Goal: Task Accomplishment & Management: Use online tool/utility

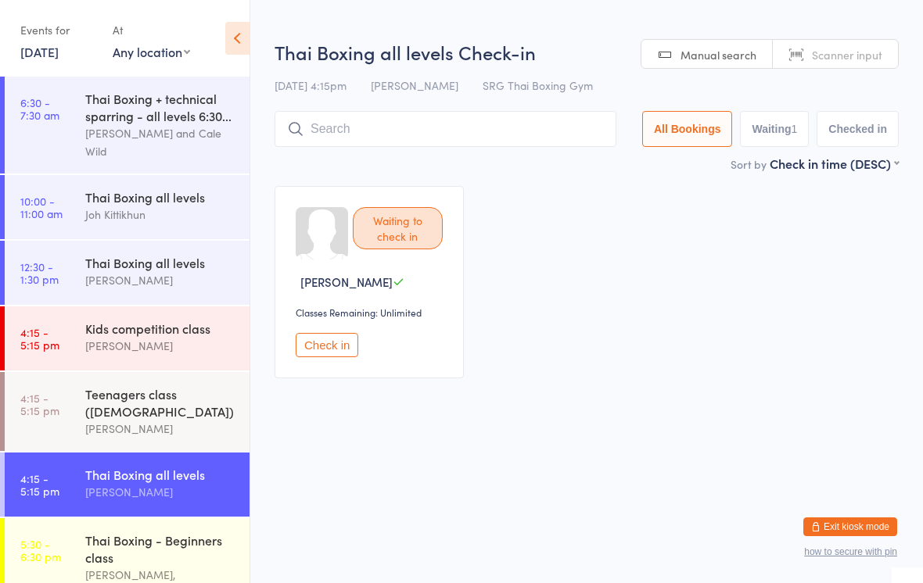
click at [358, 351] on button "Check in" at bounding box center [327, 345] width 63 height 24
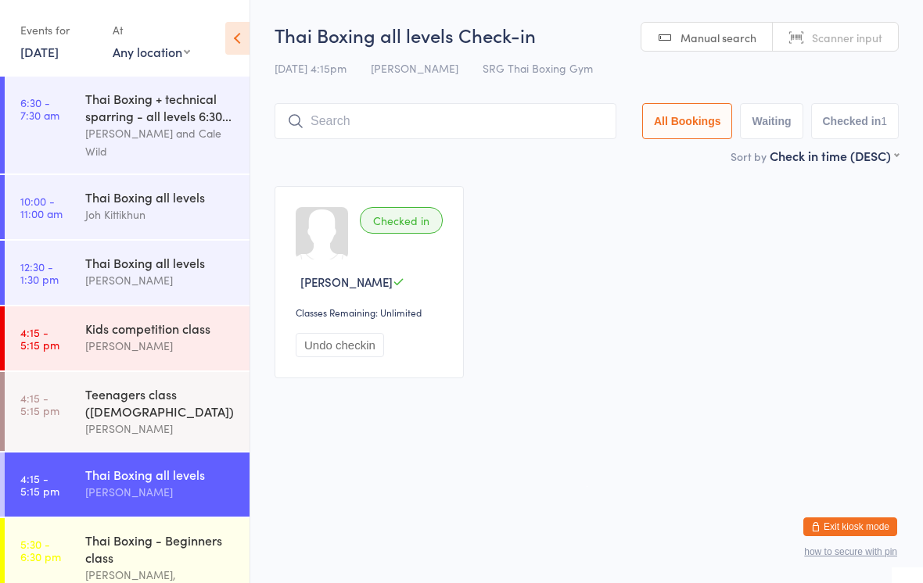
click at [188, 429] on div "[PERSON_NAME]" at bounding box center [160, 429] width 151 height 18
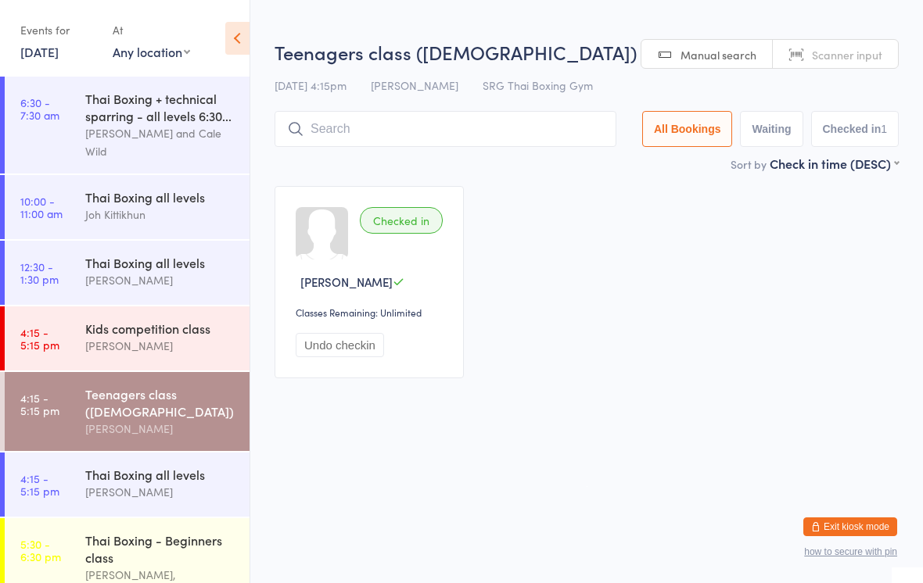
click at [452, 129] on input "search" at bounding box center [446, 129] width 342 height 36
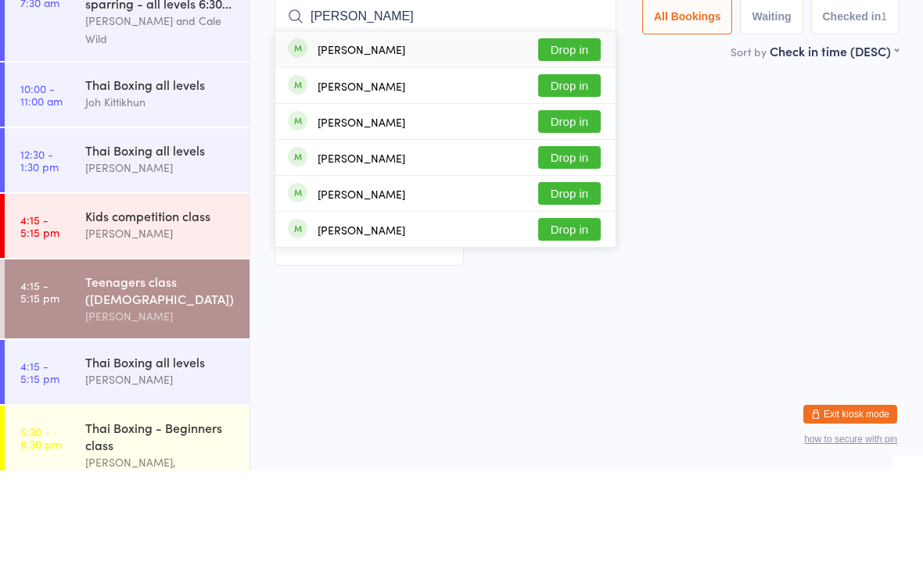
type input "[PERSON_NAME]"
click at [588, 151] on button "Drop in" at bounding box center [569, 162] width 63 height 23
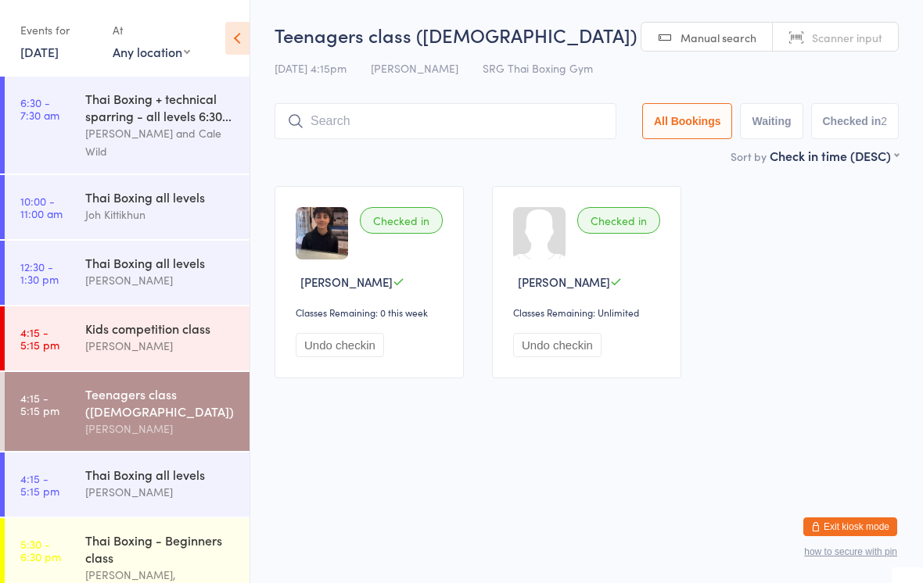
click at [195, 483] on div "Thai Boxing all levels" at bounding box center [160, 474] width 151 height 17
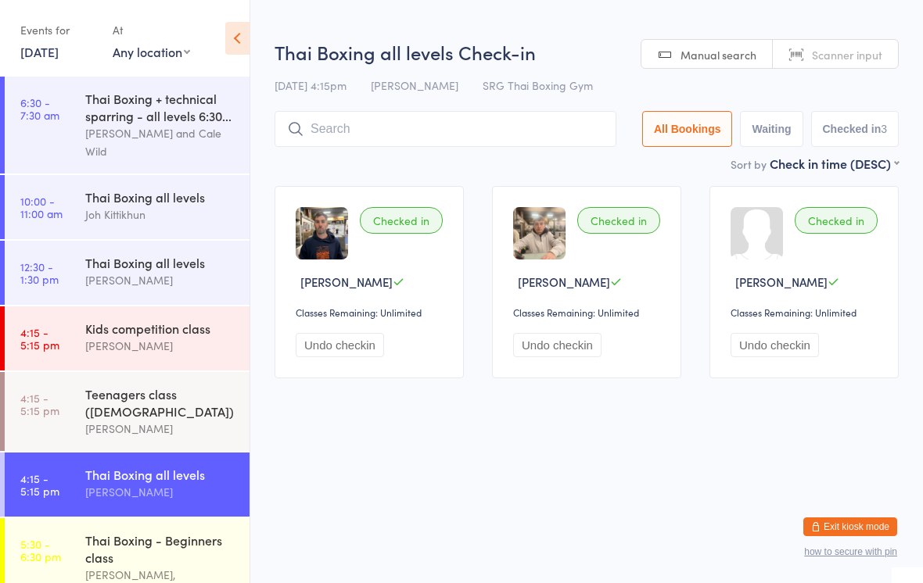
click at [567, 123] on input "search" at bounding box center [446, 129] width 342 height 36
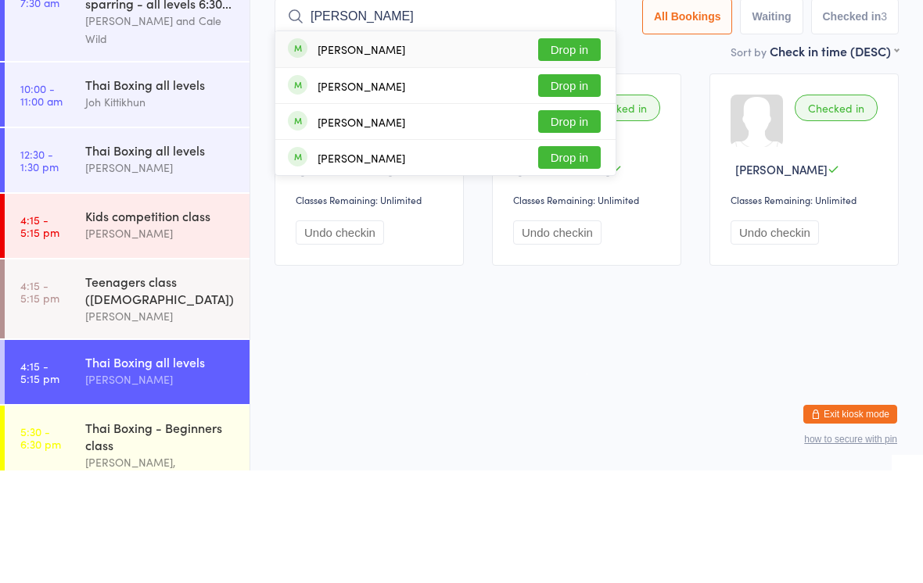
type input "[PERSON_NAME]"
click at [578, 187] on button "Drop in" at bounding box center [569, 198] width 63 height 23
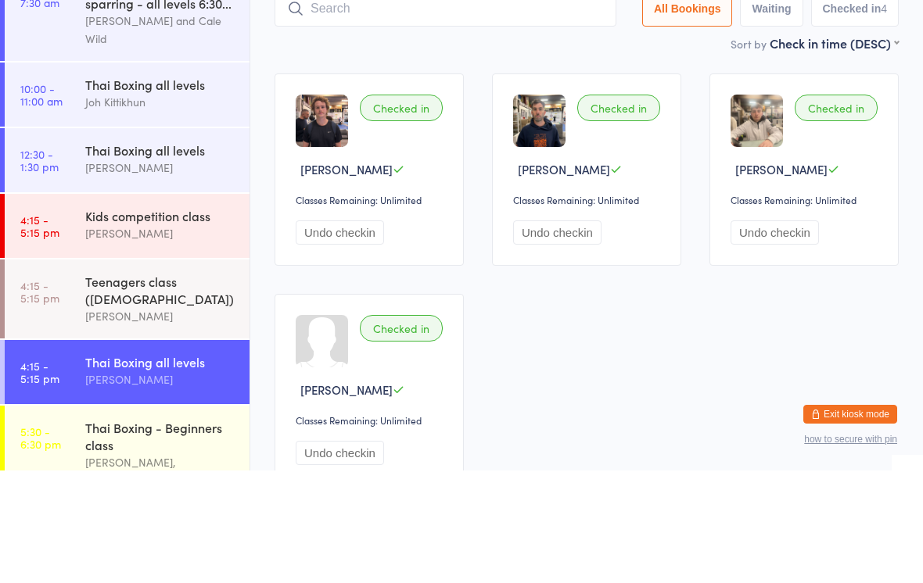
click at [144, 271] on div "[PERSON_NAME]" at bounding box center [160, 280] width 151 height 18
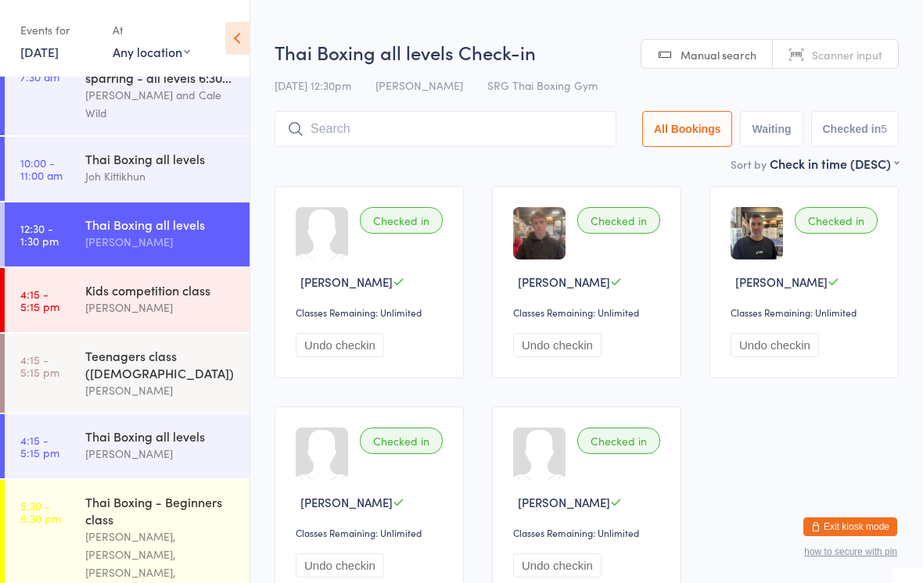
scroll to position [53, 0]
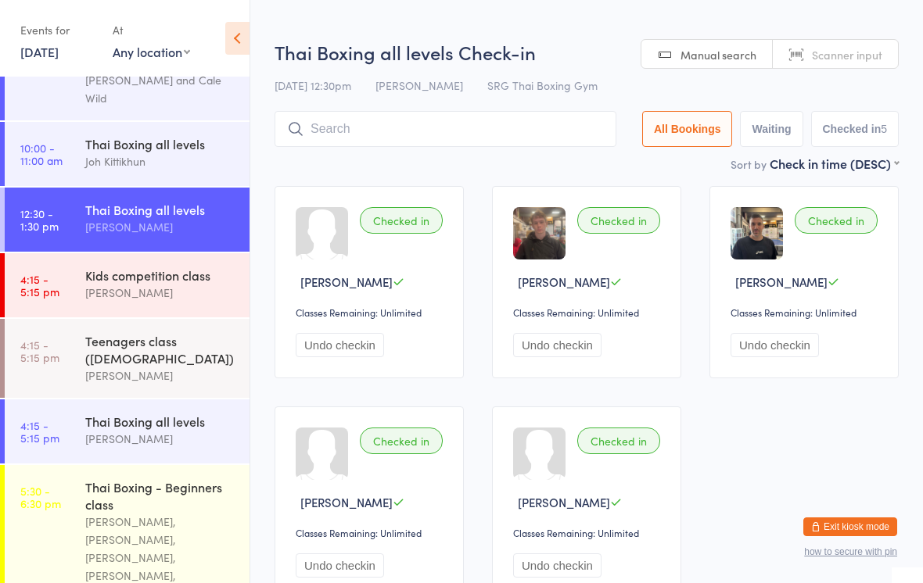
click at [152, 357] on div "Teenagers class ([DEMOGRAPHIC_DATA])" at bounding box center [160, 349] width 151 height 34
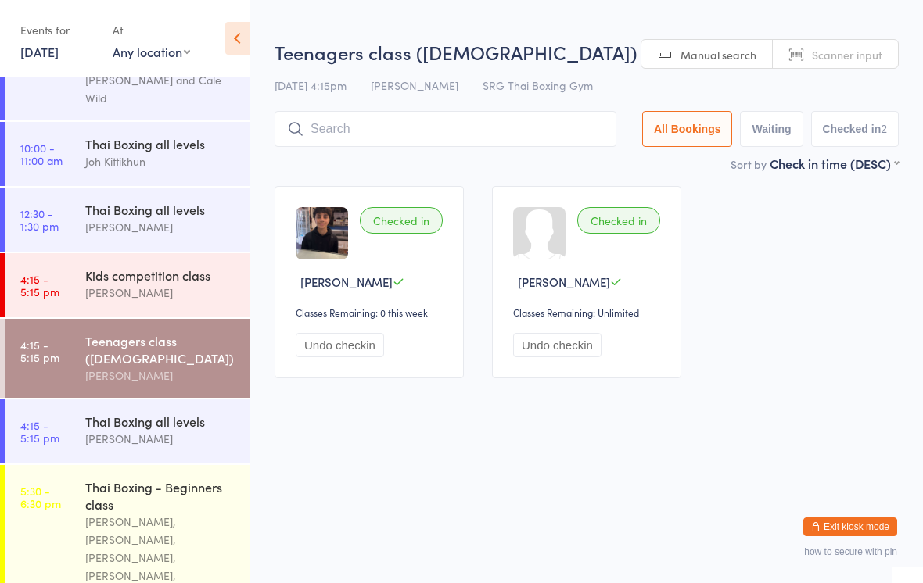
click at [377, 139] on input "search" at bounding box center [446, 129] width 342 height 36
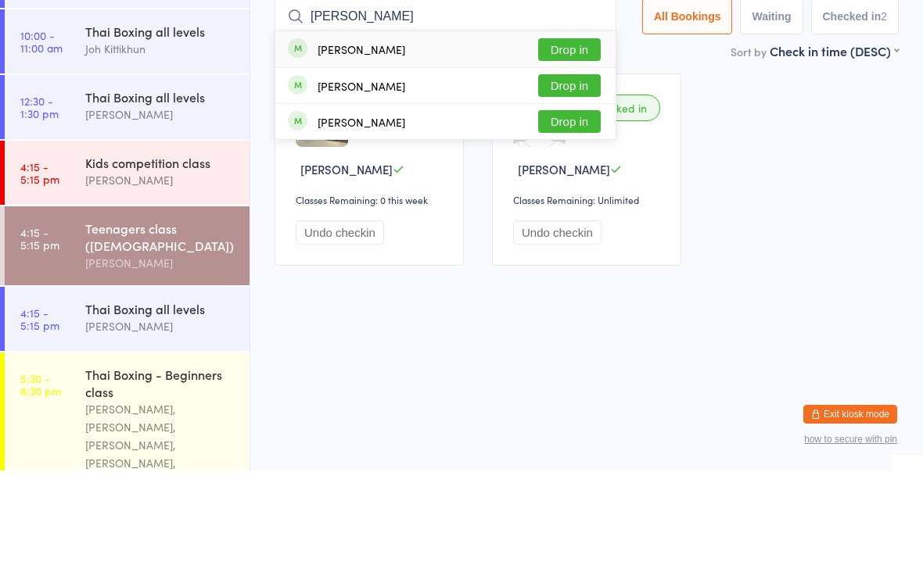
type input "[PERSON_NAME]"
click at [568, 151] on button "Drop in" at bounding box center [569, 162] width 63 height 23
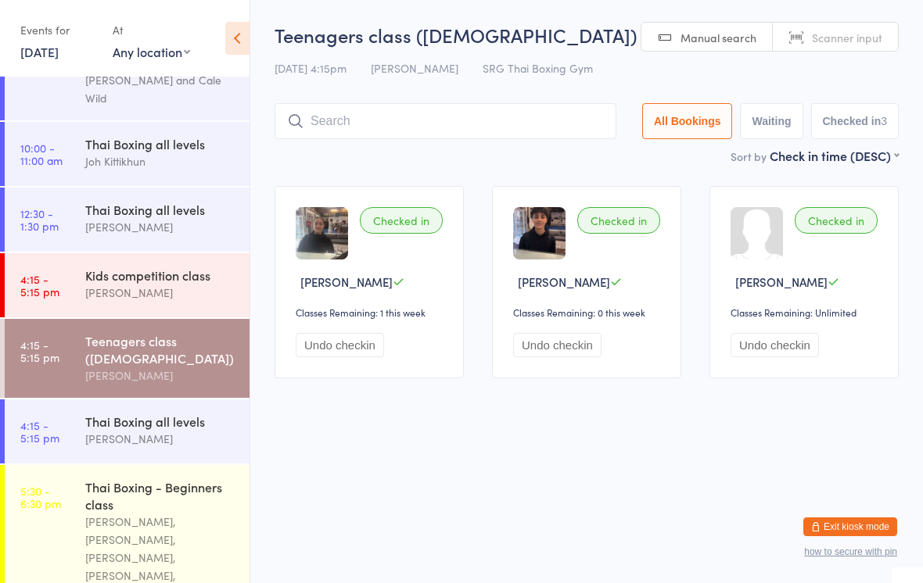
click at [129, 381] on div "[PERSON_NAME]" at bounding box center [160, 376] width 151 height 18
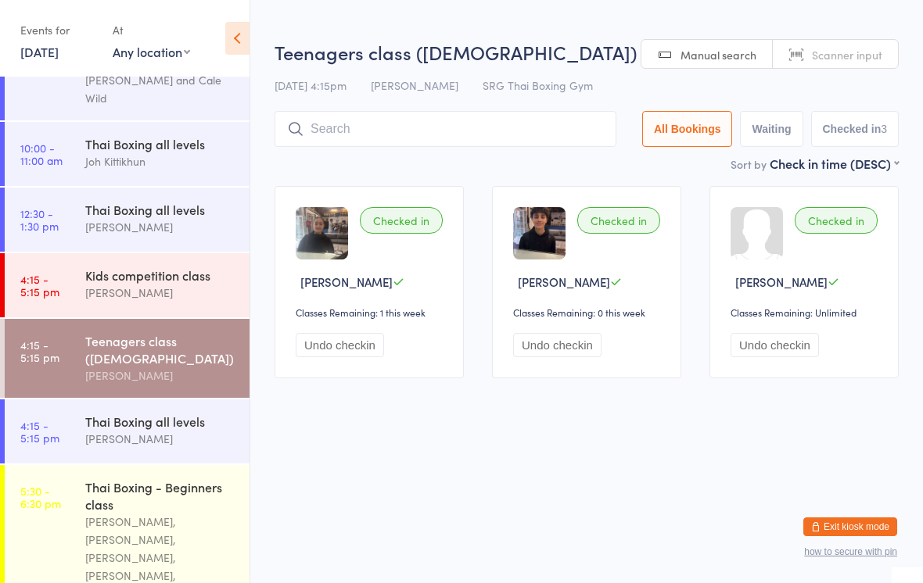
click at [378, 128] on input "search" at bounding box center [446, 129] width 342 height 36
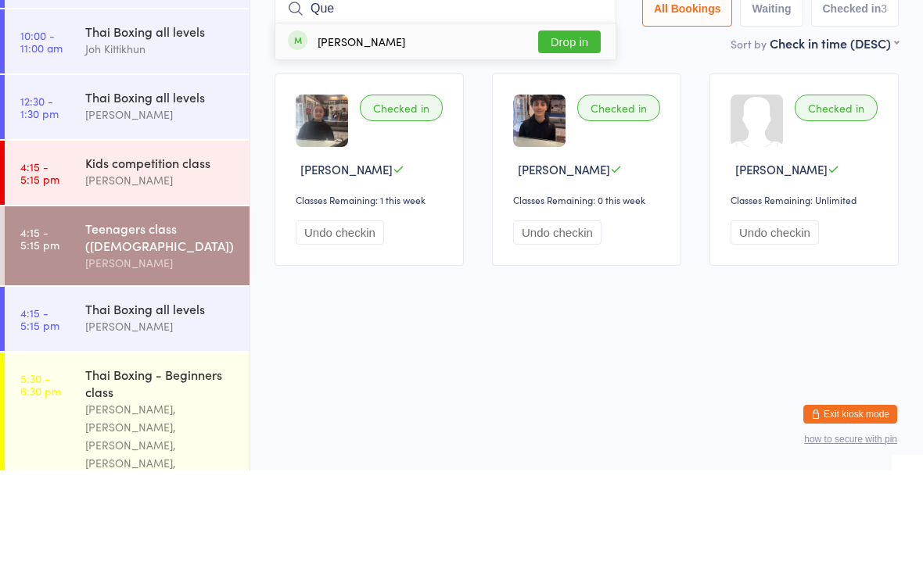
type input "Que"
click at [562, 143] on button "Drop in" at bounding box center [569, 154] width 63 height 23
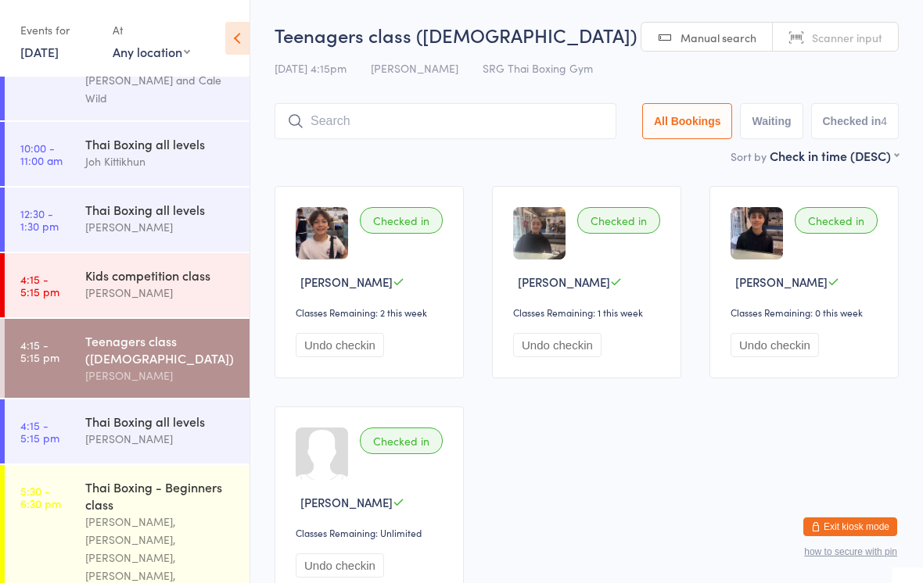
click at [391, 135] on input "search" at bounding box center [446, 121] width 342 height 36
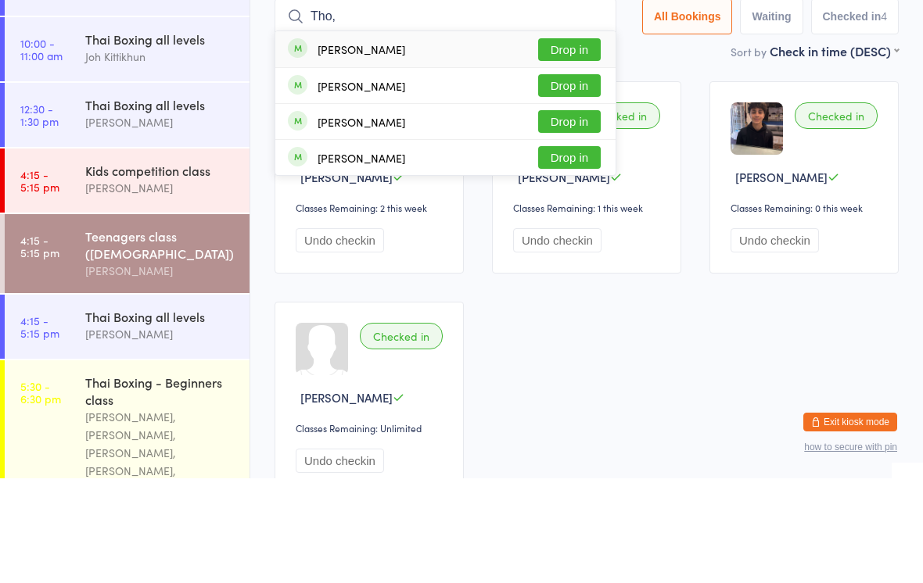
type input "Tho,"
click at [577, 179] on button "Drop in" at bounding box center [569, 190] width 63 height 23
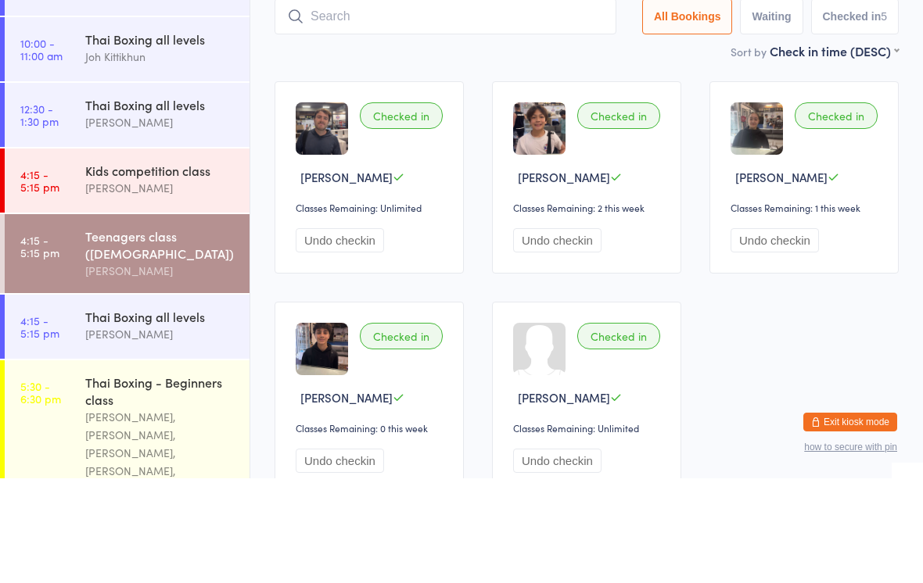
click at [178, 332] on div "Teenagers class ([DEMOGRAPHIC_DATA])" at bounding box center [160, 349] width 151 height 34
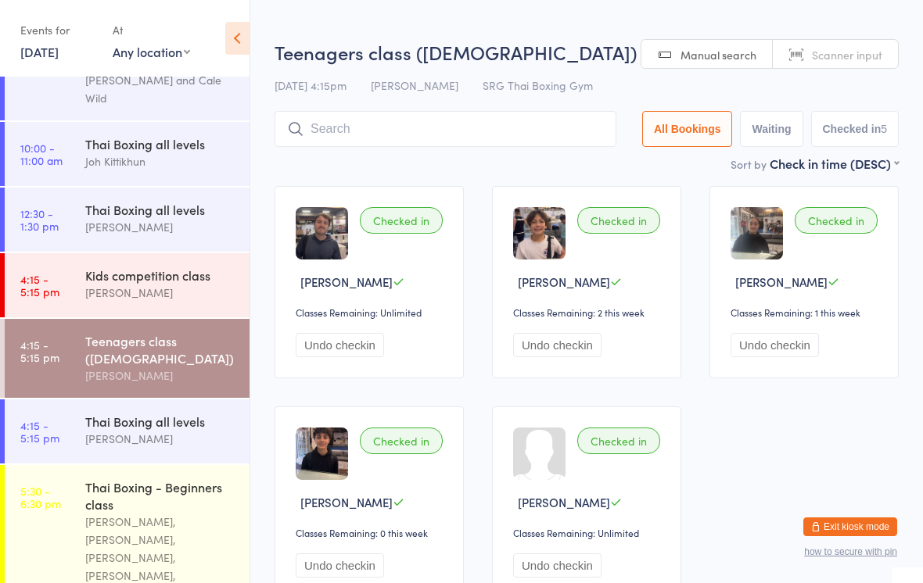
click at [547, 135] on input "search" at bounding box center [446, 129] width 342 height 36
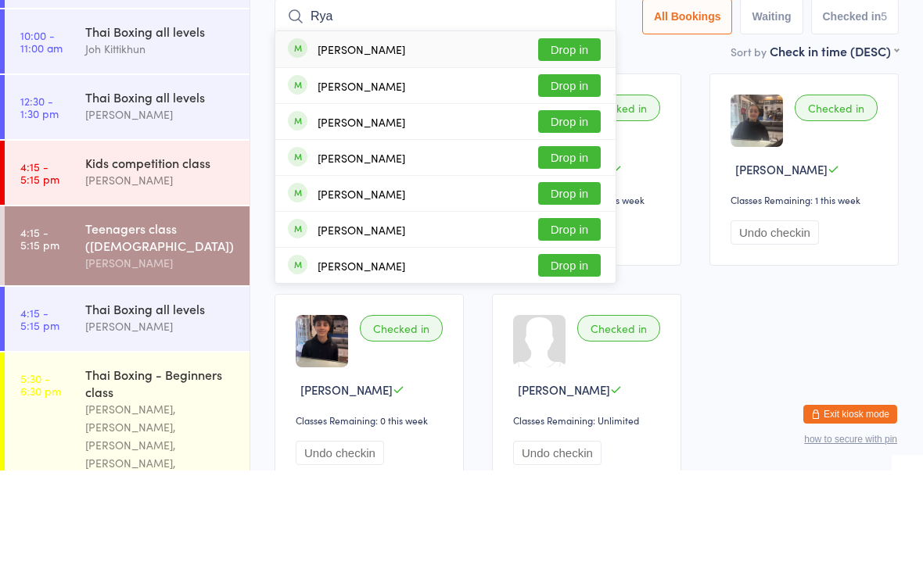
type input "Rya"
click at [572, 187] on button "Drop in" at bounding box center [569, 198] width 63 height 23
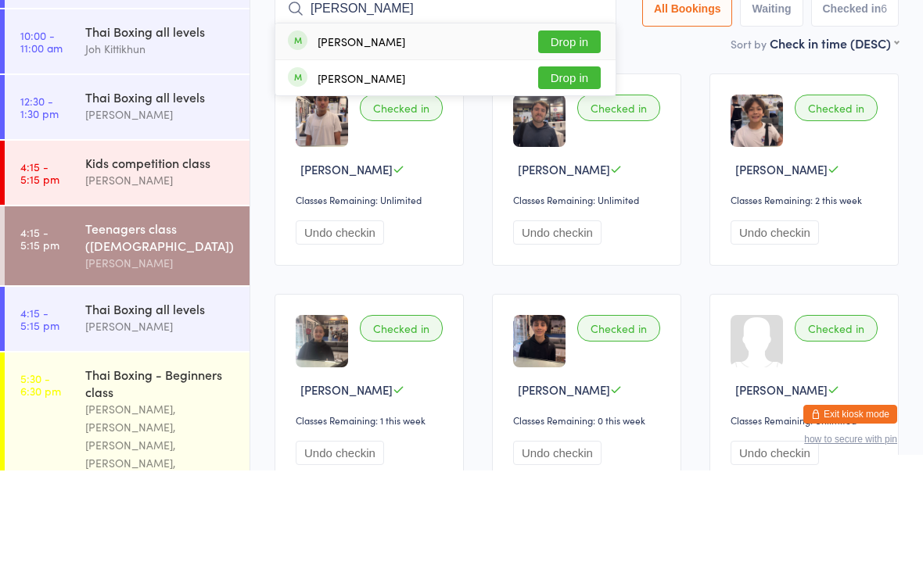
type input "[PERSON_NAME]"
click at [607, 136] on div "[PERSON_NAME] Drop in" at bounding box center [445, 154] width 340 height 36
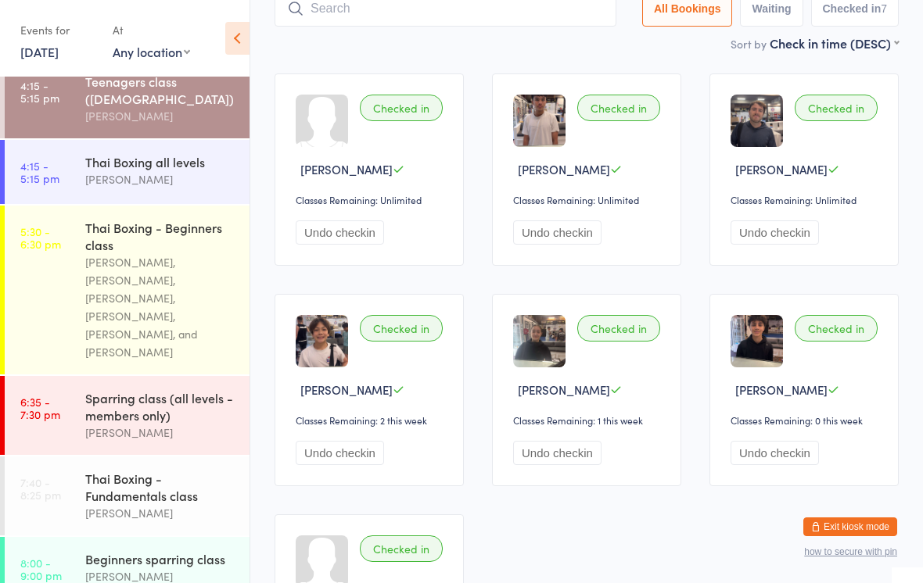
scroll to position [312, 0]
click at [67, 307] on link "5:30 - 6:30 pm Thai Boxing - Beginners class [PERSON_NAME], [PERSON_NAME], [PER…" at bounding box center [127, 290] width 245 height 169
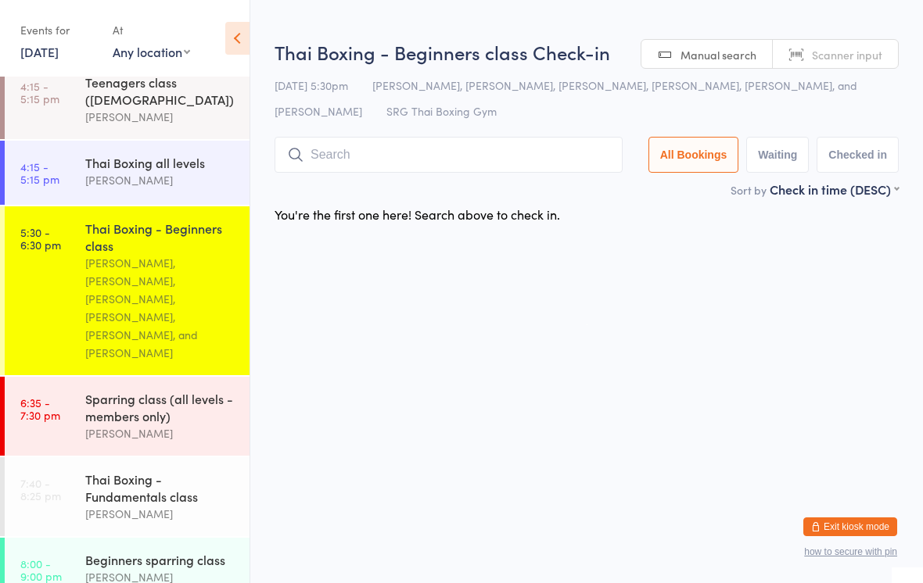
click at [354, 121] on div "[DATE] 5:30pm [PERSON_NAME], [PERSON_NAME], [PERSON_NAME], [PERSON_NAME], [PERS…" at bounding box center [587, 99] width 624 height 52
click at [332, 162] on input "search" at bounding box center [449, 155] width 348 height 36
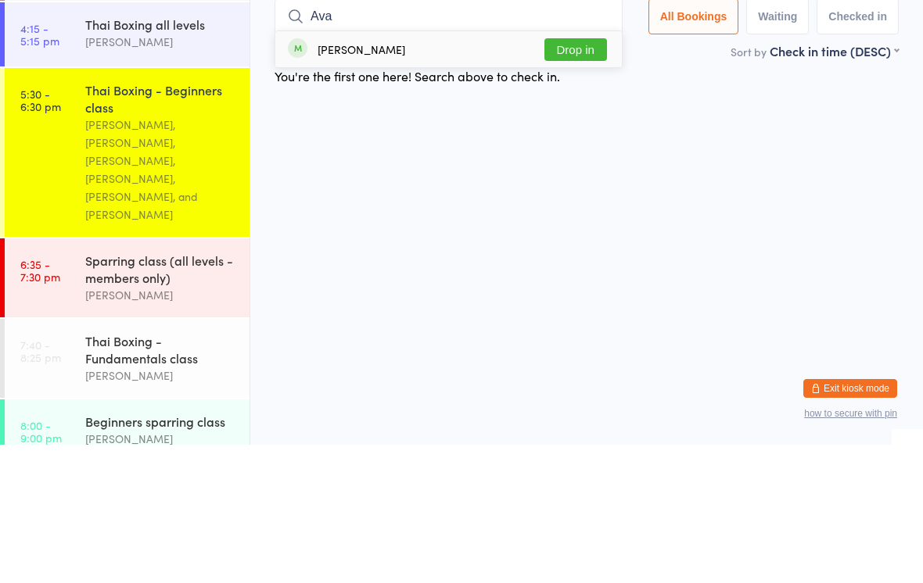
type input "Ava"
click at [576, 177] on button "Drop in" at bounding box center [575, 188] width 63 height 23
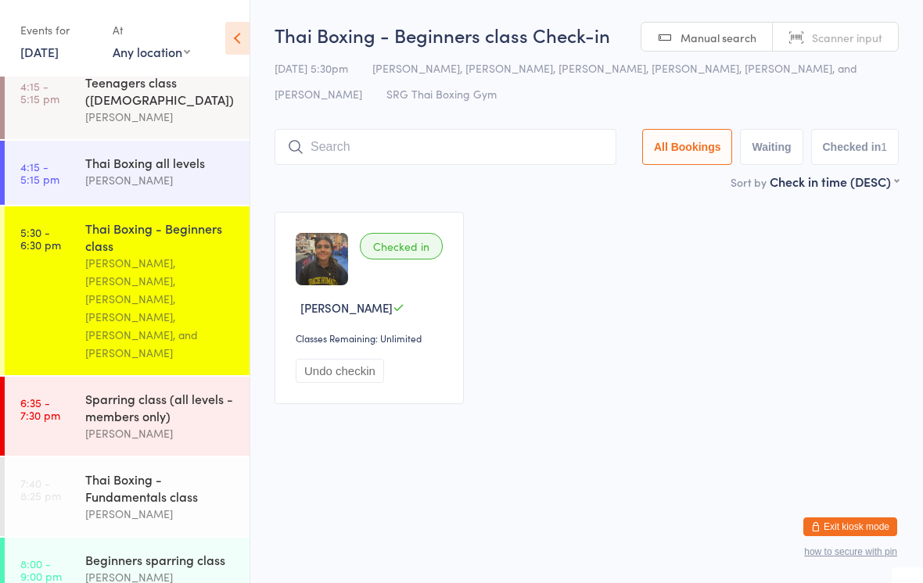
click at [507, 137] on input "search" at bounding box center [446, 147] width 342 height 36
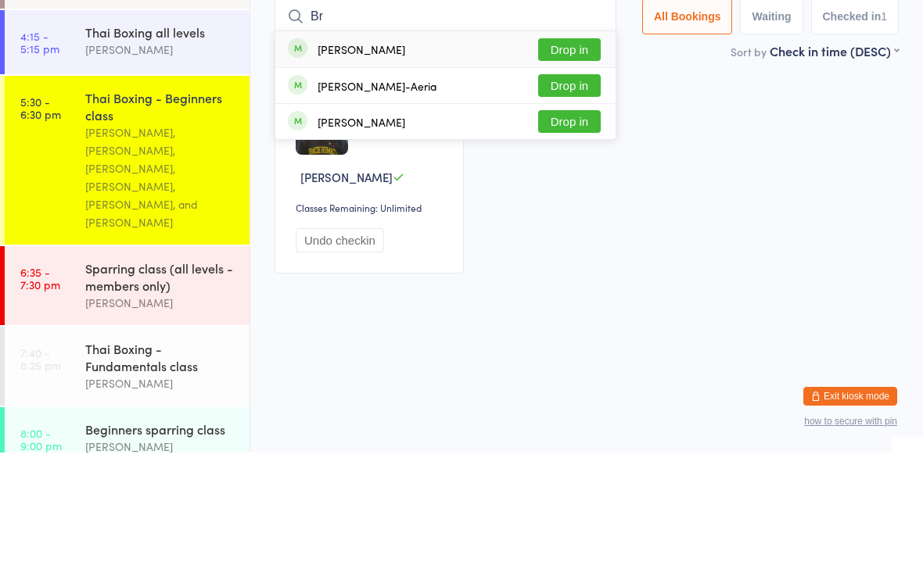
type input "B"
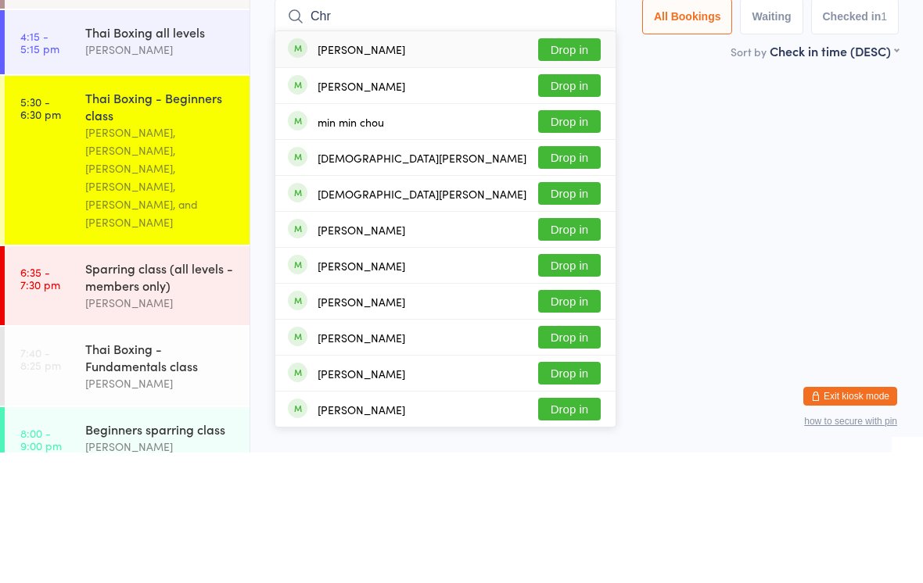
type input "Chr"
click at [565, 313] on button "Drop in" at bounding box center [569, 324] width 63 height 23
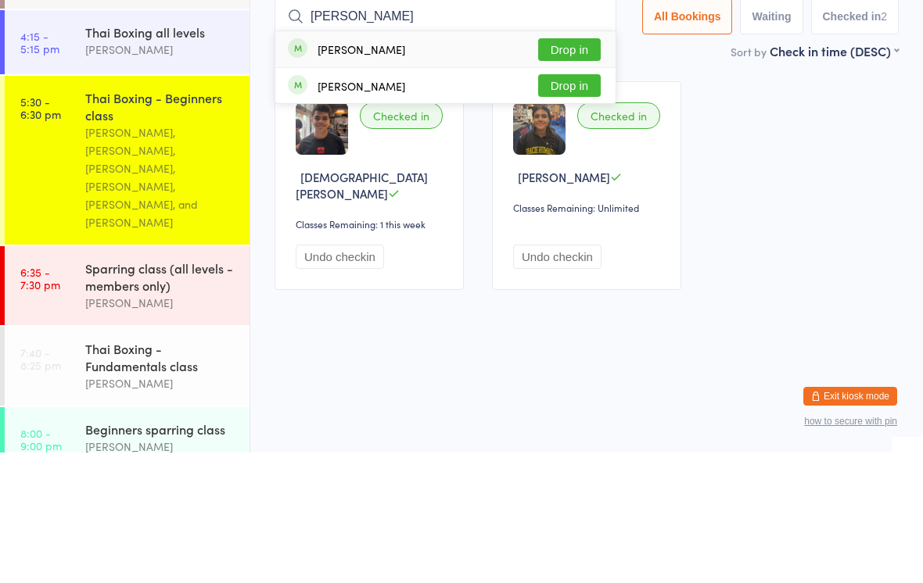
type input "[PERSON_NAME]"
click at [566, 169] on button "Drop in" at bounding box center [569, 180] width 63 height 23
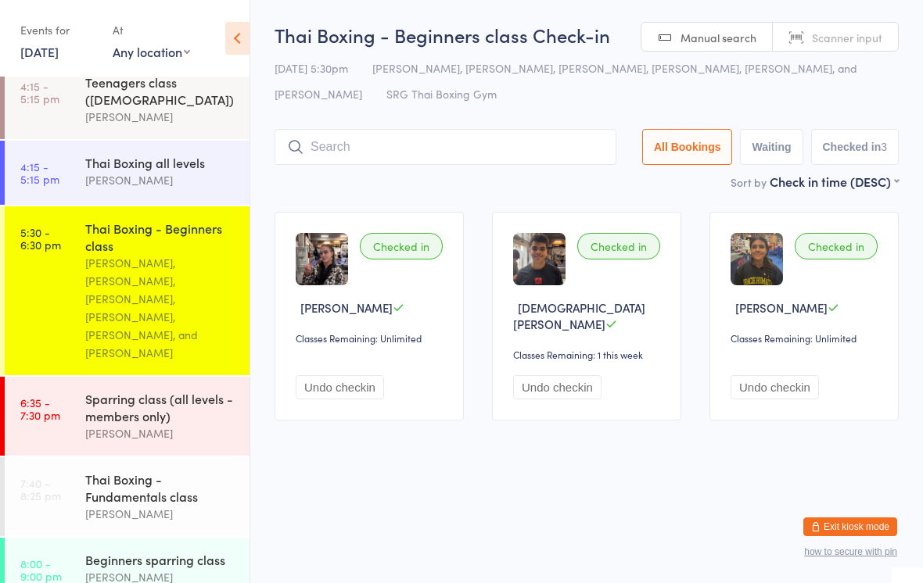
click at [168, 271] on div "[PERSON_NAME], [PERSON_NAME], [PERSON_NAME], [PERSON_NAME], [PERSON_NAME], and …" at bounding box center [160, 308] width 151 height 108
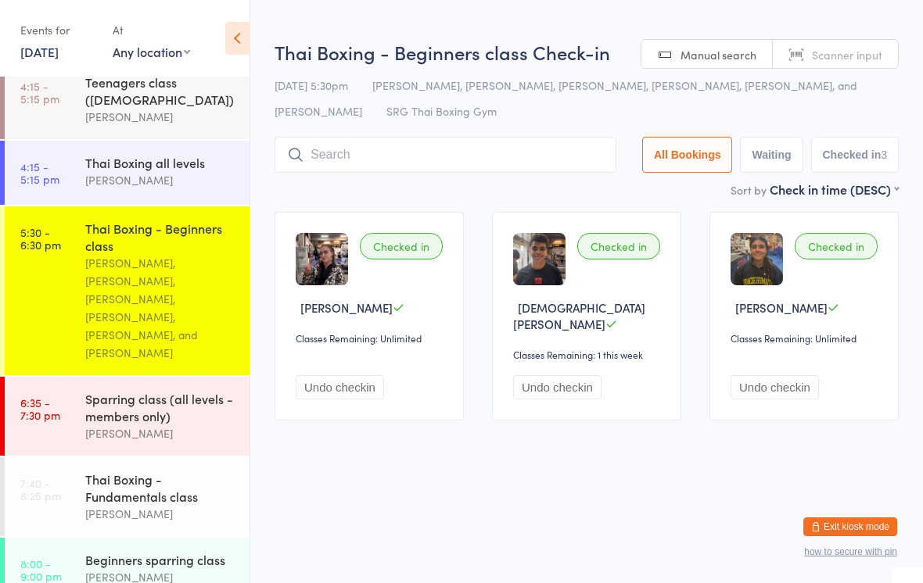
click at [451, 161] on input "search" at bounding box center [446, 155] width 342 height 36
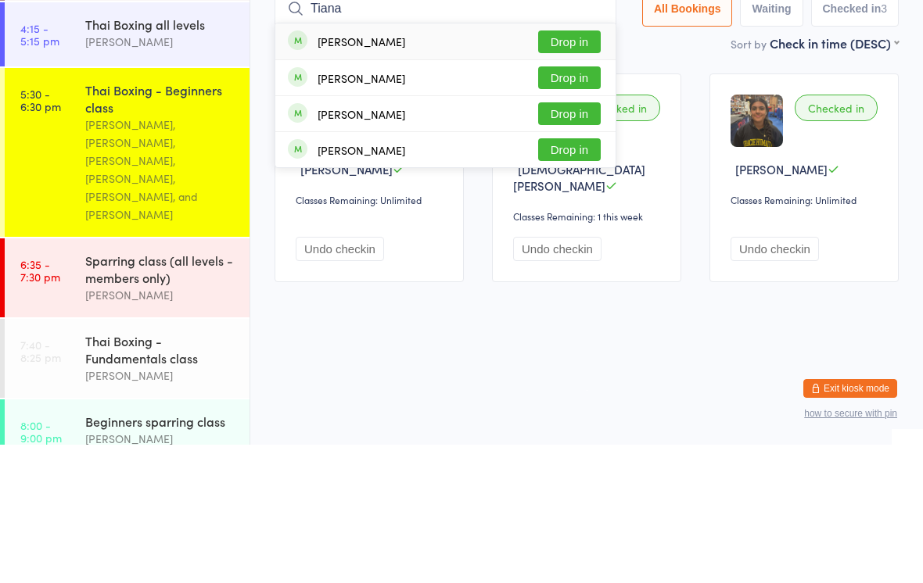
type input "Tiana"
click at [572, 169] on button "Drop in" at bounding box center [569, 180] width 63 height 23
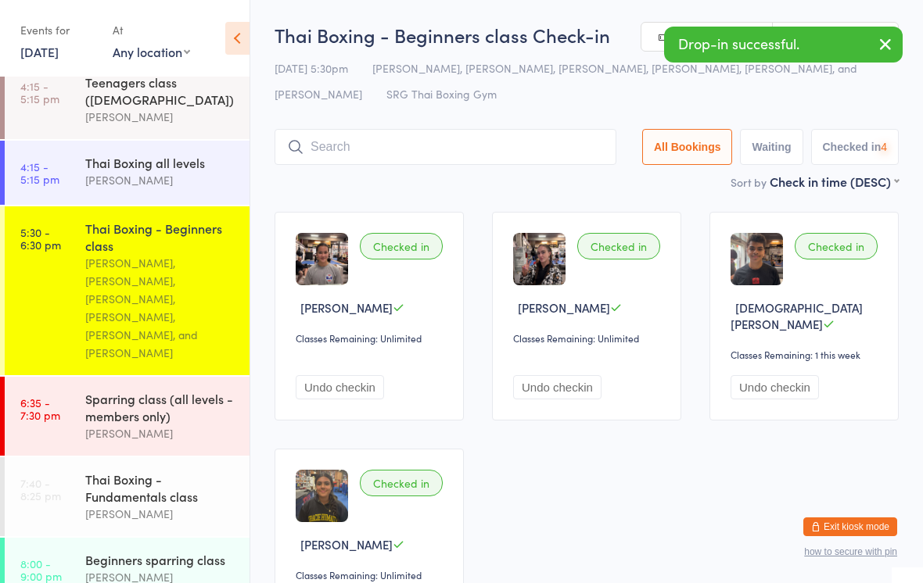
click at [181, 397] on div "Sparring class (all levels - members only)" at bounding box center [160, 407] width 151 height 34
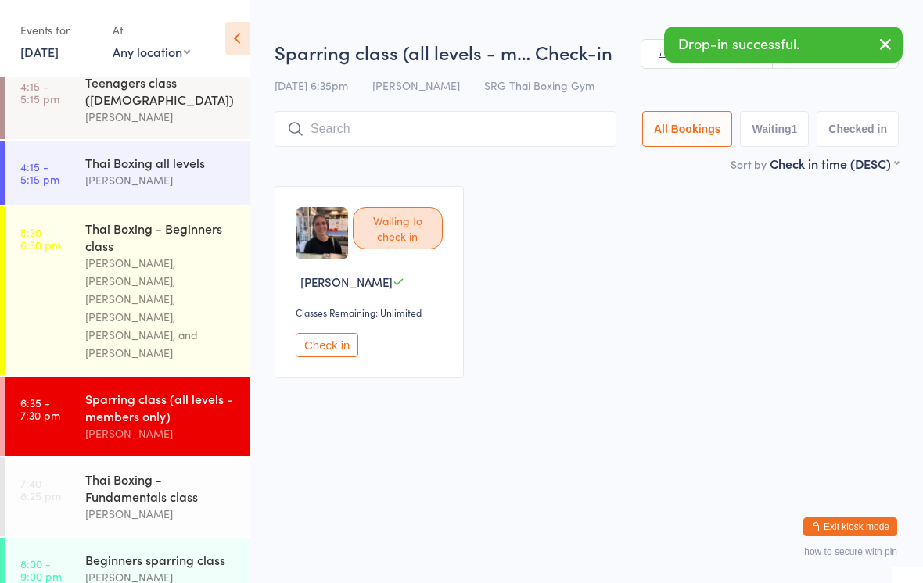
click at [537, 160] on div "Sort by Check in time (DESC) First name (ASC) First name (DESC) Last name (ASC)…" at bounding box center [587, 163] width 624 height 17
click at [532, 135] on input "search" at bounding box center [446, 129] width 342 height 36
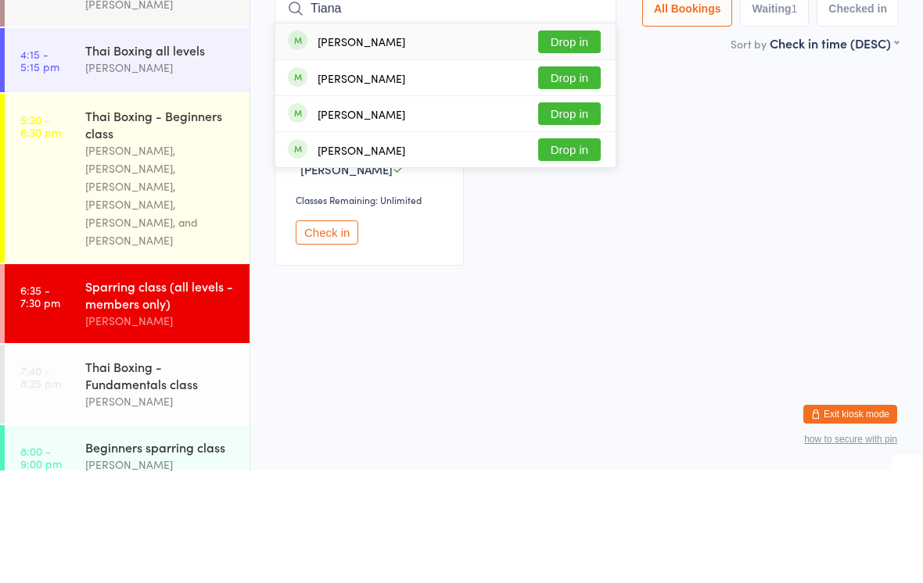
type input "Tiana"
click at [585, 143] on button "Drop in" at bounding box center [569, 154] width 63 height 23
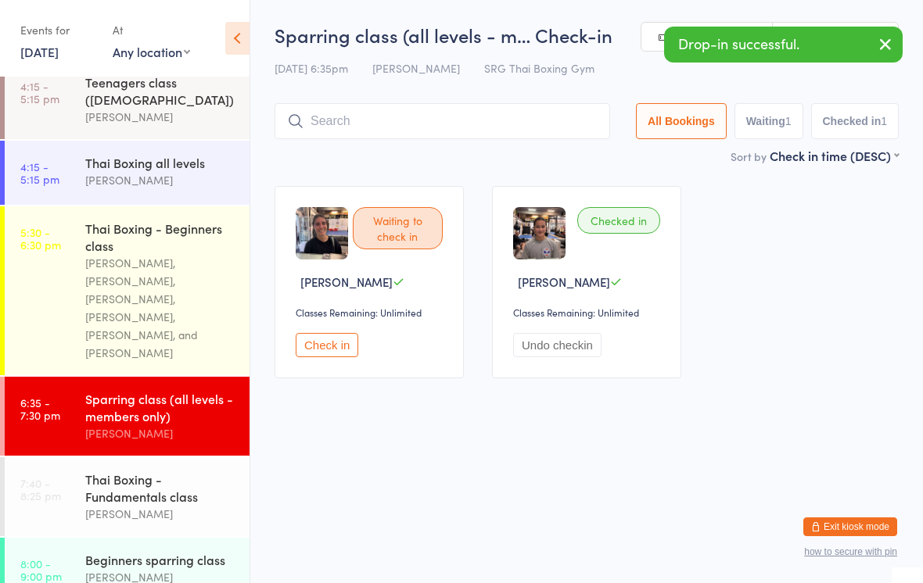
click at [196, 284] on div "[PERSON_NAME], [PERSON_NAME], [PERSON_NAME], [PERSON_NAME], [PERSON_NAME], and …" at bounding box center [160, 308] width 151 height 108
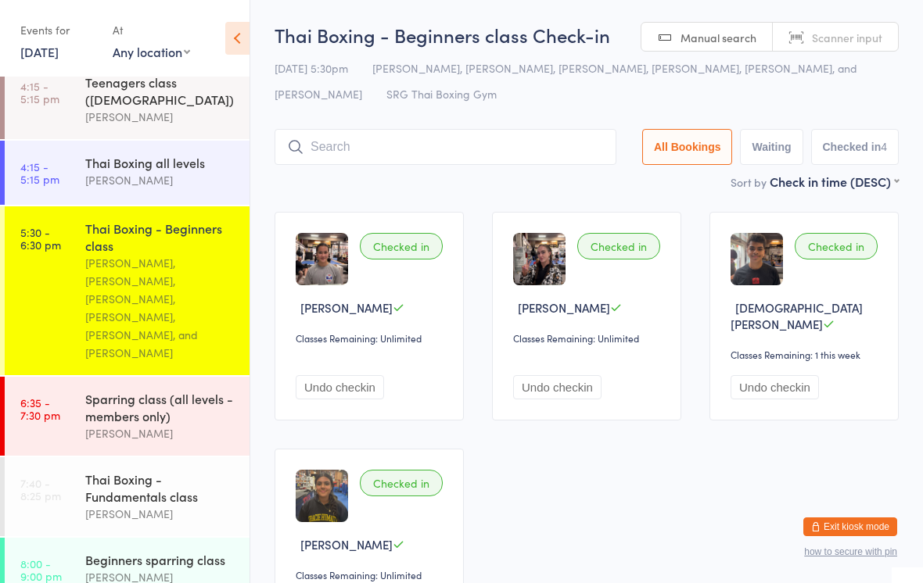
click at [393, 134] on input "search" at bounding box center [446, 147] width 342 height 36
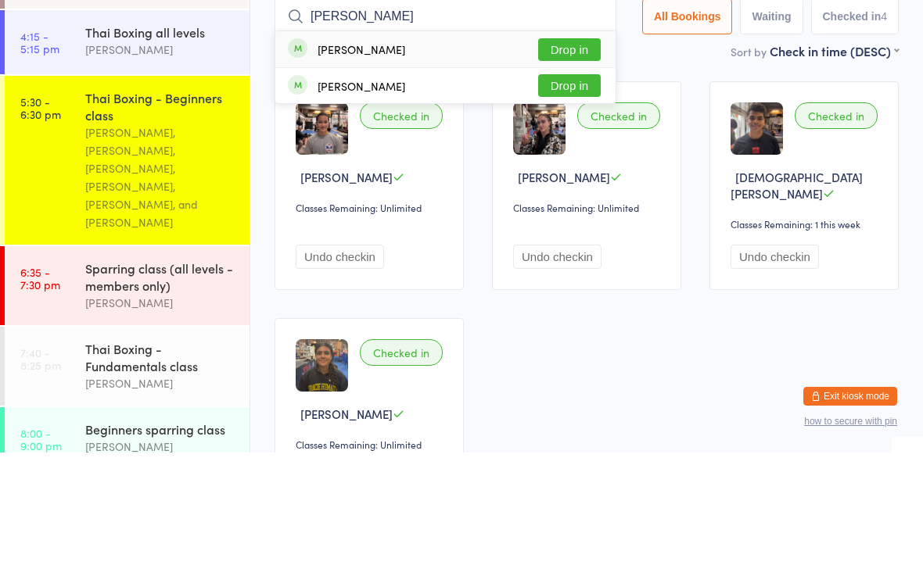
type input "[PERSON_NAME]"
click at [546, 169] on button "Drop in" at bounding box center [569, 180] width 63 height 23
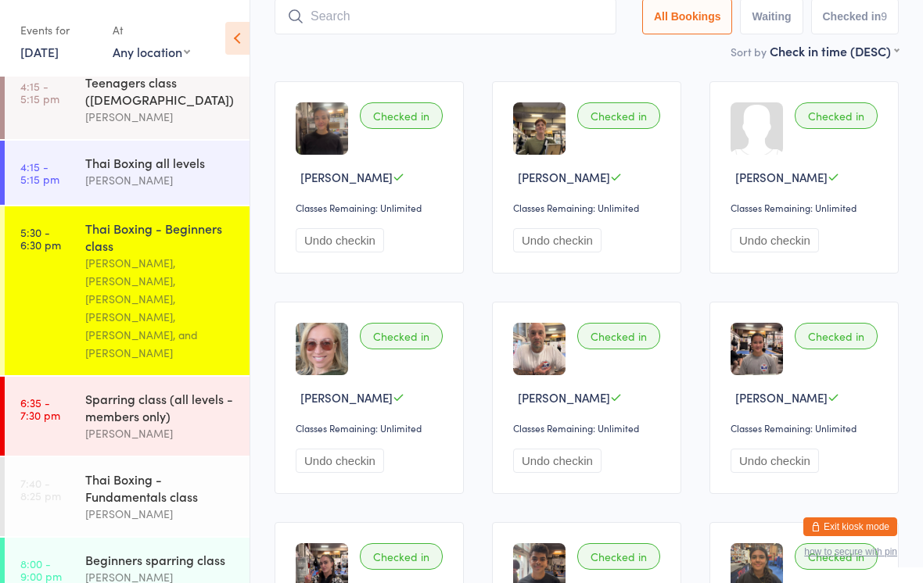
click at [59, 280] on link "5:30 - 6:30 pm Thai Boxing - Beginners class [PERSON_NAME], [PERSON_NAME], [PER…" at bounding box center [127, 290] width 245 height 169
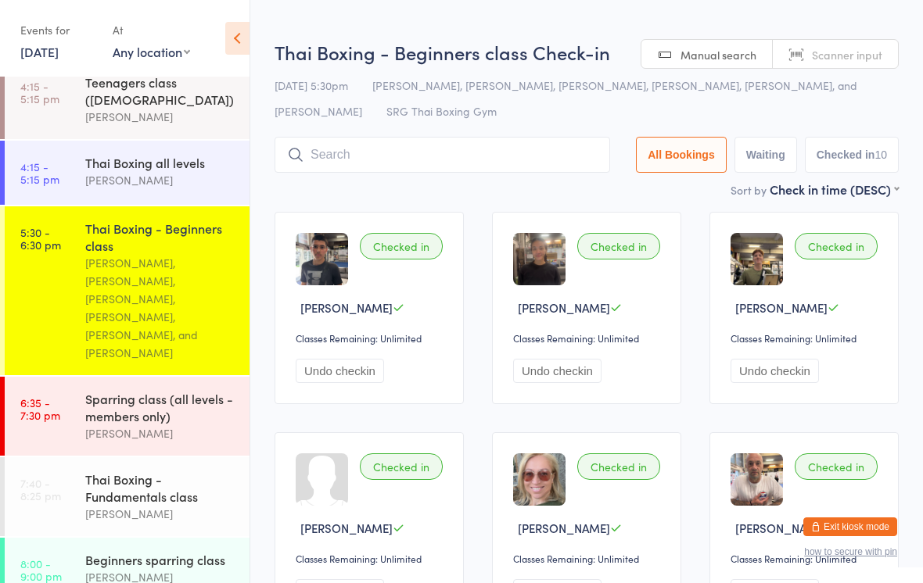
click at [484, 161] on input "search" at bounding box center [443, 155] width 336 height 36
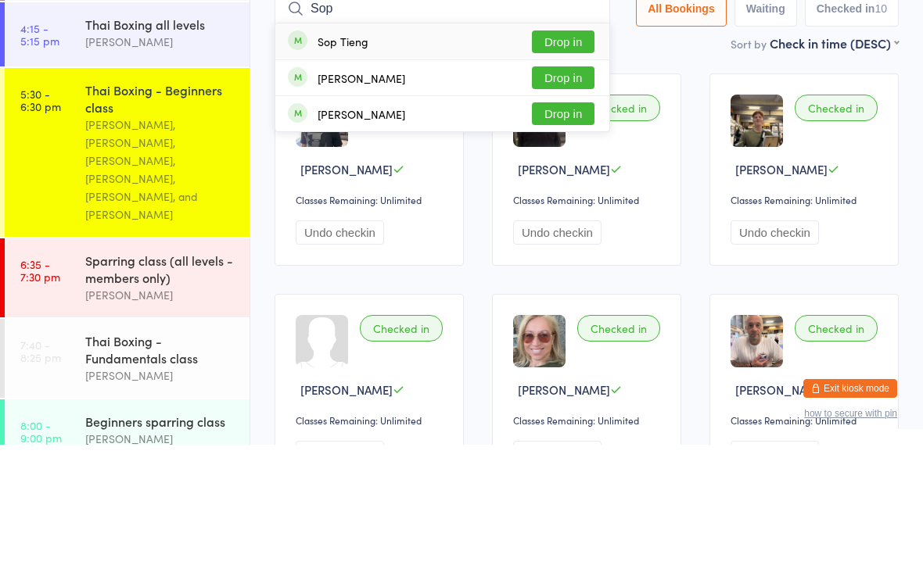
type input "Sop"
click at [585, 169] on button "Drop in" at bounding box center [563, 180] width 63 height 23
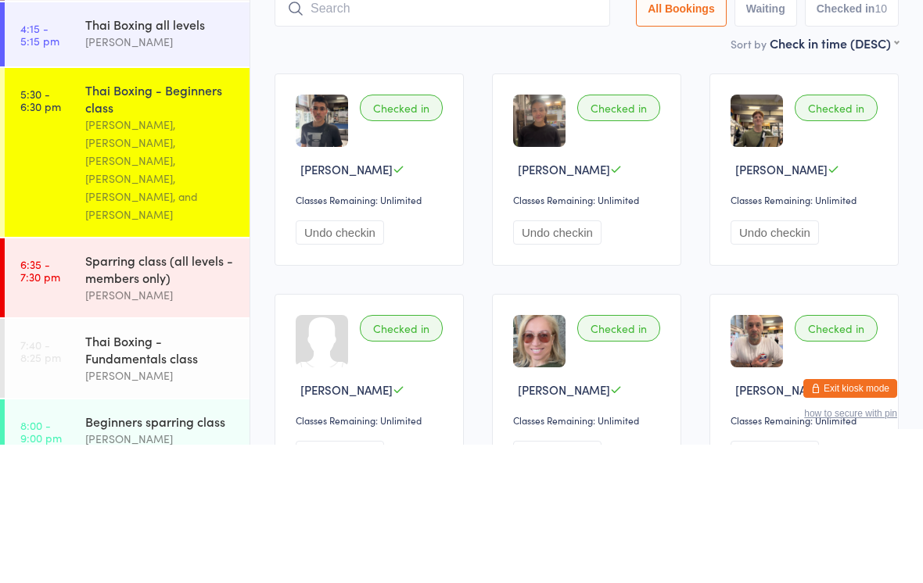
scroll to position [138, 0]
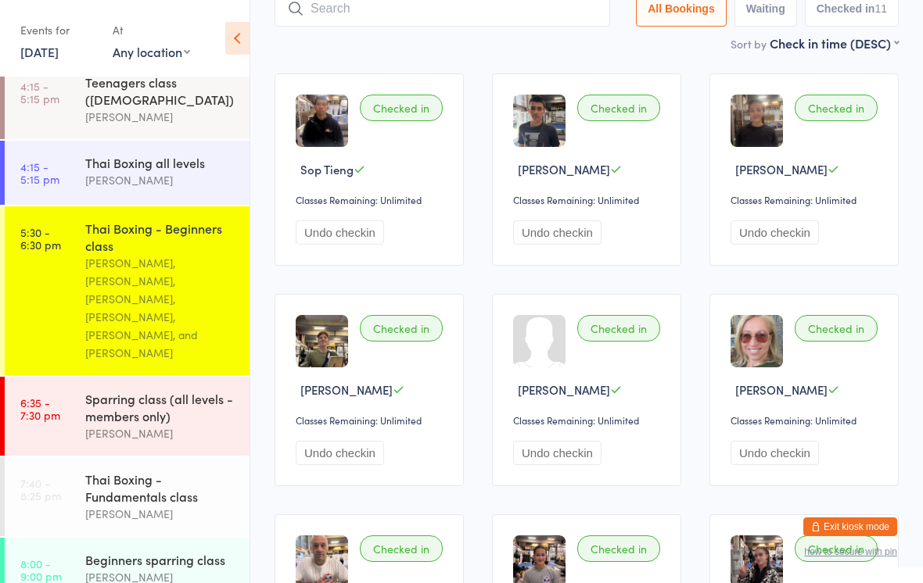
click at [454, 7] on input "search" at bounding box center [443, 9] width 336 height 36
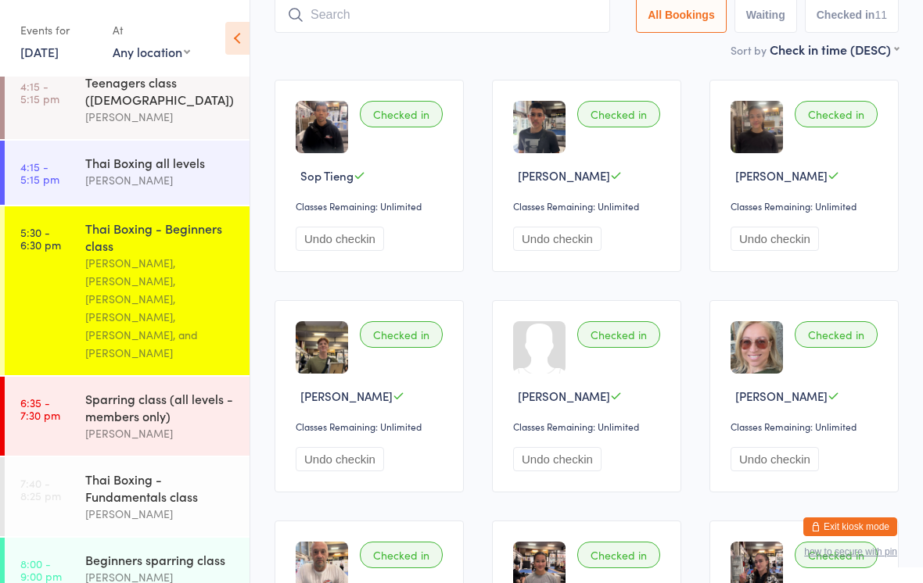
scroll to position [131, 0]
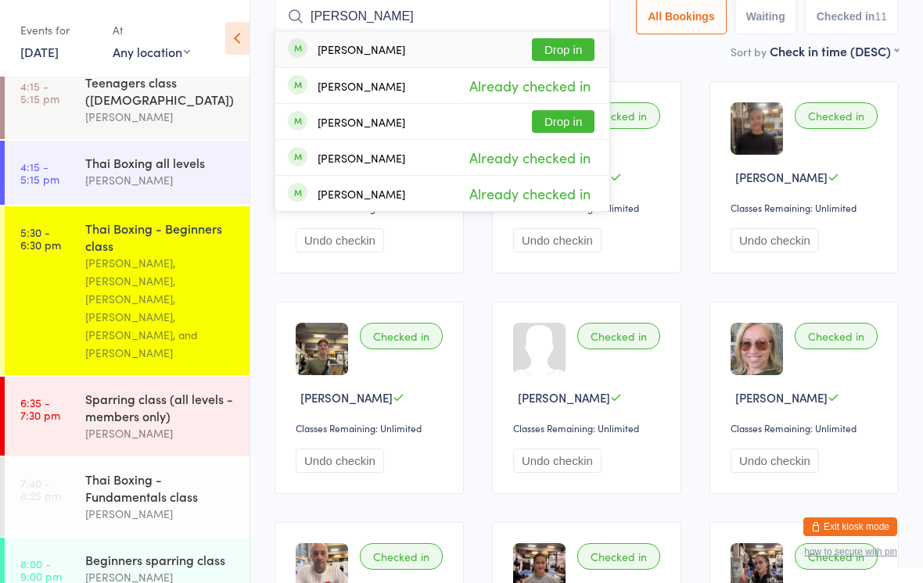
type input "[PERSON_NAME]"
click at [568, 48] on button "Drop in" at bounding box center [563, 49] width 63 height 23
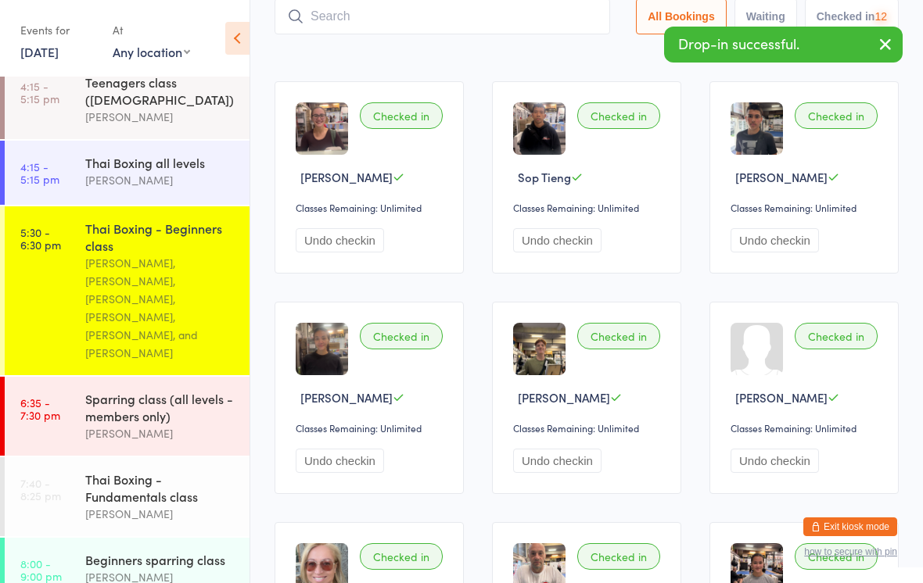
click at [147, 390] on div "Sparring class (all levels - members only)" at bounding box center [160, 407] width 151 height 34
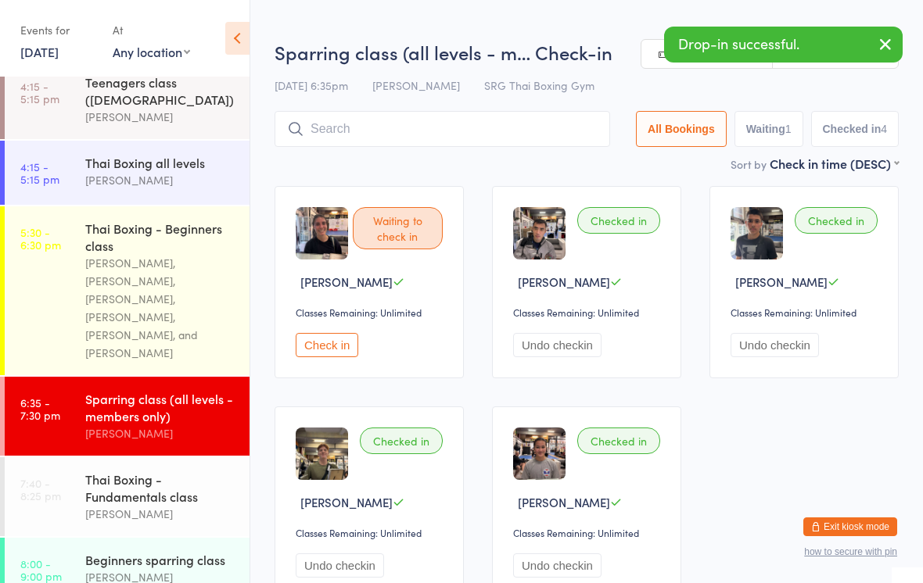
click at [439, 125] on input "search" at bounding box center [443, 129] width 336 height 36
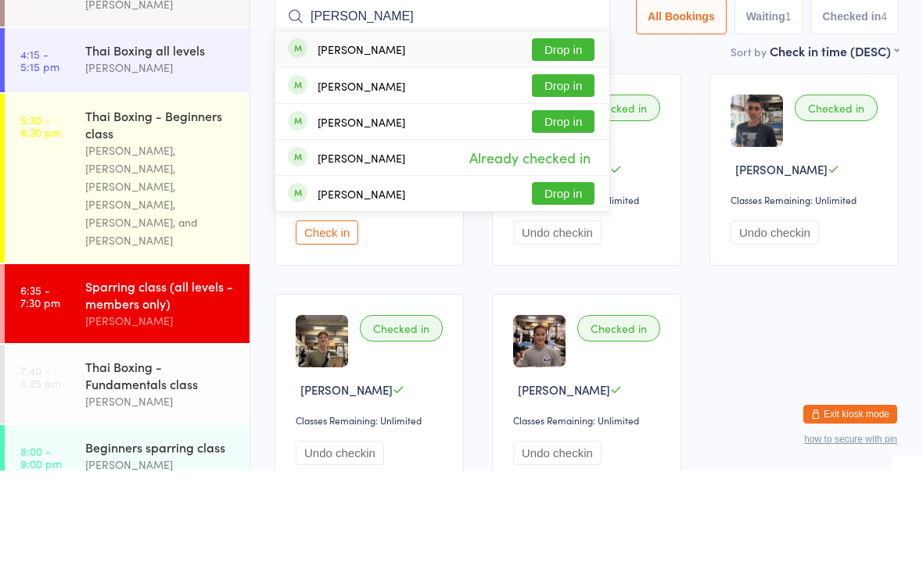
type input "[PERSON_NAME]"
click at [571, 151] on button "Drop in" at bounding box center [563, 162] width 63 height 23
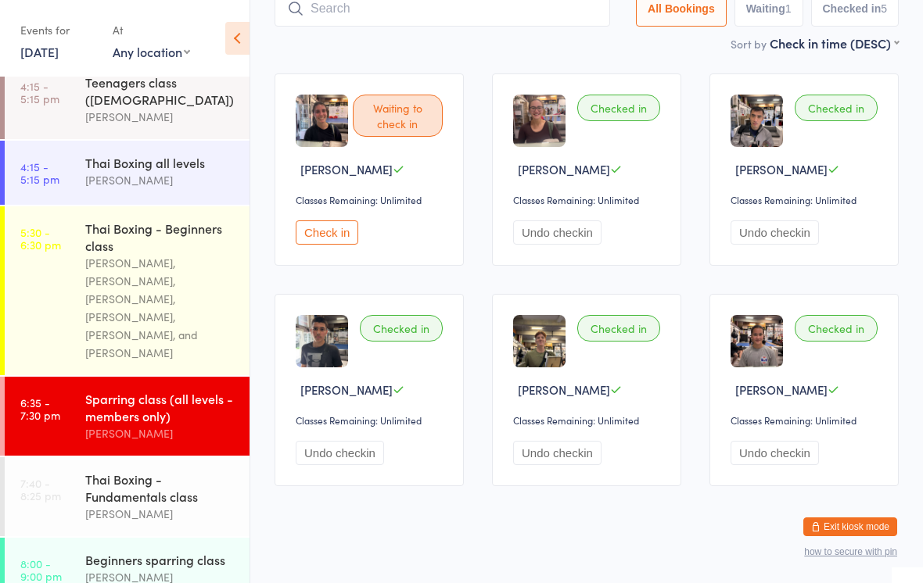
click at [417, 20] on input "search" at bounding box center [443, 9] width 336 height 36
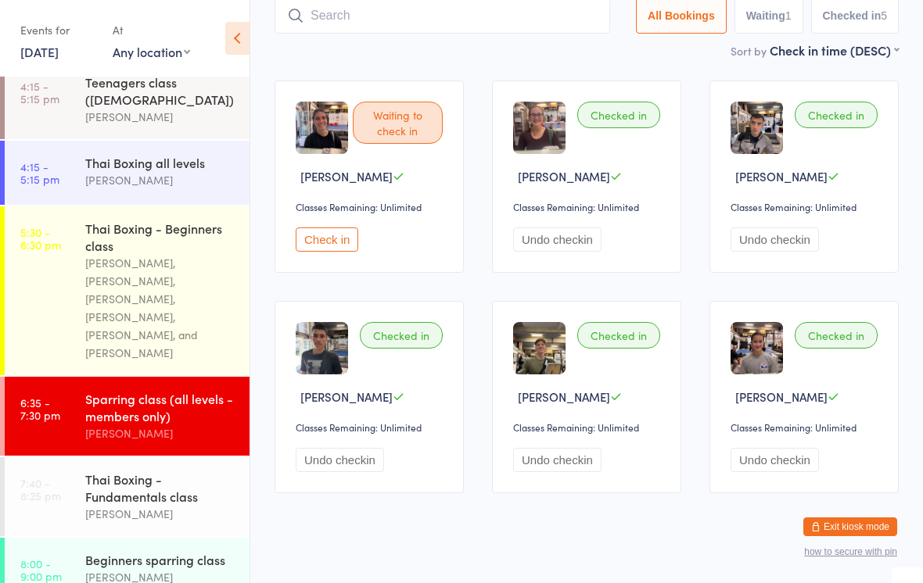
scroll to position [105, 0]
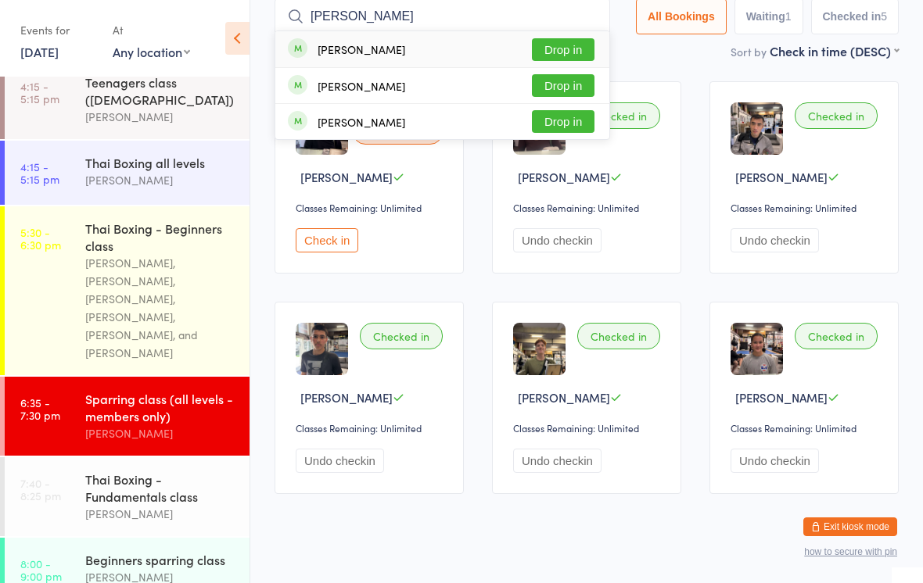
type input "[PERSON_NAME]"
click at [562, 48] on button "Drop in" at bounding box center [563, 49] width 63 height 23
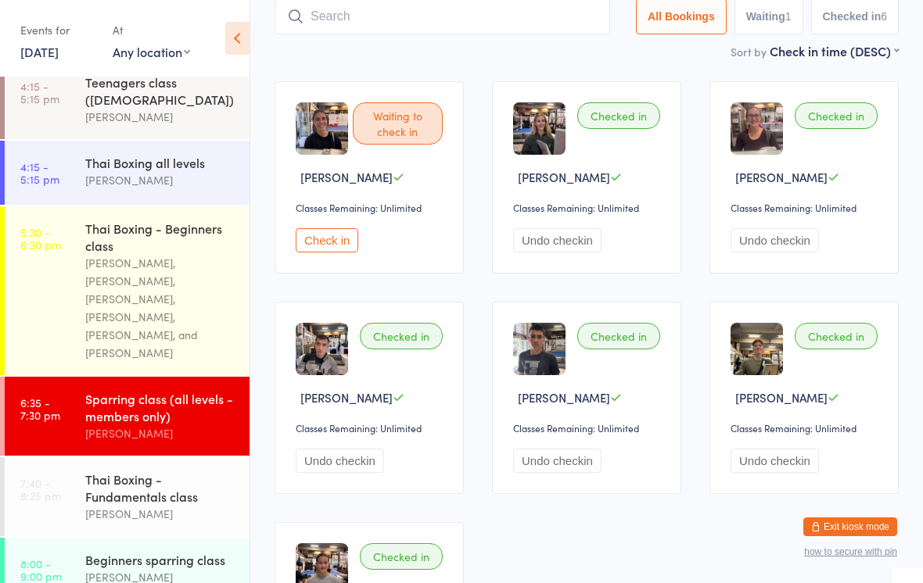
click at [489, 15] on input "search" at bounding box center [443, 16] width 336 height 36
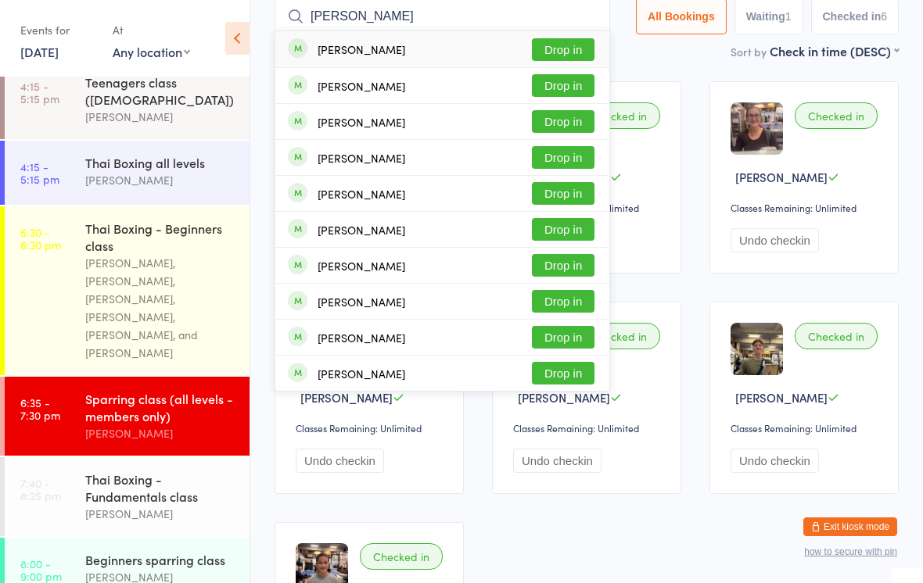
type input "[PERSON_NAME]"
click at [573, 54] on button "Drop in" at bounding box center [563, 49] width 63 height 23
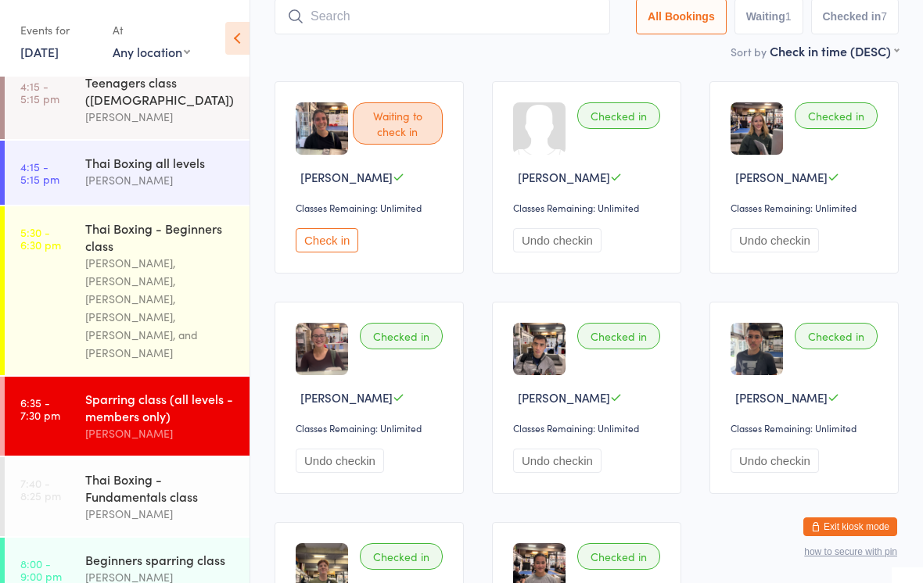
click at [459, 31] on input "search" at bounding box center [443, 16] width 336 height 36
type input "[PERSON_NAME]"
click at [565, 53] on button "Drop in" at bounding box center [563, 49] width 63 height 23
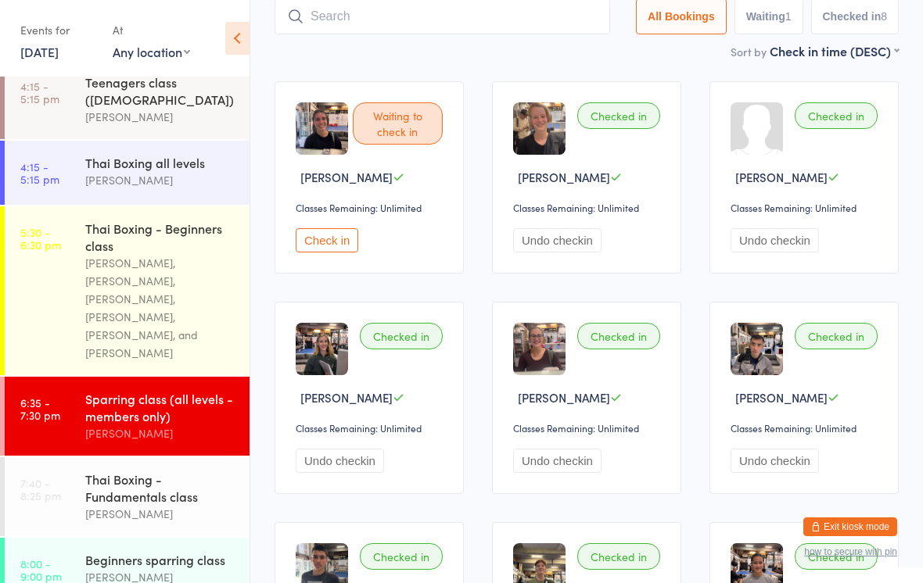
click at [395, 31] on input "search" at bounding box center [443, 16] width 336 height 36
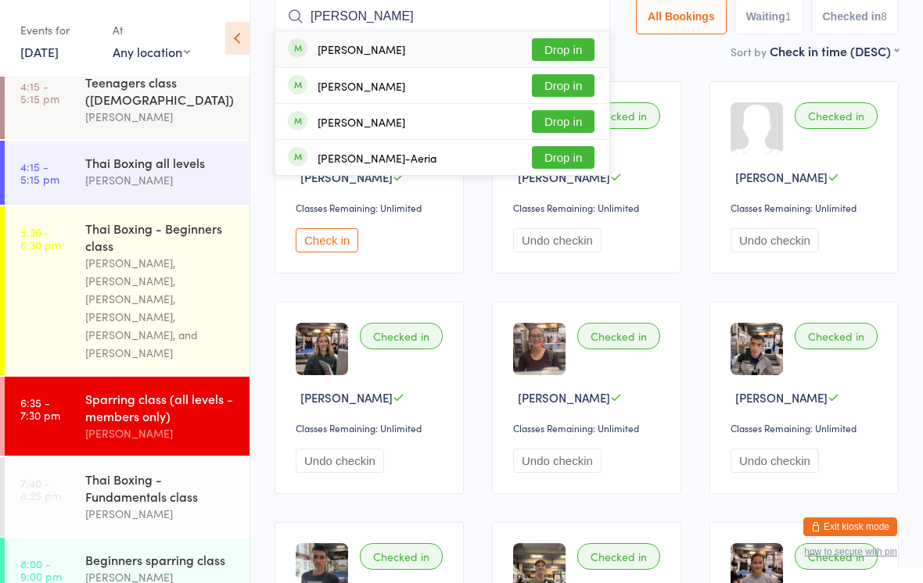
type input "[PERSON_NAME]"
click at [551, 90] on button "Drop in" at bounding box center [563, 85] width 63 height 23
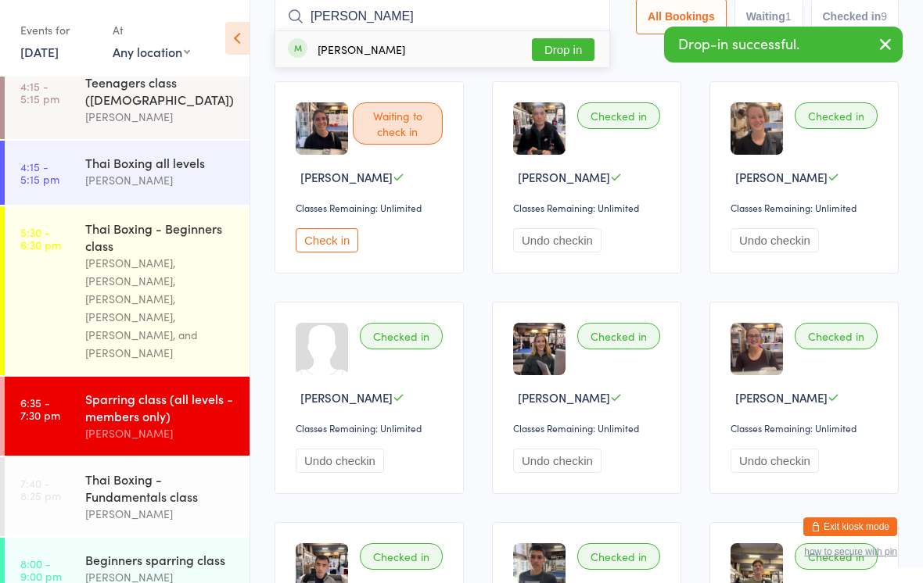
type input "[PERSON_NAME]"
click at [576, 56] on button "Drop in" at bounding box center [563, 49] width 63 height 23
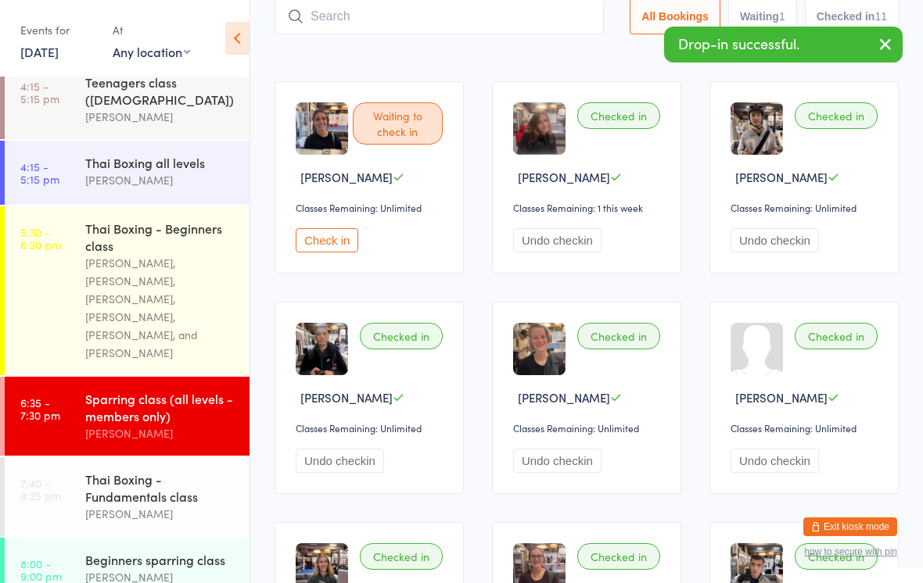
click at [338, 16] on input "search" at bounding box center [439, 16] width 329 height 36
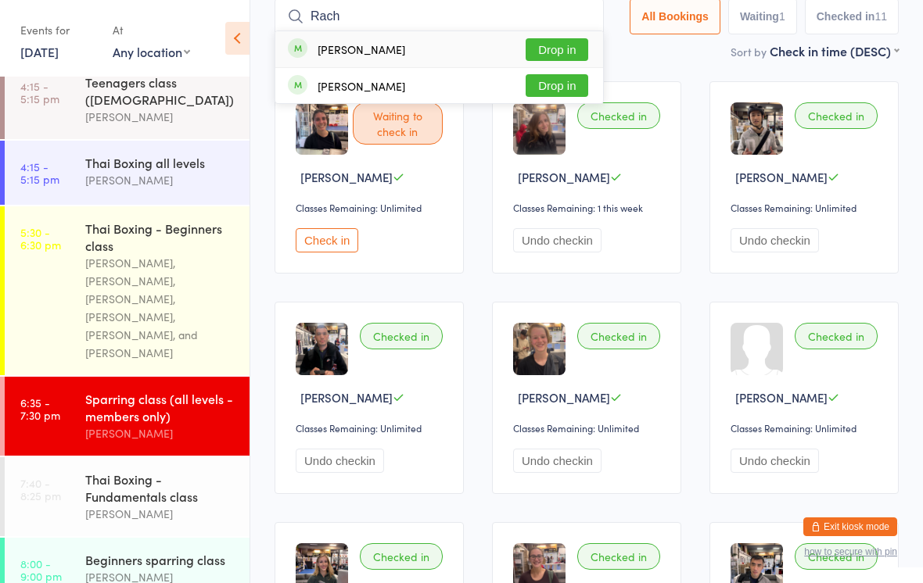
type input "Rach"
click at [548, 40] on button "Drop in" at bounding box center [557, 49] width 63 height 23
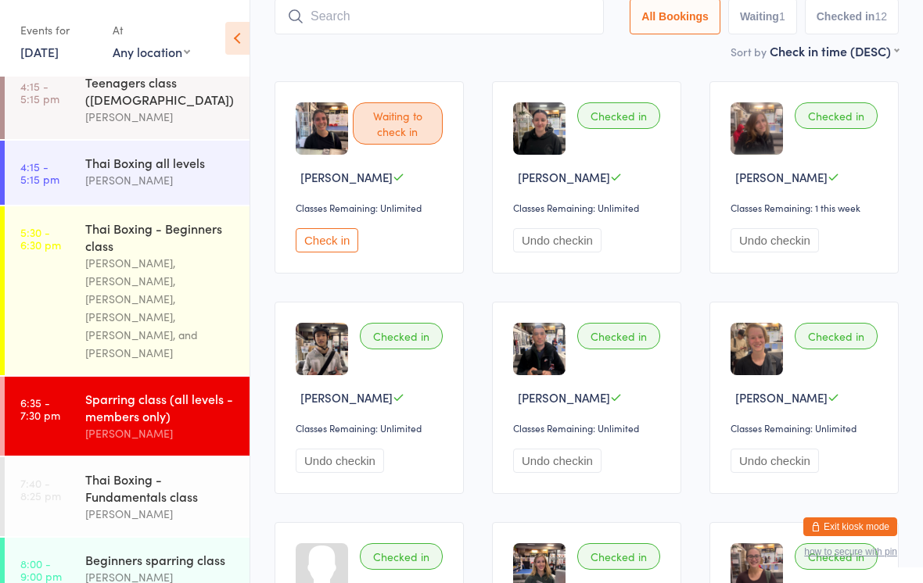
click at [503, 4] on input "search" at bounding box center [439, 16] width 329 height 36
type input "Ruby"
click at [552, 41] on button "Drop in" at bounding box center [557, 49] width 63 height 23
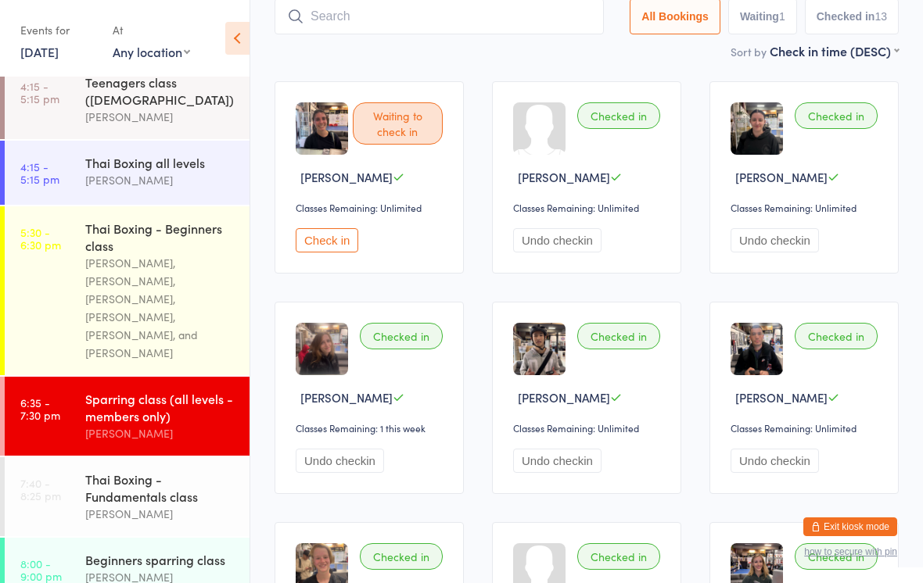
click at [511, 30] on input "search" at bounding box center [439, 16] width 329 height 36
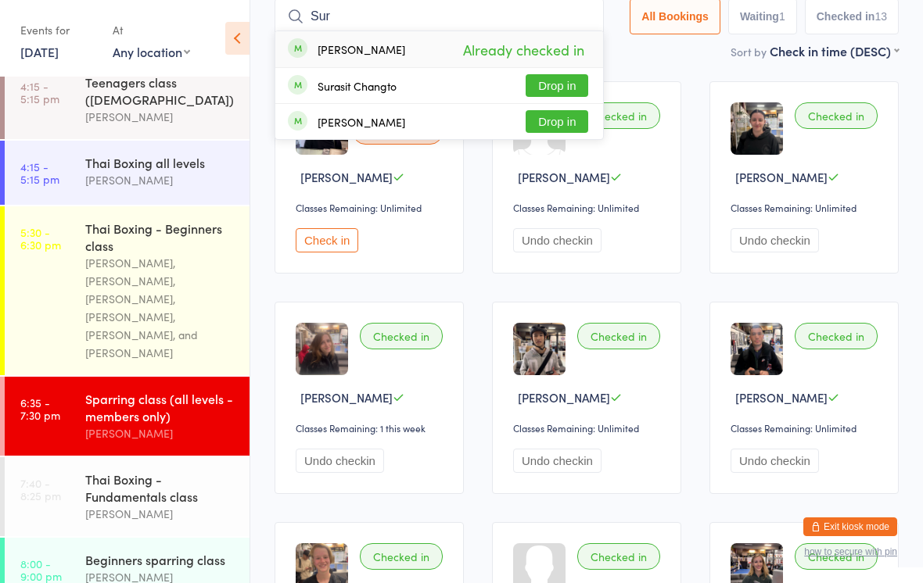
type input "Sur"
click at [569, 46] on span "Already checked in" at bounding box center [523, 49] width 129 height 27
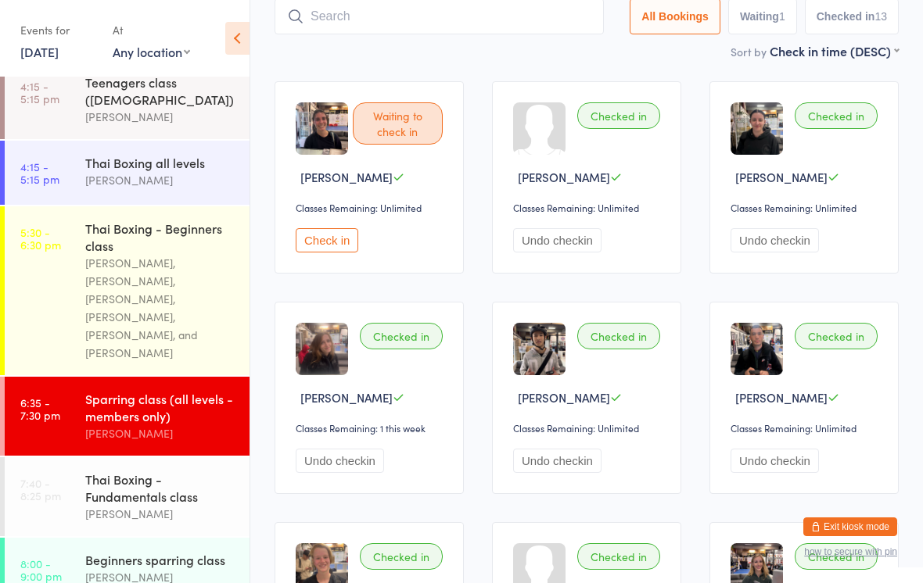
click at [533, 19] on input "search" at bounding box center [439, 16] width 329 height 36
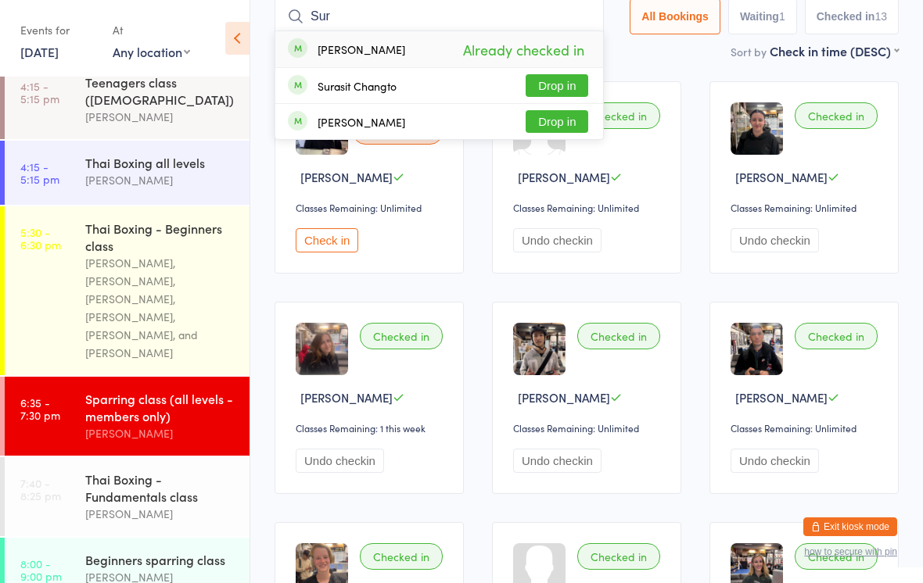
type input "Sur"
click at [555, 87] on button "Drop in" at bounding box center [557, 85] width 63 height 23
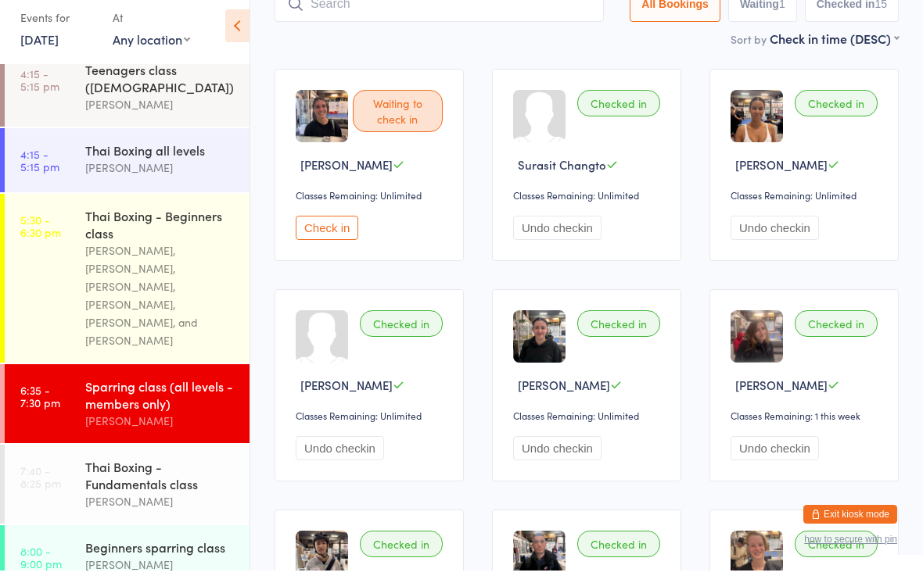
scroll to position [288, 0]
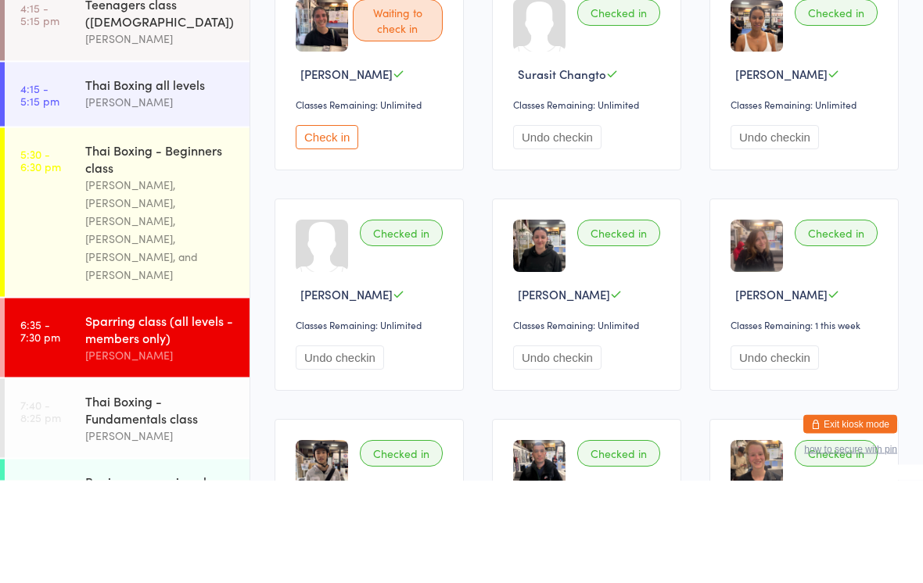
click at [150, 278] on div "[PERSON_NAME], [PERSON_NAME], [PERSON_NAME], [PERSON_NAME], [PERSON_NAME], and …" at bounding box center [160, 332] width 151 height 108
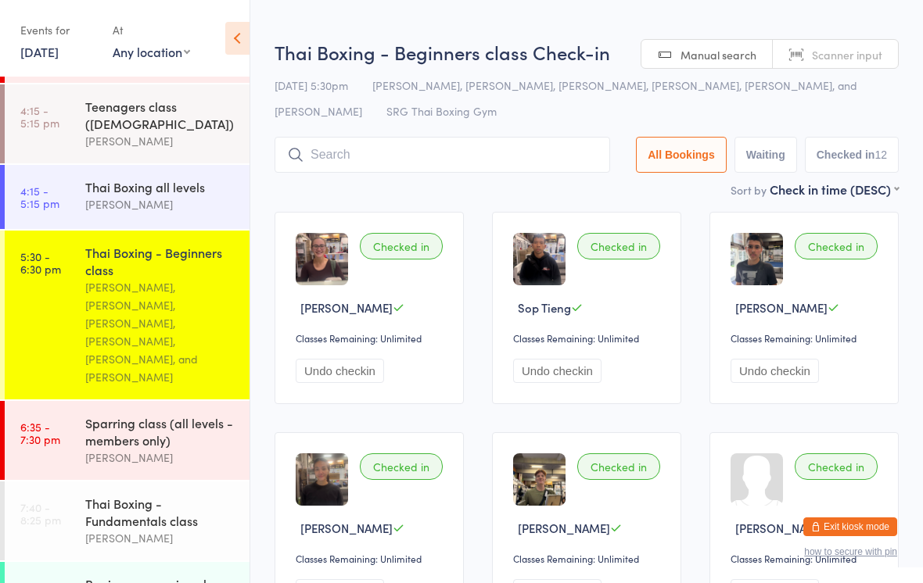
click at [389, 160] on input "search" at bounding box center [443, 155] width 336 height 36
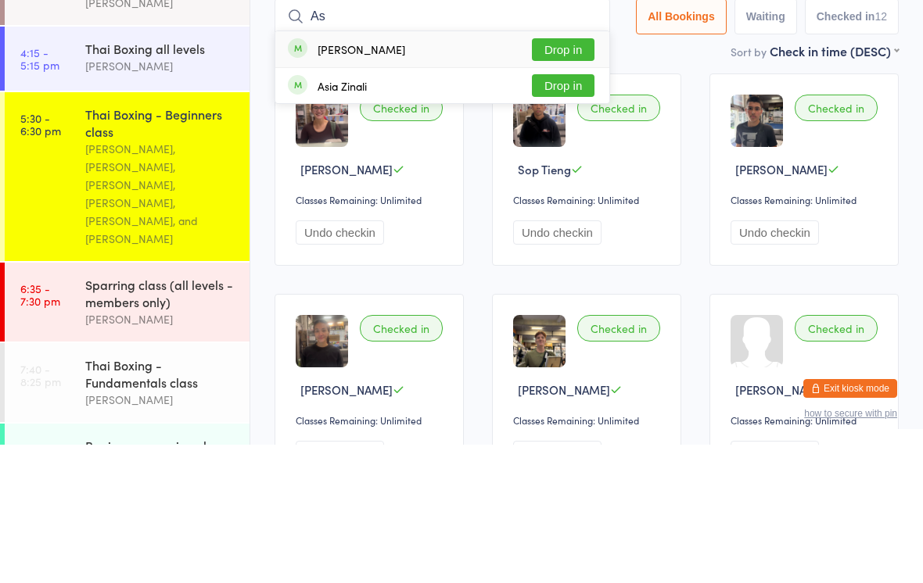
type input "As"
click at [567, 213] on button "Drop in" at bounding box center [563, 224] width 63 height 23
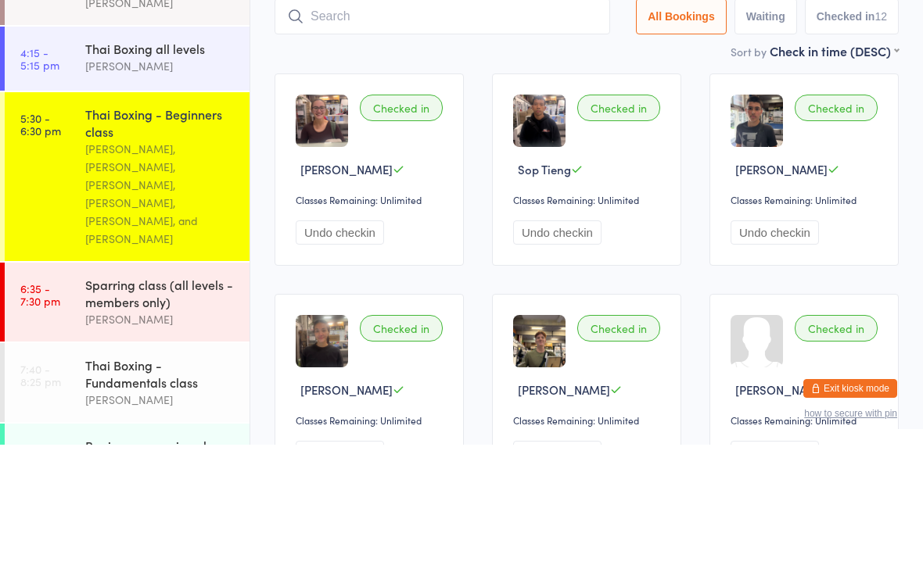
scroll to position [138, 0]
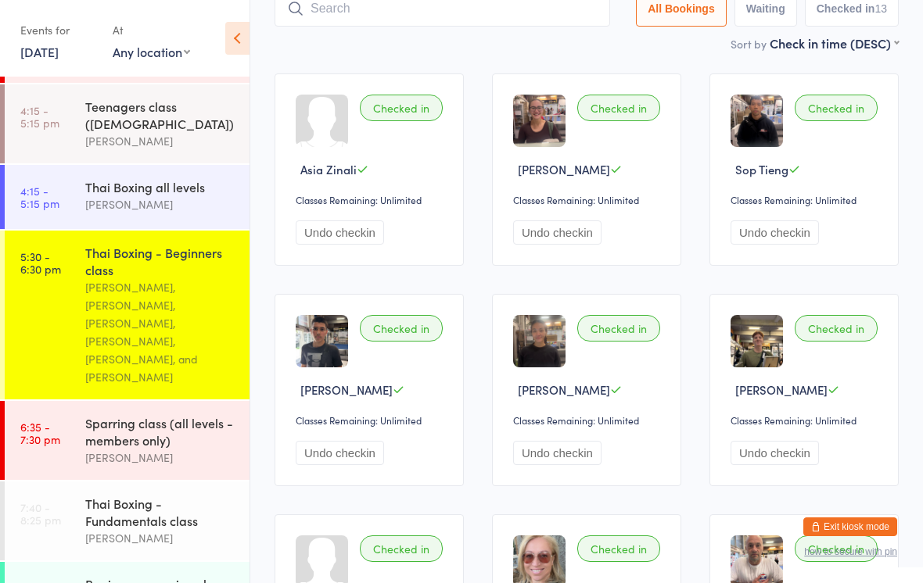
click at [540, 14] on input "search" at bounding box center [443, 9] width 336 height 36
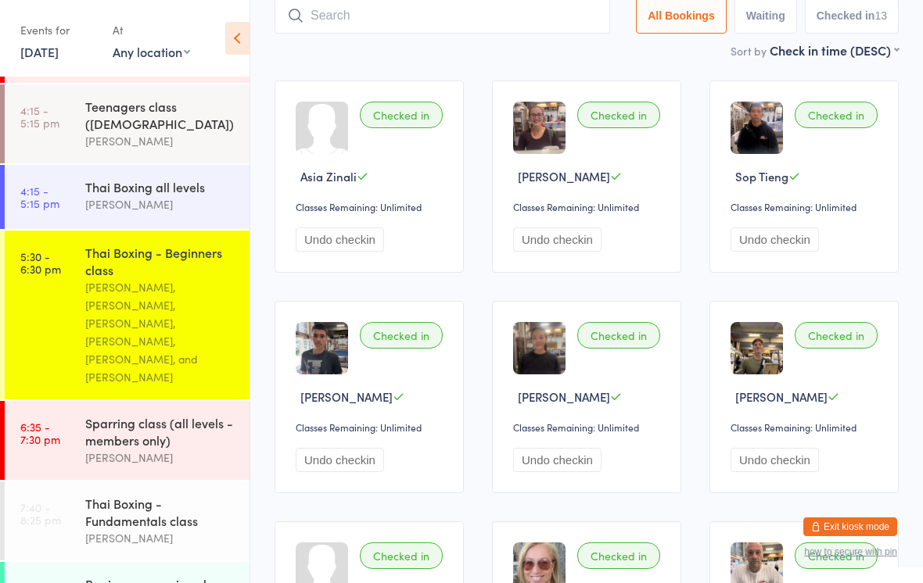
scroll to position [131, 0]
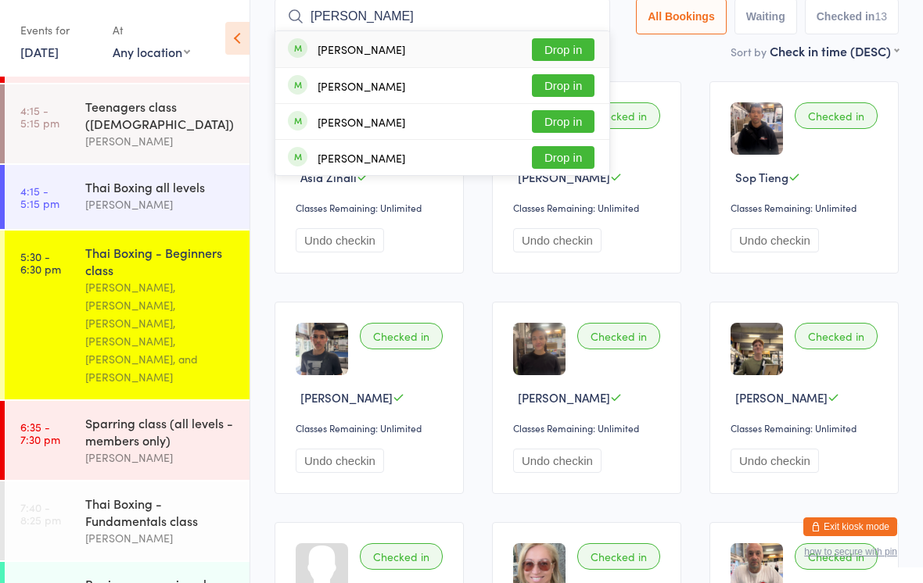
type input "[PERSON_NAME]"
click at [570, 52] on button "Drop in" at bounding box center [563, 49] width 63 height 23
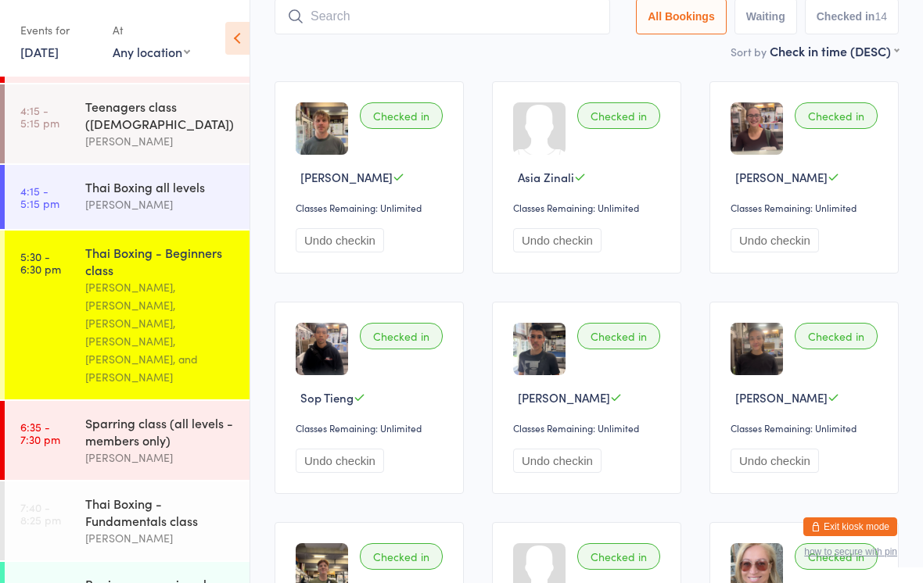
click at [501, 3] on input "search" at bounding box center [443, 16] width 336 height 36
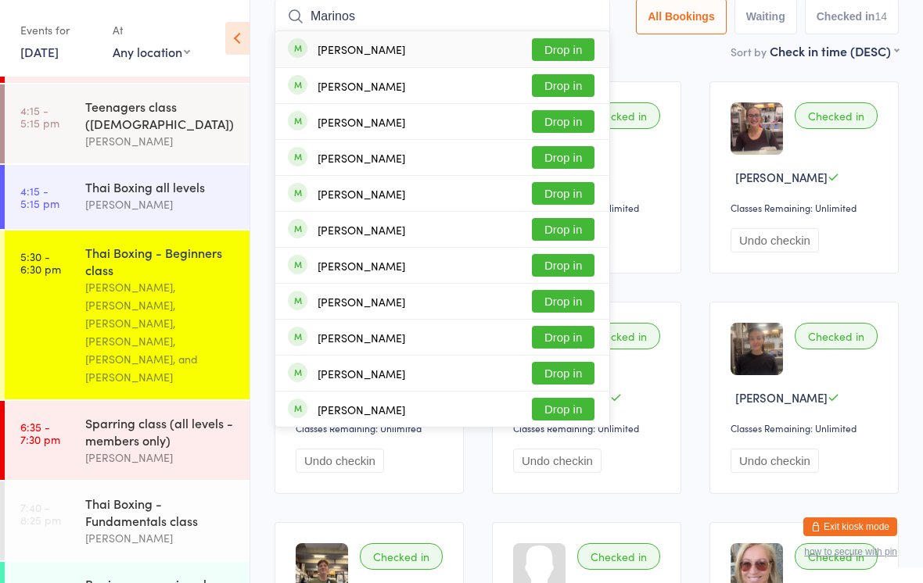
type input "Marinos"
click at [565, 33] on div "[PERSON_NAME] Drop in" at bounding box center [442, 49] width 334 height 36
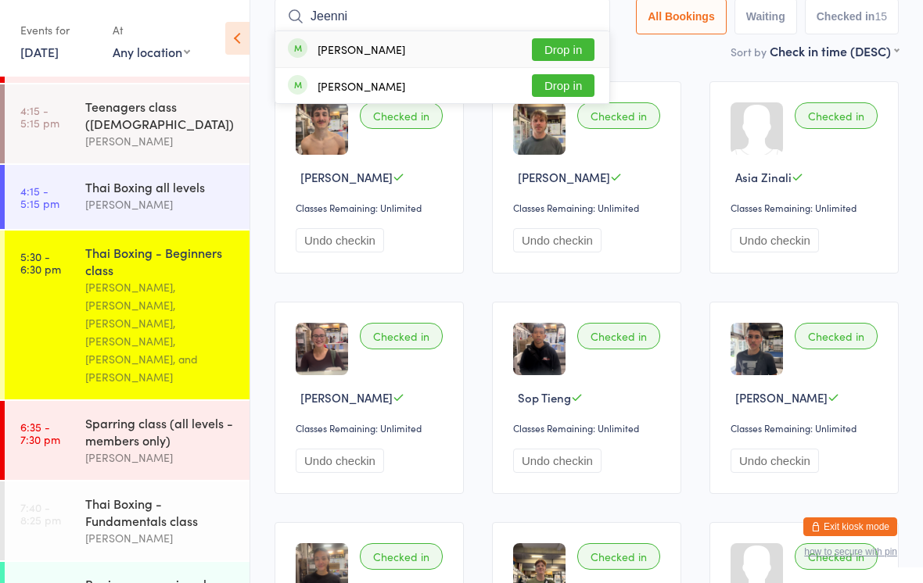
type input "Jeenni"
click at [555, 95] on button "Drop in" at bounding box center [563, 85] width 63 height 23
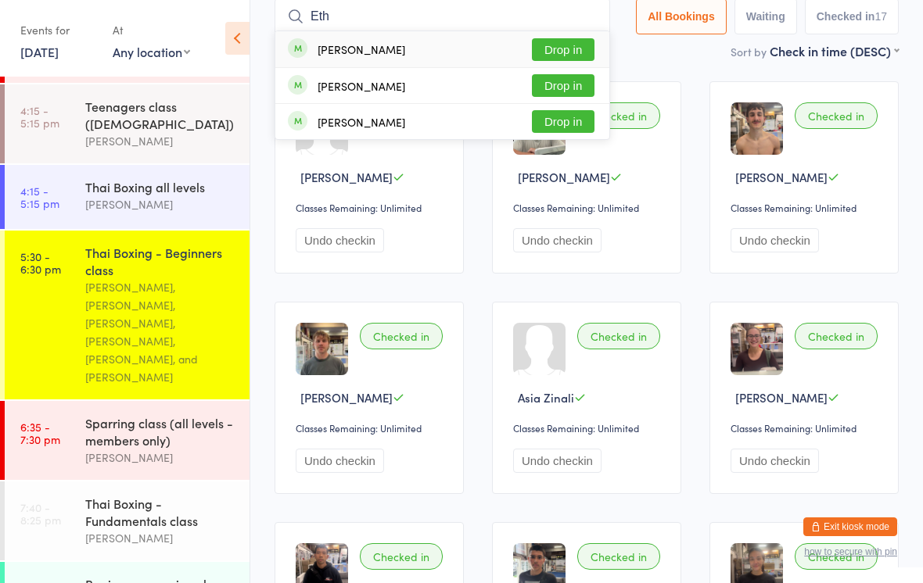
type input "Eth"
click at [579, 48] on button "Drop in" at bounding box center [563, 49] width 63 height 23
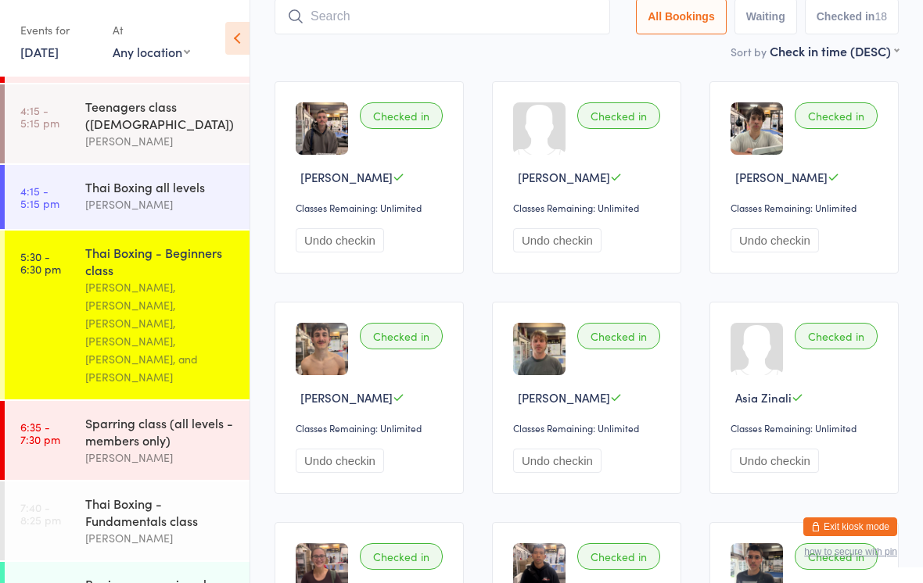
click at [308, 15] on input "search" at bounding box center [443, 16] width 336 height 36
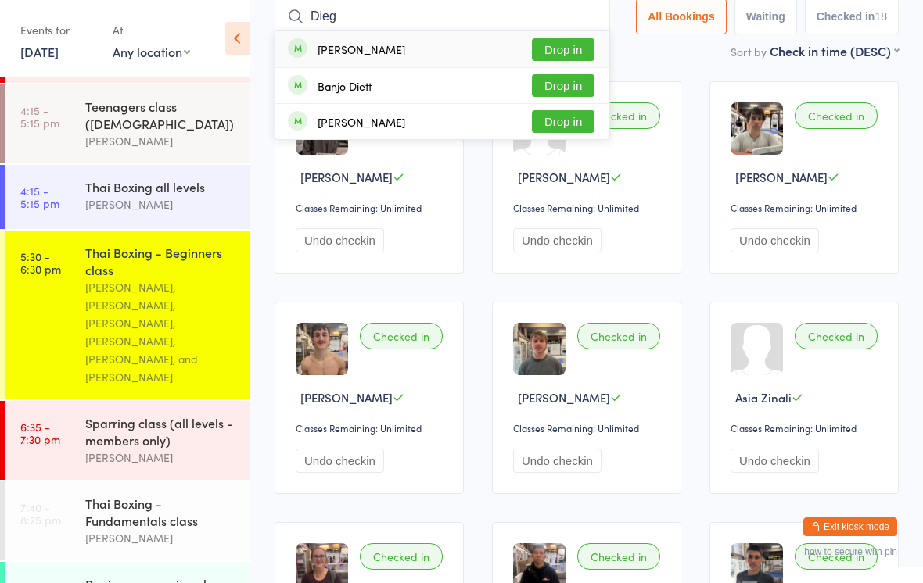
type input "Dieg"
click at [556, 44] on button "Drop in" at bounding box center [563, 49] width 63 height 23
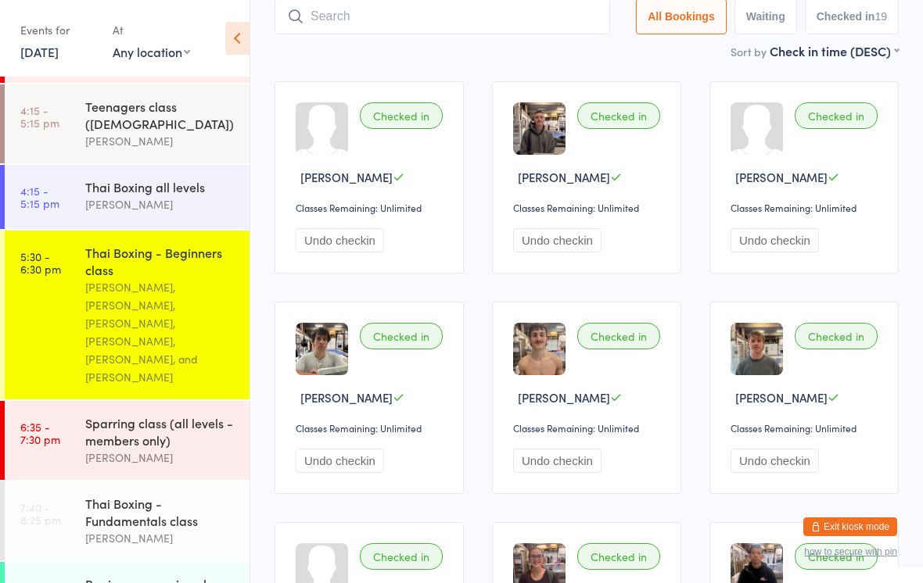
click at [476, 15] on input "search" at bounding box center [443, 16] width 336 height 36
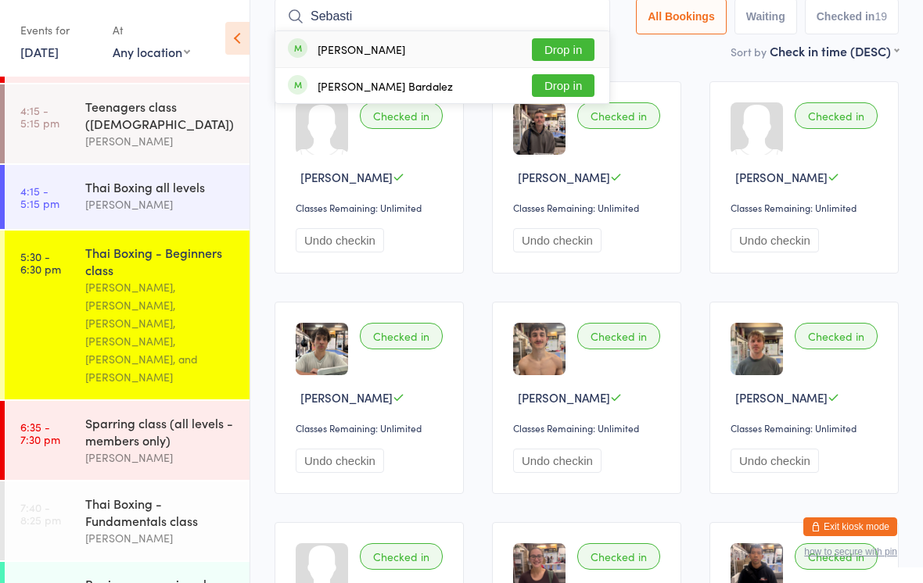
type input "Sebasti"
click at [579, 86] on button "Drop in" at bounding box center [563, 85] width 63 height 23
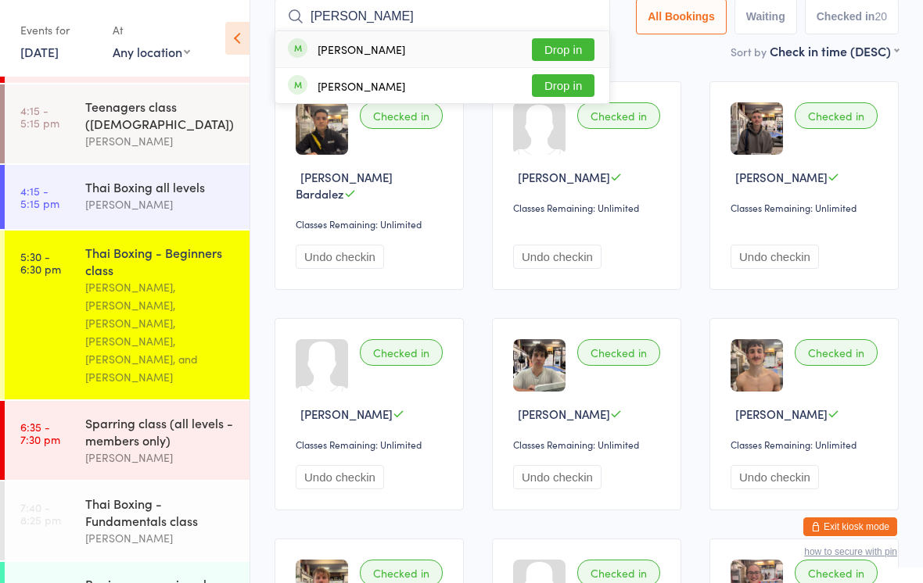
type input "[PERSON_NAME]"
click at [562, 51] on button "Drop in" at bounding box center [563, 49] width 63 height 23
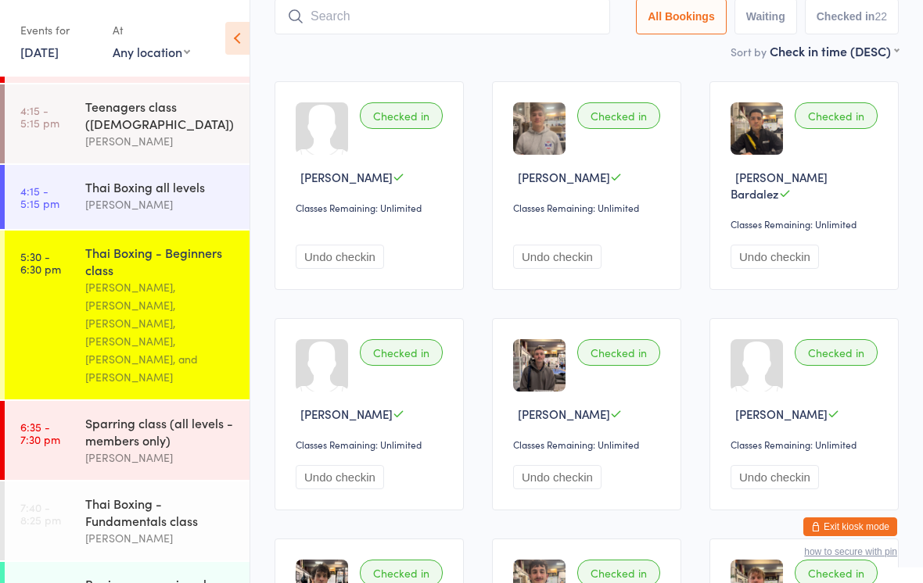
click at [411, 31] on input "search" at bounding box center [443, 16] width 336 height 36
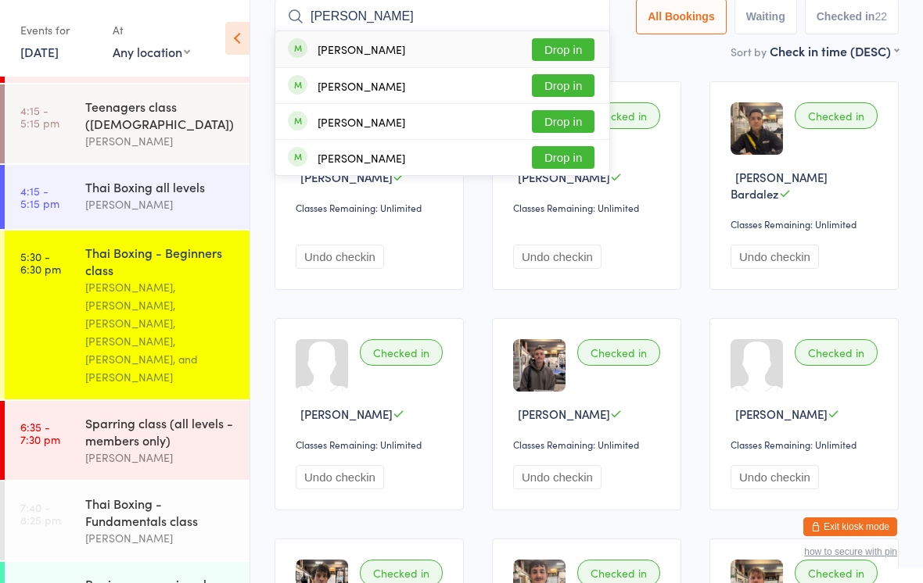
type input "[PERSON_NAME]"
click at [559, 52] on button "Drop in" at bounding box center [563, 49] width 63 height 23
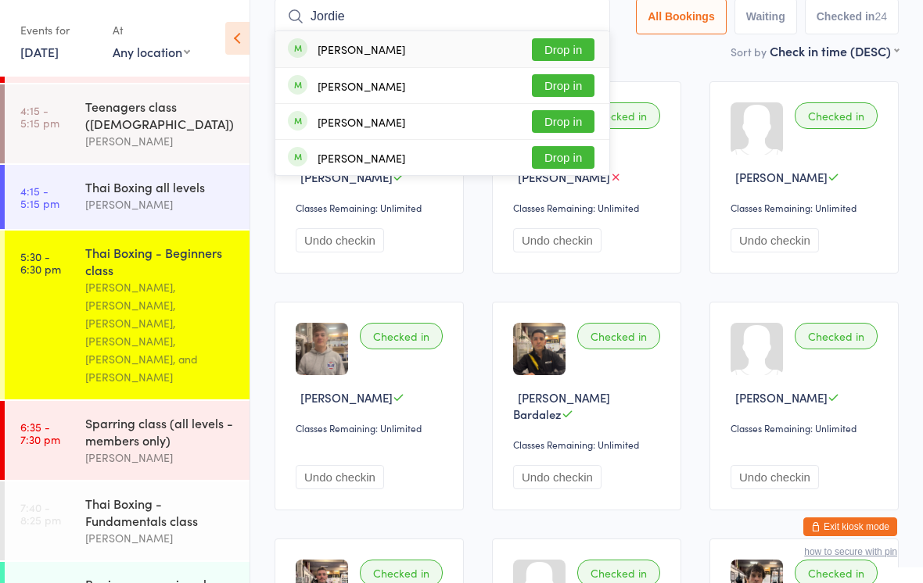
type input "Jordie"
click at [565, 48] on button "Drop in" at bounding box center [563, 49] width 63 height 23
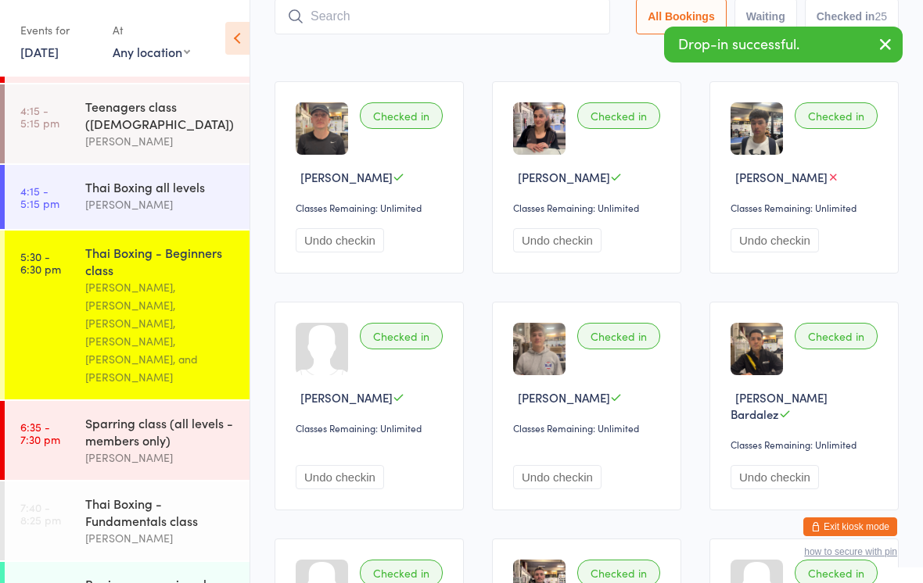
click at [881, 46] on icon "button" at bounding box center [885, 44] width 19 height 20
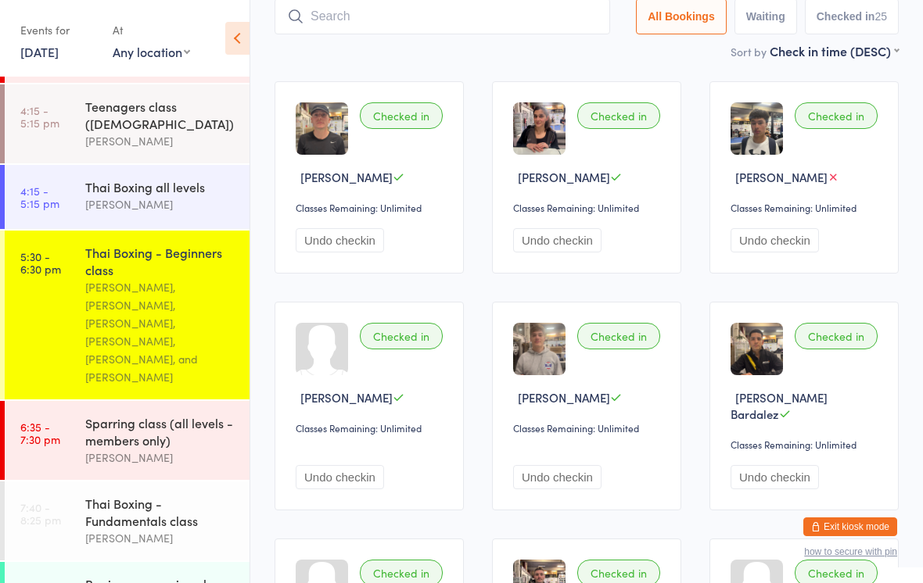
click at [363, 6] on input "search" at bounding box center [443, 16] width 336 height 36
type input "Sajjad"
click at [569, 46] on button "Drop in" at bounding box center [563, 49] width 63 height 23
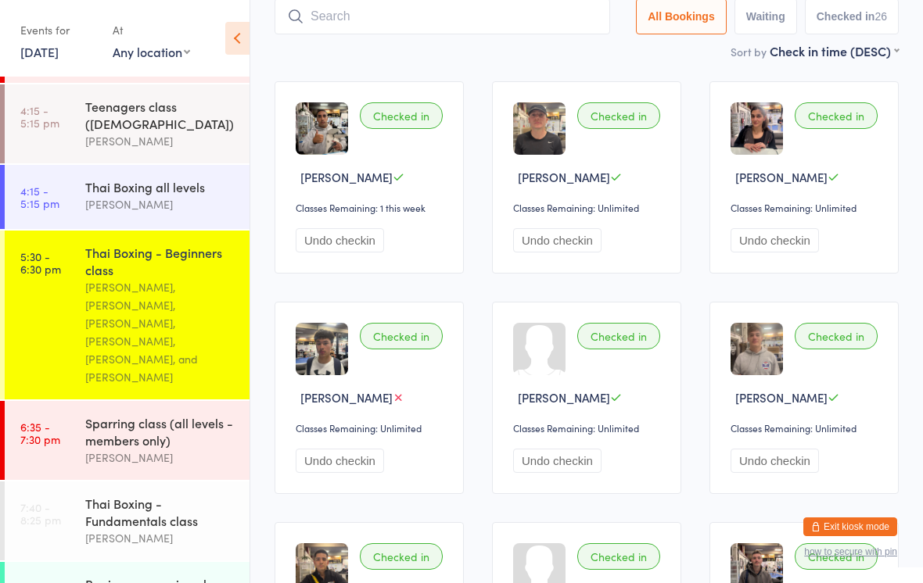
click at [141, 415] on div "Sparring class (all levels - members only)" at bounding box center [160, 432] width 151 height 34
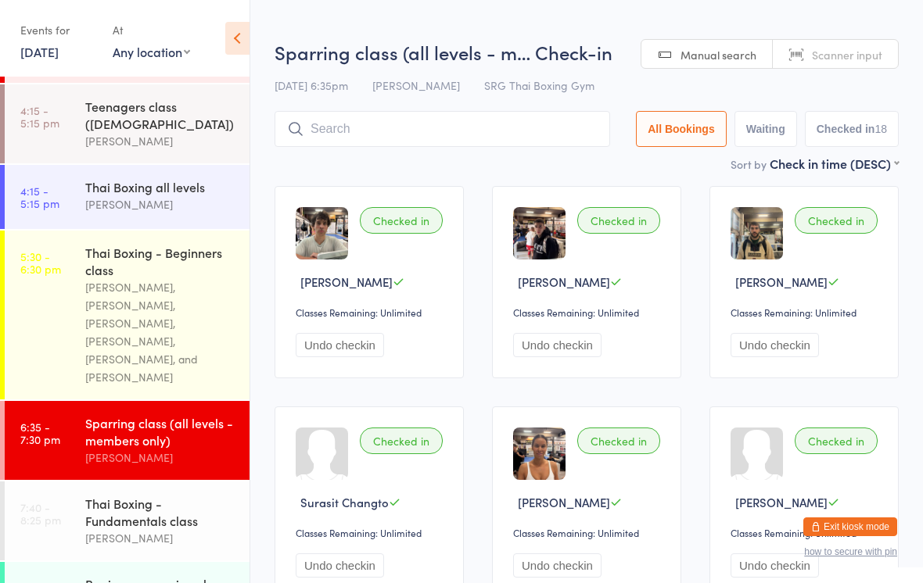
click at [334, 135] on input "search" at bounding box center [443, 129] width 336 height 36
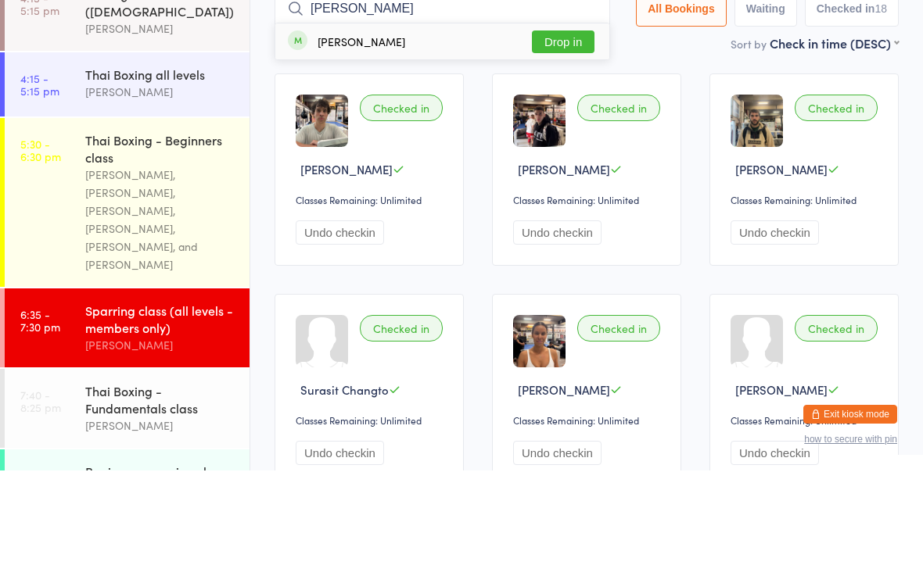
type input "[PERSON_NAME]"
click at [560, 143] on button "Drop in" at bounding box center [563, 154] width 63 height 23
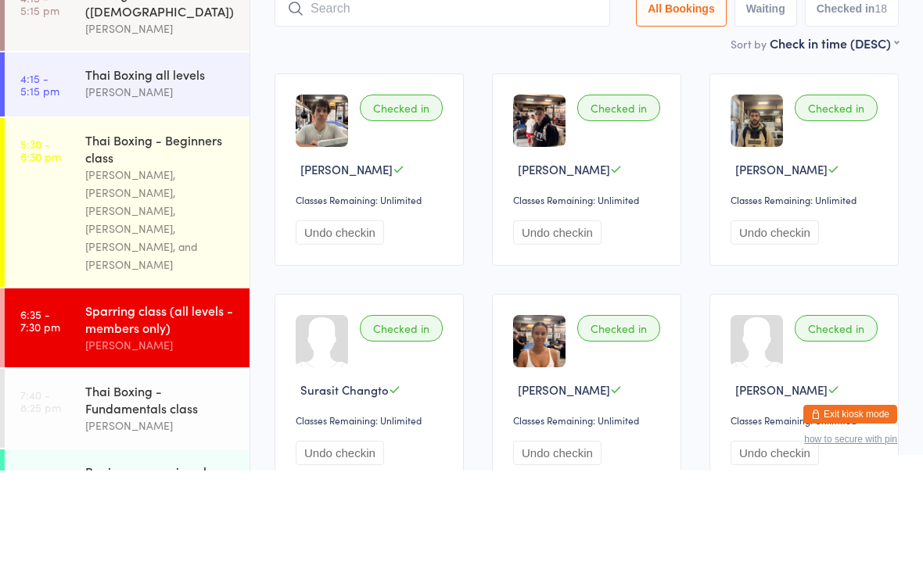
scroll to position [113, 0]
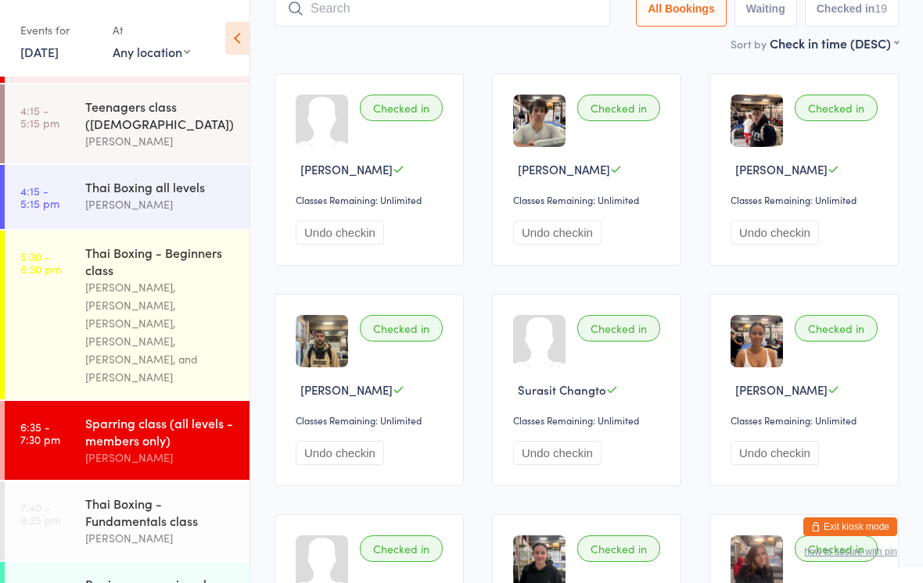
click at [340, 6] on input "search" at bounding box center [443, 9] width 336 height 36
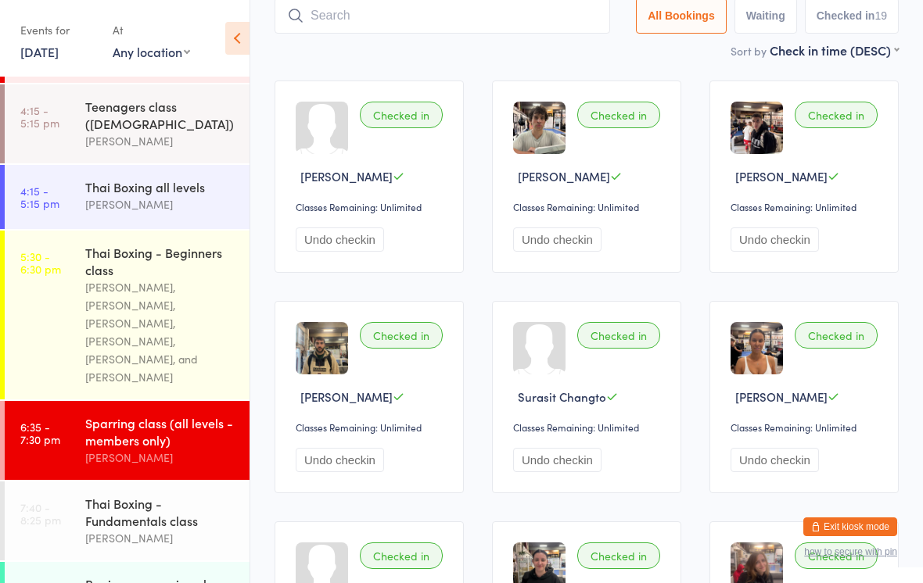
scroll to position [105, 0]
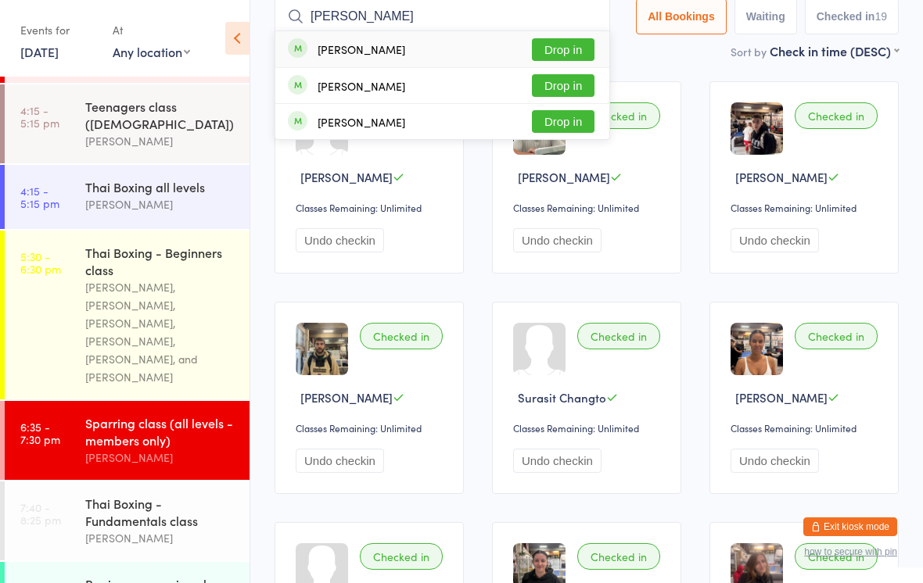
type input "[PERSON_NAME]"
click at [554, 39] on button "Drop in" at bounding box center [563, 49] width 63 height 23
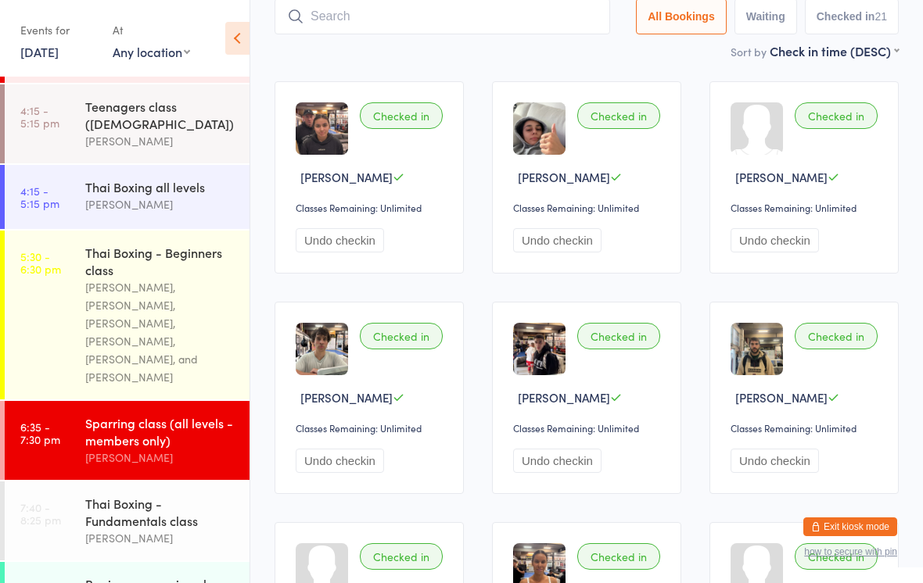
click at [487, 19] on input "search" at bounding box center [443, 16] width 336 height 36
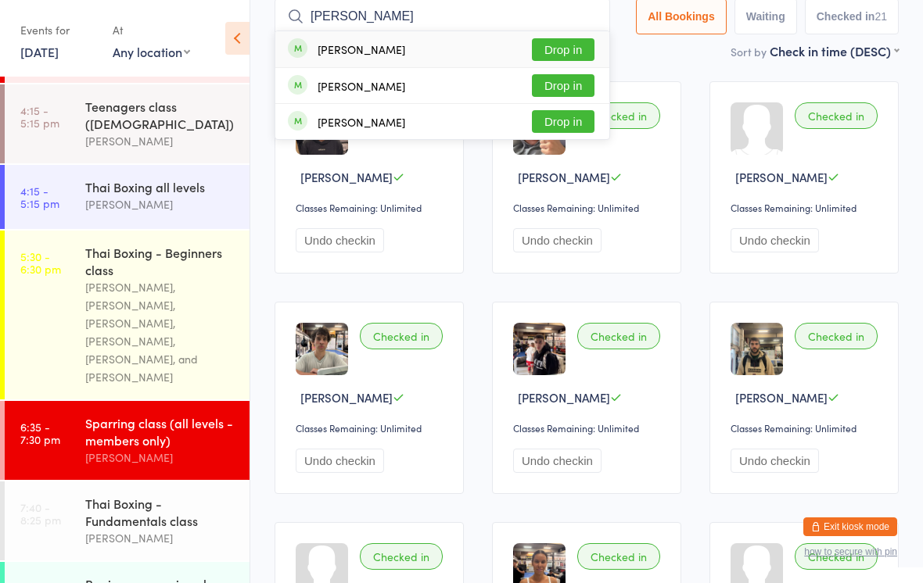
type input "[PERSON_NAME]"
click at [567, 45] on button "Drop in" at bounding box center [563, 49] width 63 height 23
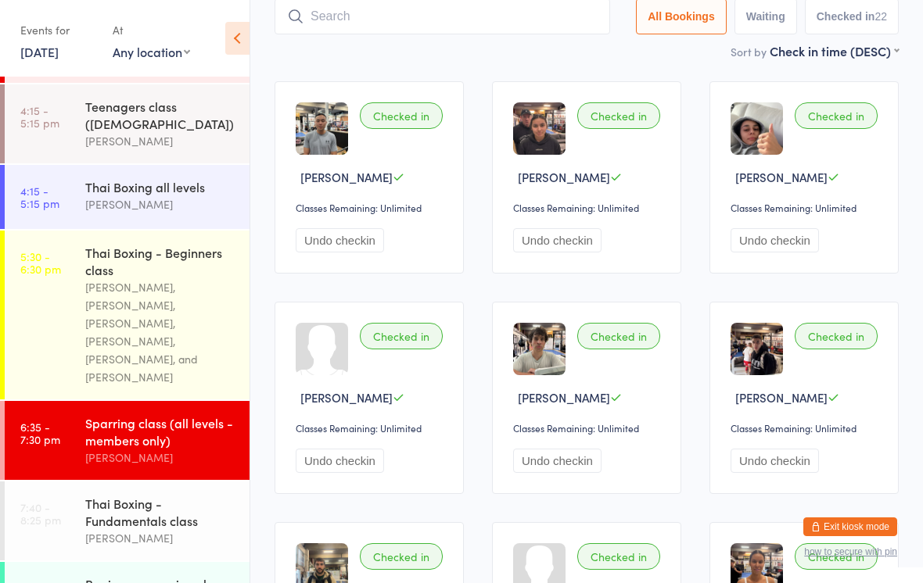
click at [504, 27] on input "search" at bounding box center [443, 16] width 336 height 36
type input "[PERSON_NAME]"
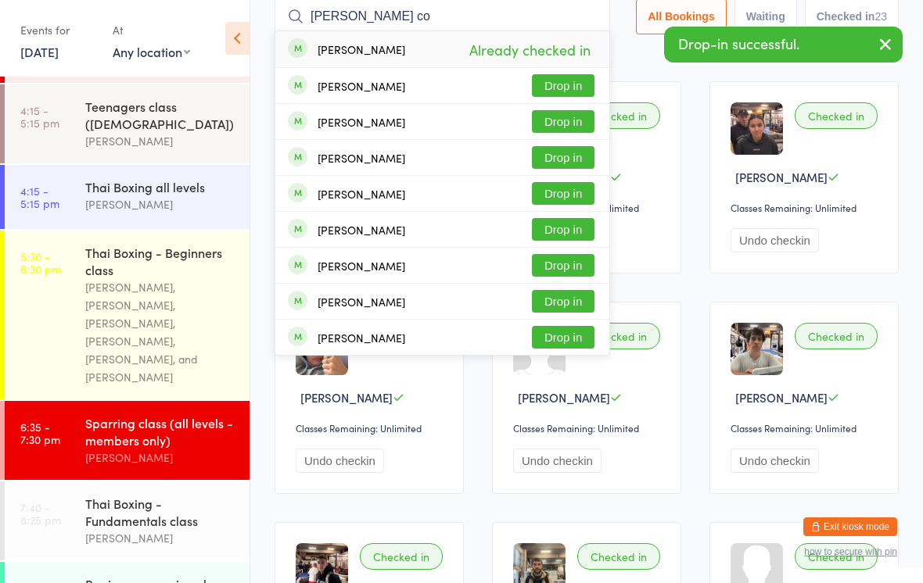
type input "[PERSON_NAME] co"
click at [472, 196] on div "[PERSON_NAME] Drop in" at bounding box center [442, 193] width 334 height 35
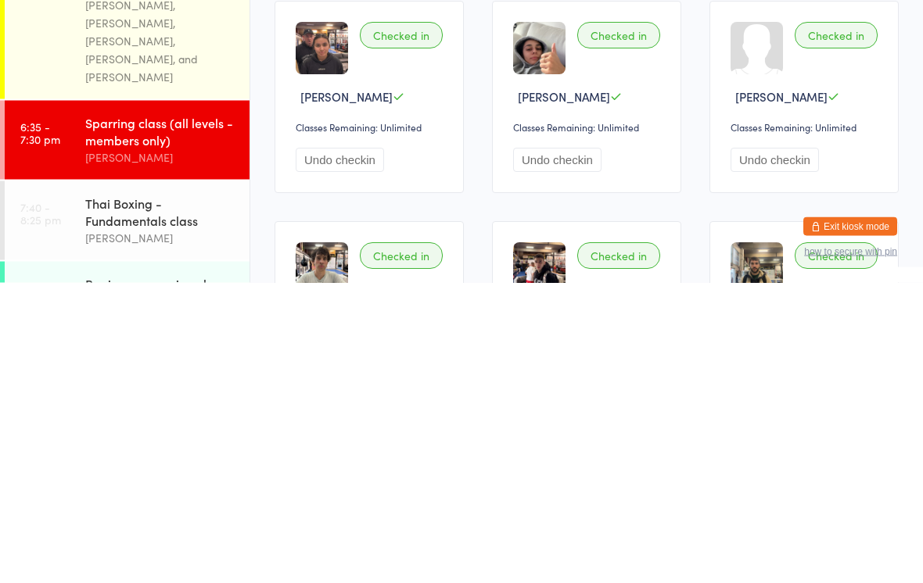
scroll to position [109, 0]
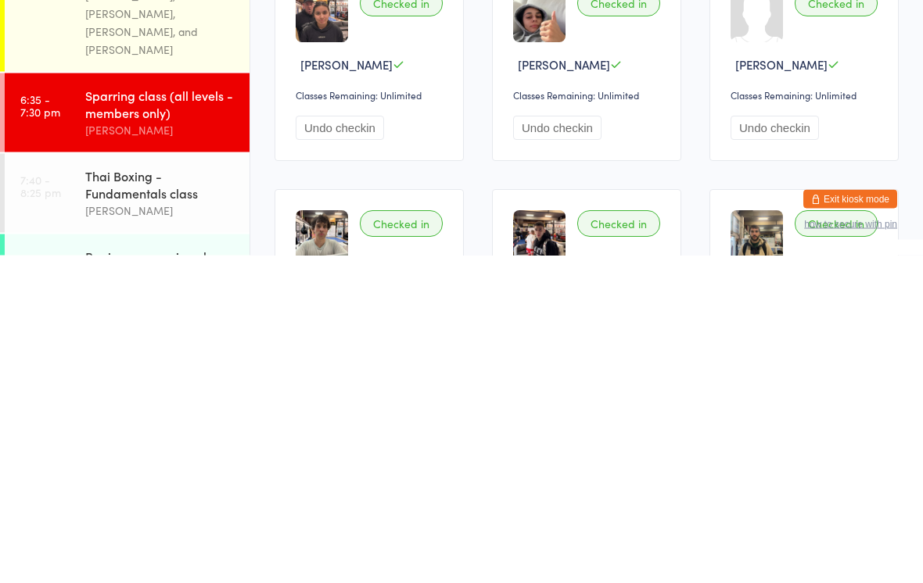
click at [165, 415] on div "Sparring class (all levels - members only)" at bounding box center [160, 432] width 151 height 34
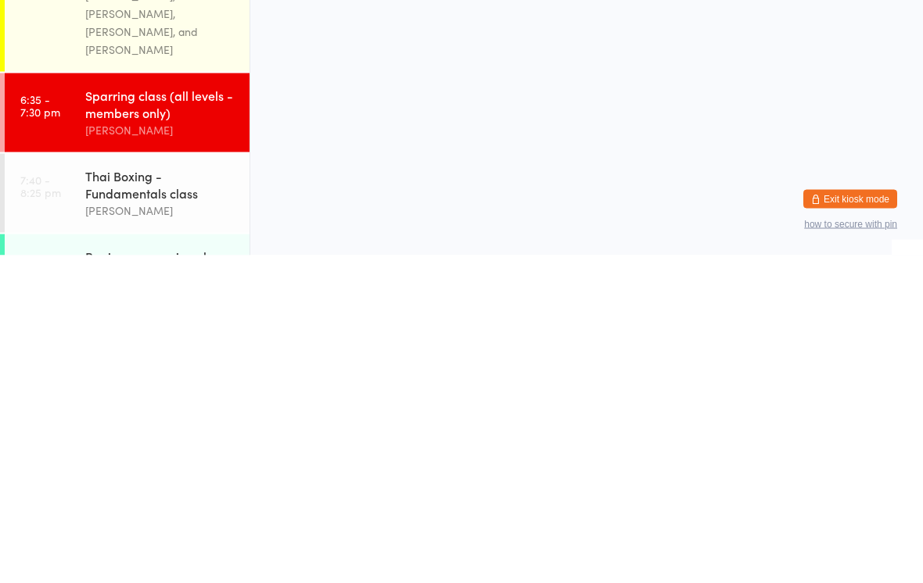
scroll to position [0, 0]
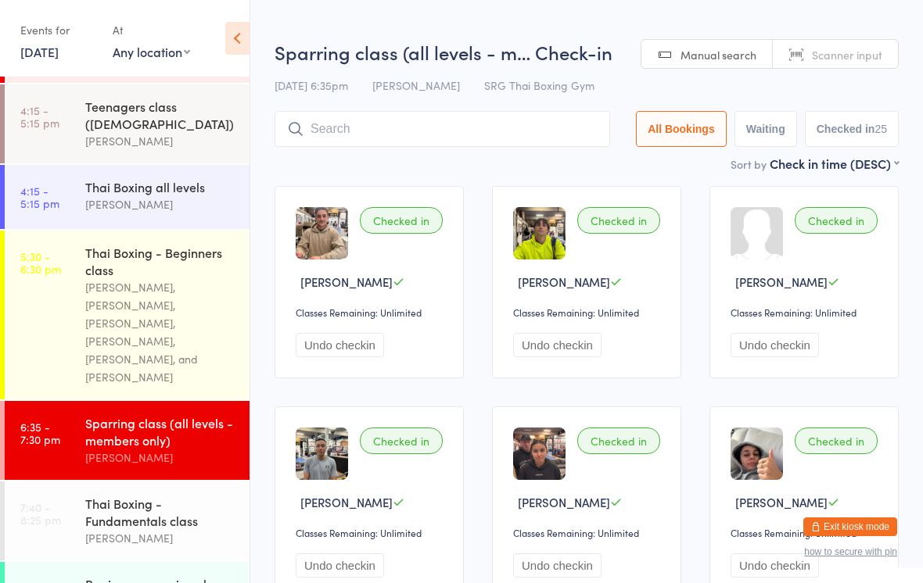
click at [505, 132] on input "search" at bounding box center [443, 129] width 336 height 36
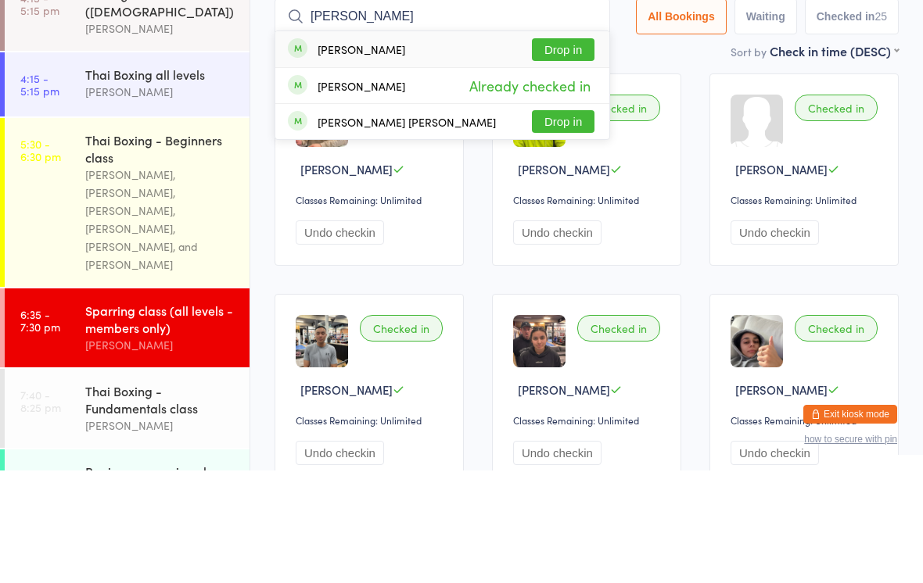
type input "[PERSON_NAME]"
click at [559, 151] on button "Drop in" at bounding box center [563, 162] width 63 height 23
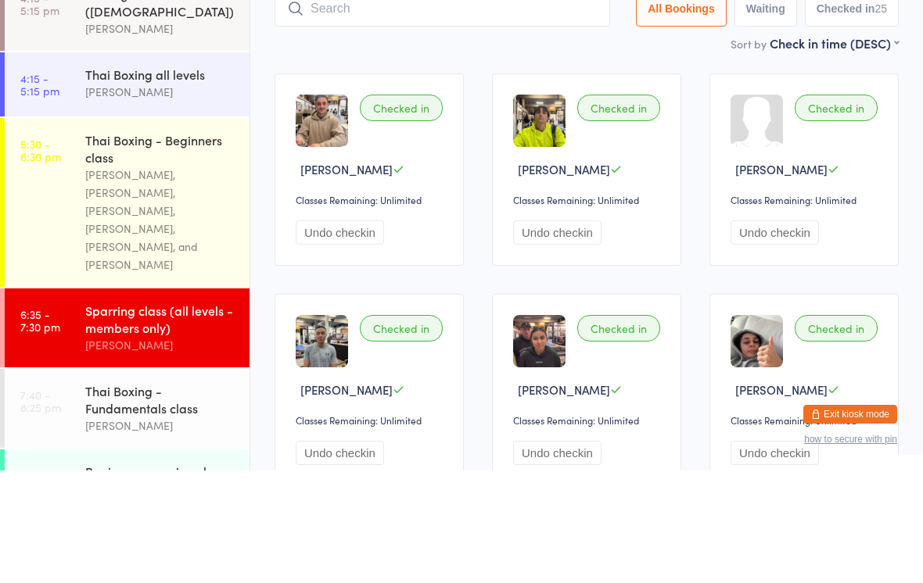
scroll to position [113, 0]
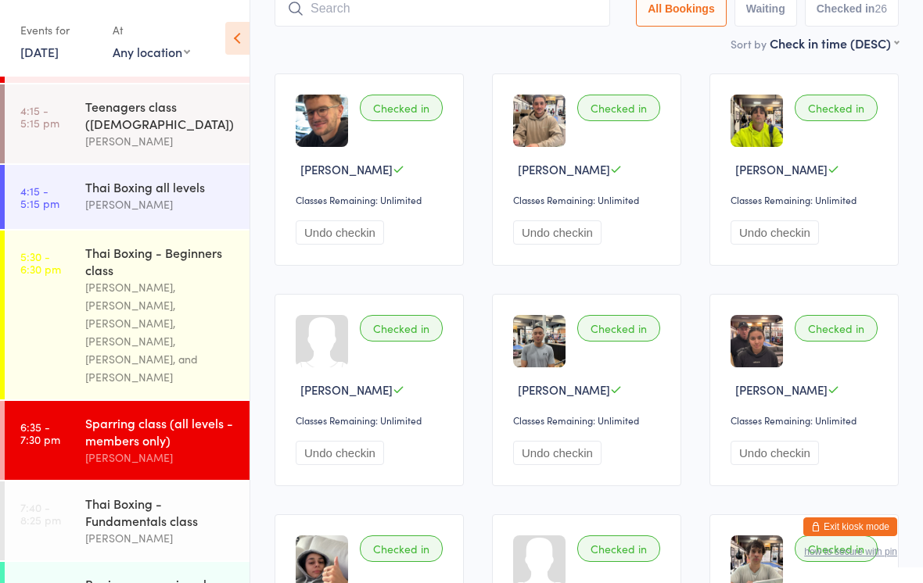
click at [375, 16] on input "search" at bounding box center [443, 9] width 336 height 36
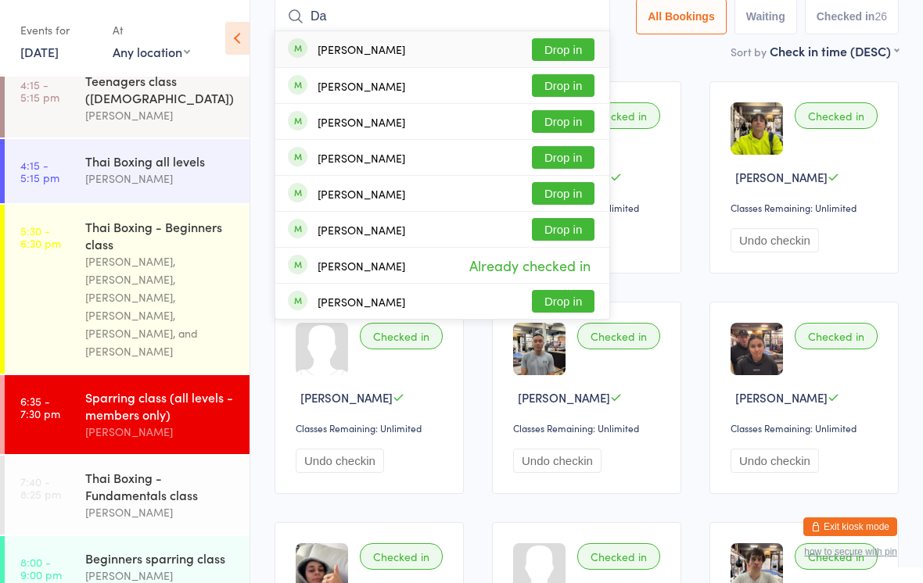
scroll to position [312, 0]
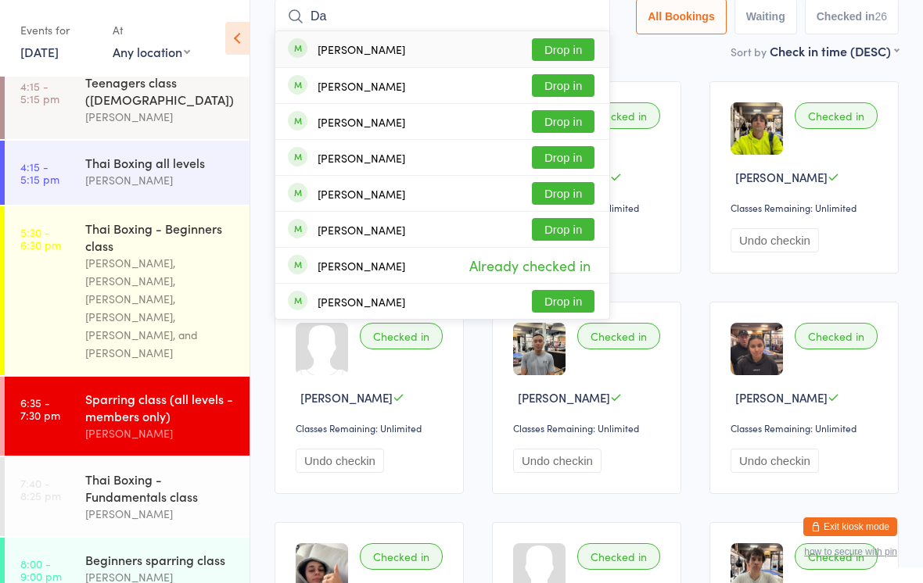
type input "Da"
click at [384, 9] on input "Da" at bounding box center [443, 16] width 336 height 36
click at [565, 160] on button "Drop in" at bounding box center [563, 157] width 63 height 23
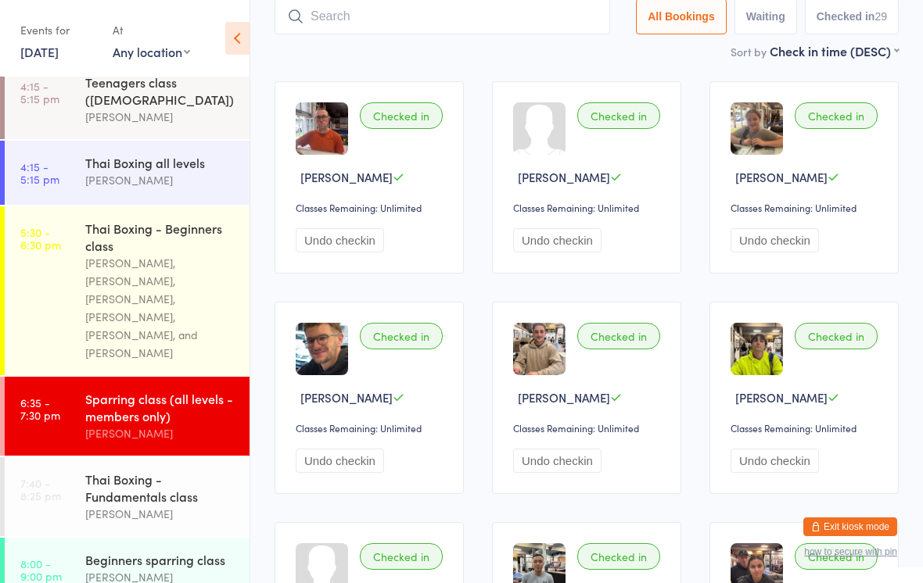
click at [506, 32] on input "search" at bounding box center [443, 16] width 336 height 36
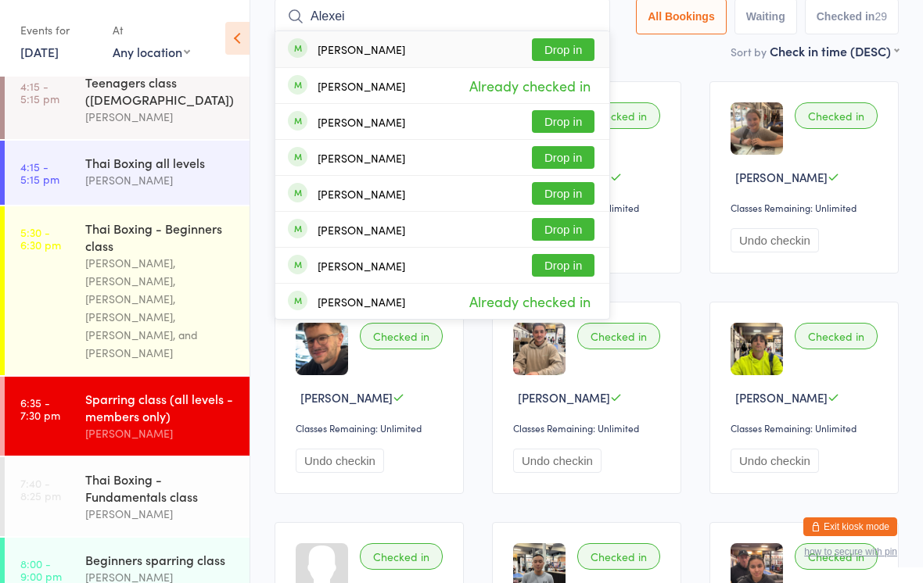
type input "Alexei"
click at [568, 50] on button "Drop in" at bounding box center [563, 49] width 63 height 23
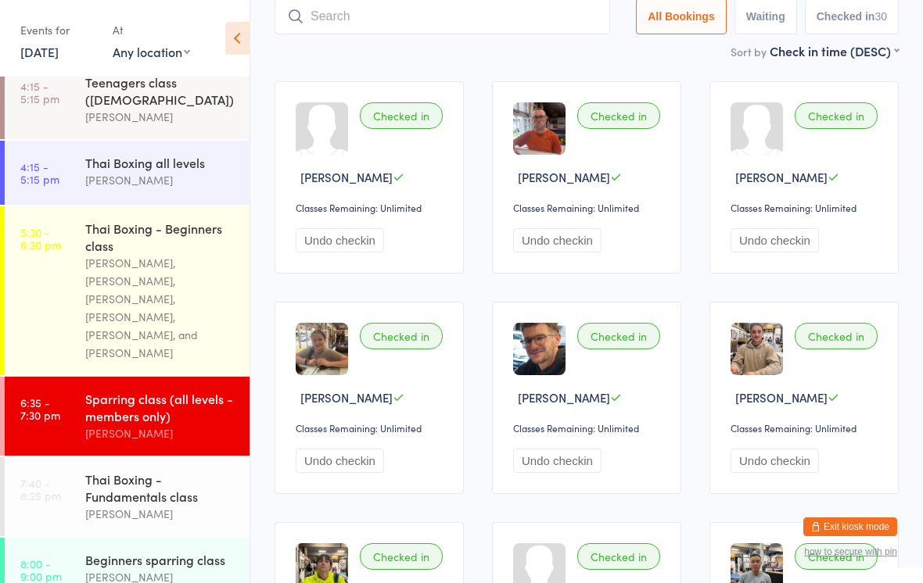
click at [494, 23] on input "search" at bounding box center [443, 16] width 336 height 36
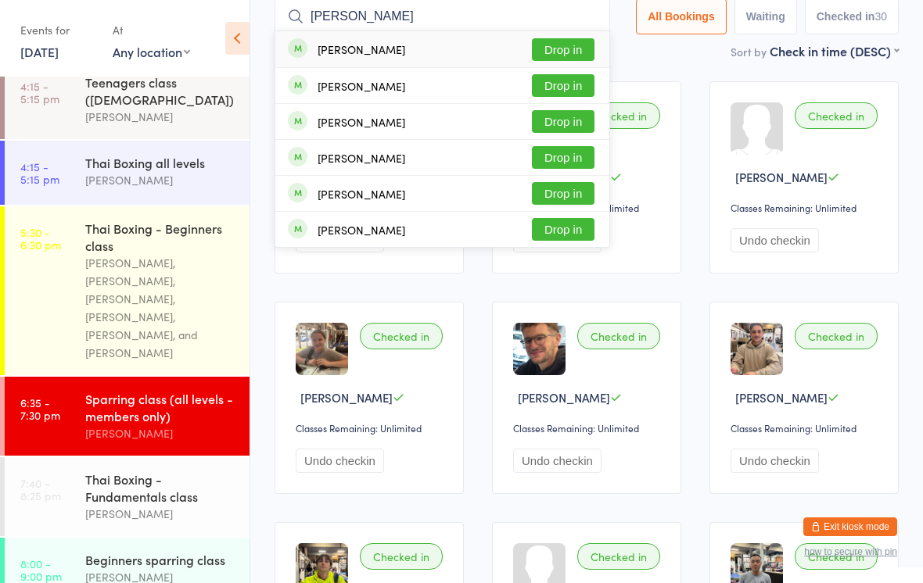
type input "[PERSON_NAME]"
click at [572, 52] on button "Drop in" at bounding box center [563, 49] width 63 height 23
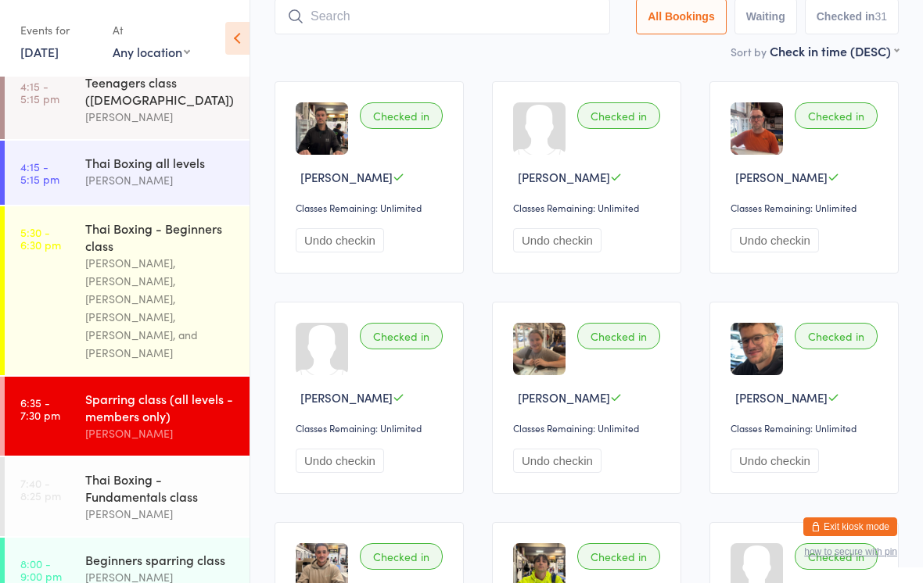
click at [404, 34] on input "search" at bounding box center [443, 16] width 336 height 36
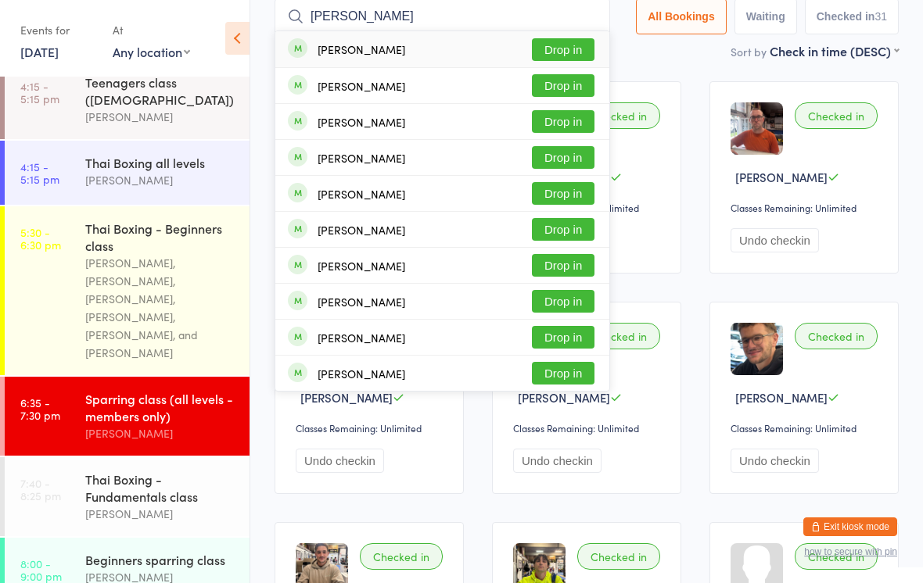
type input "[PERSON_NAME]"
click at [562, 90] on button "Drop in" at bounding box center [563, 85] width 63 height 23
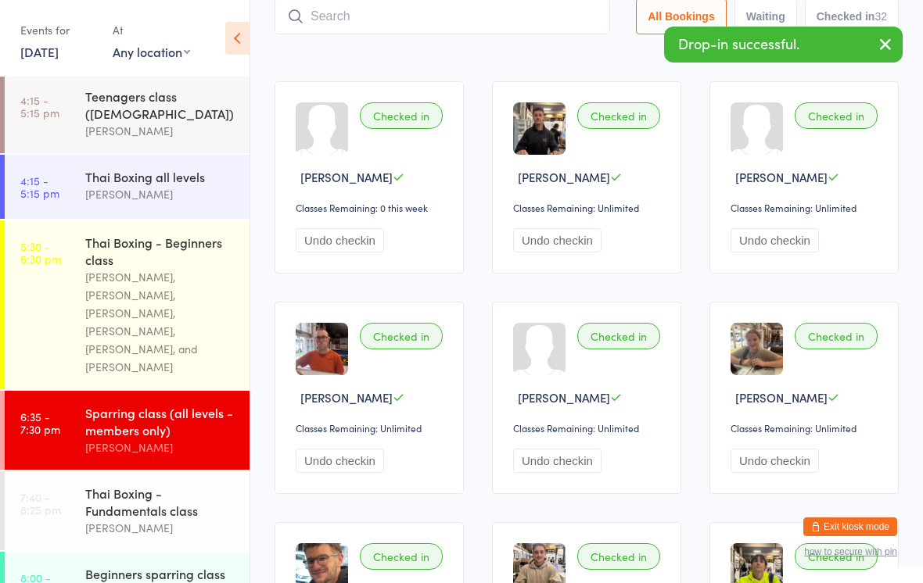
scroll to position [288, 0]
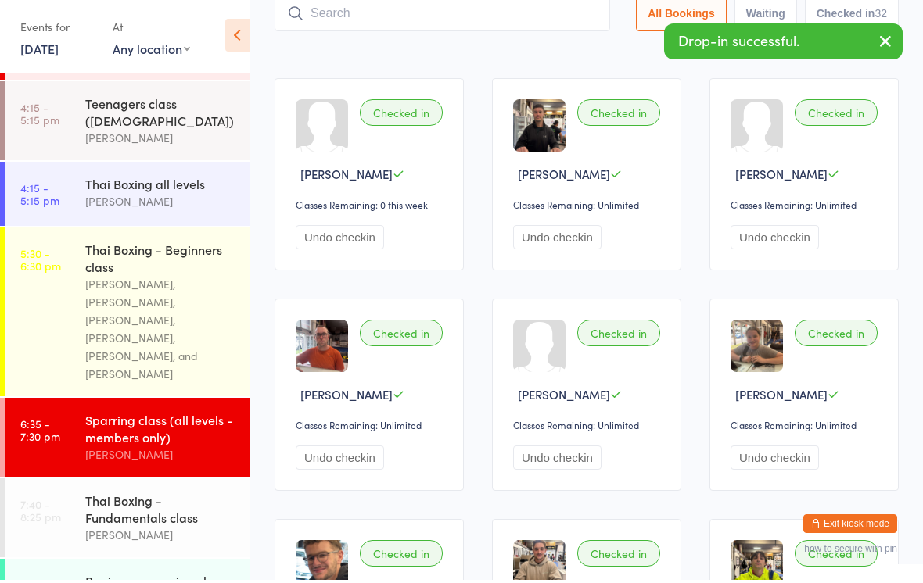
click at [350, 240] on button "Undo checkin" at bounding box center [340, 240] width 88 height 24
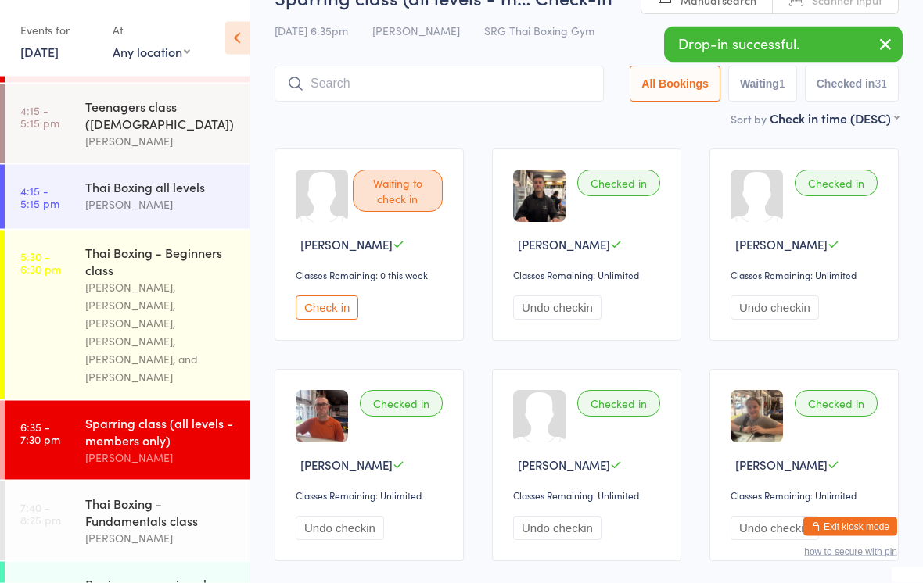
scroll to position [31, 0]
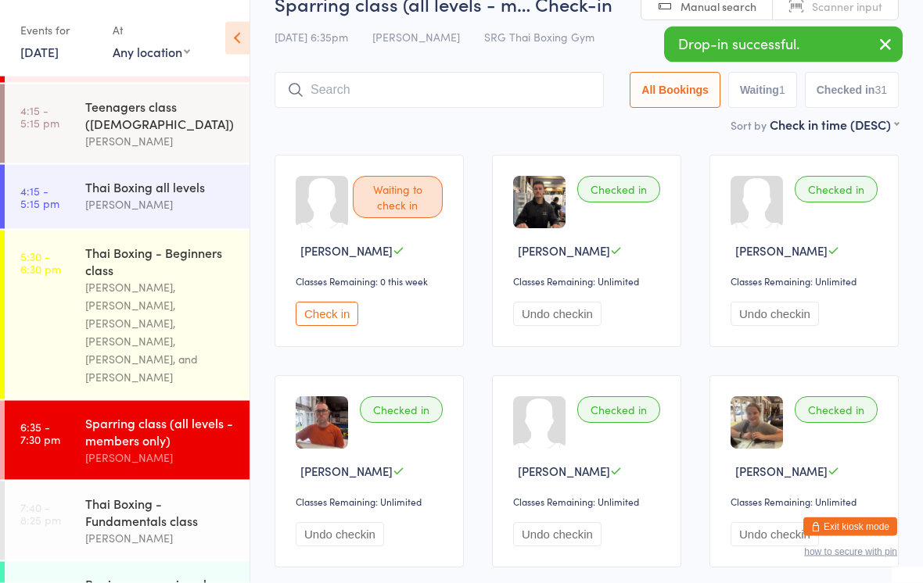
click at [492, 95] on input "search" at bounding box center [439, 91] width 329 height 36
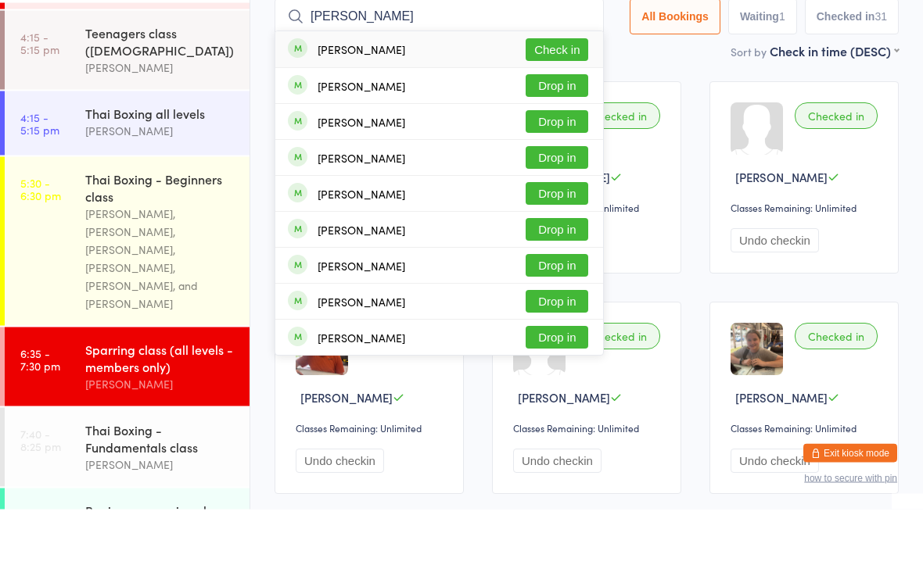
type input "[PERSON_NAME]"
click at [551, 293] on button "Drop in" at bounding box center [557, 304] width 63 height 23
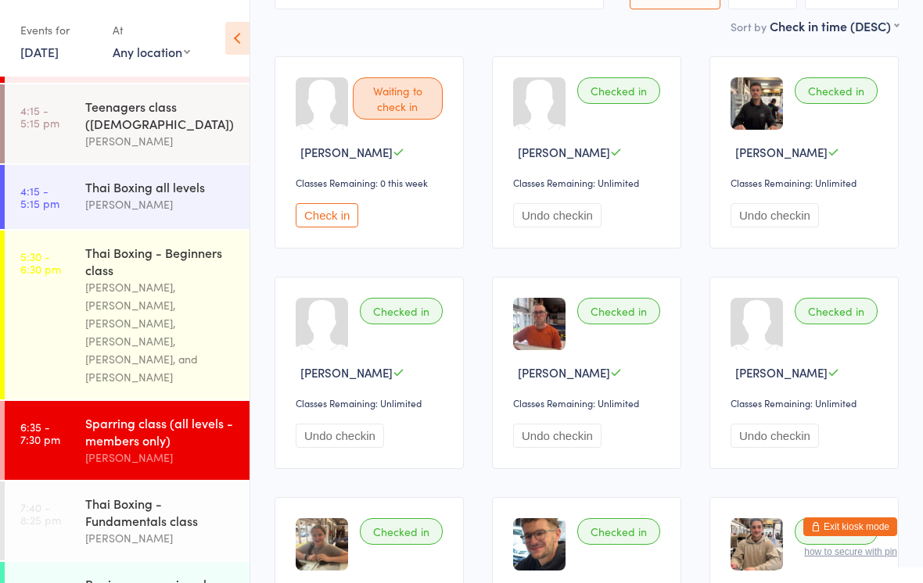
scroll to position [115, 0]
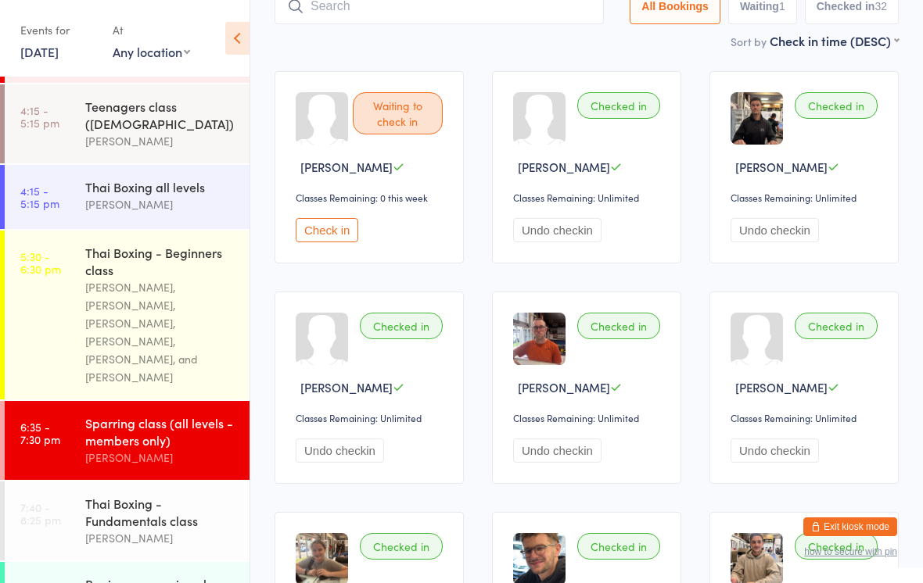
click at [115, 449] on div "[PERSON_NAME]" at bounding box center [160, 458] width 151 height 18
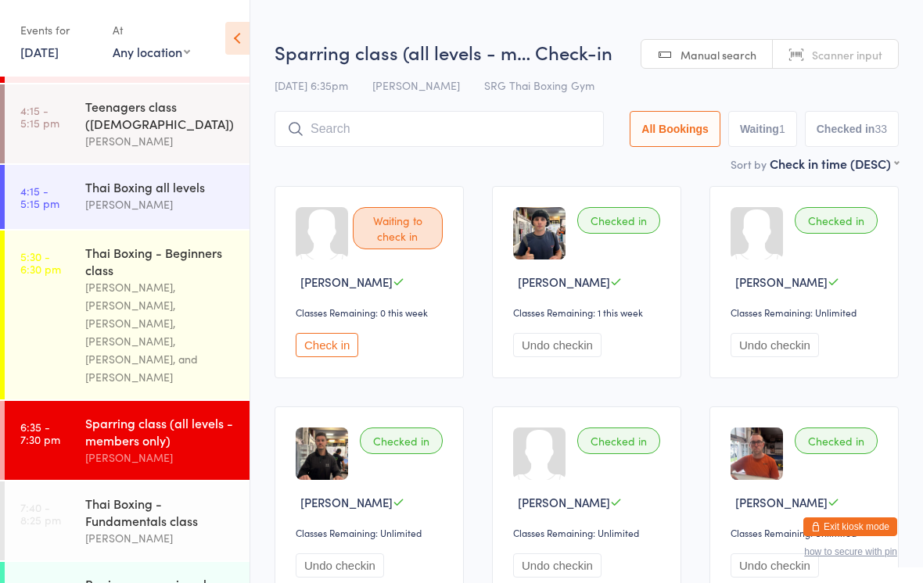
click at [339, 126] on input "search" at bounding box center [439, 129] width 329 height 36
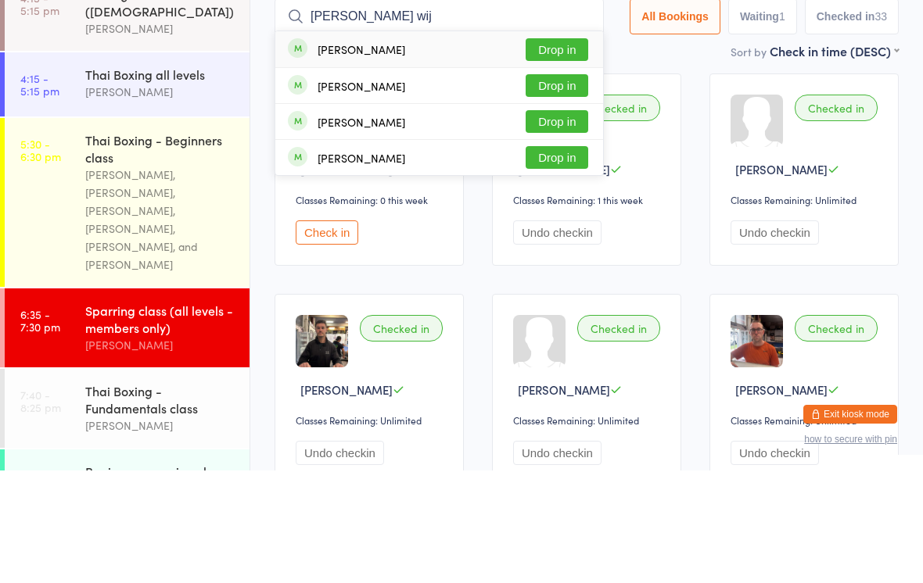
type input "[PERSON_NAME] wij"
click at [544, 151] on button "Drop in" at bounding box center [557, 162] width 63 height 23
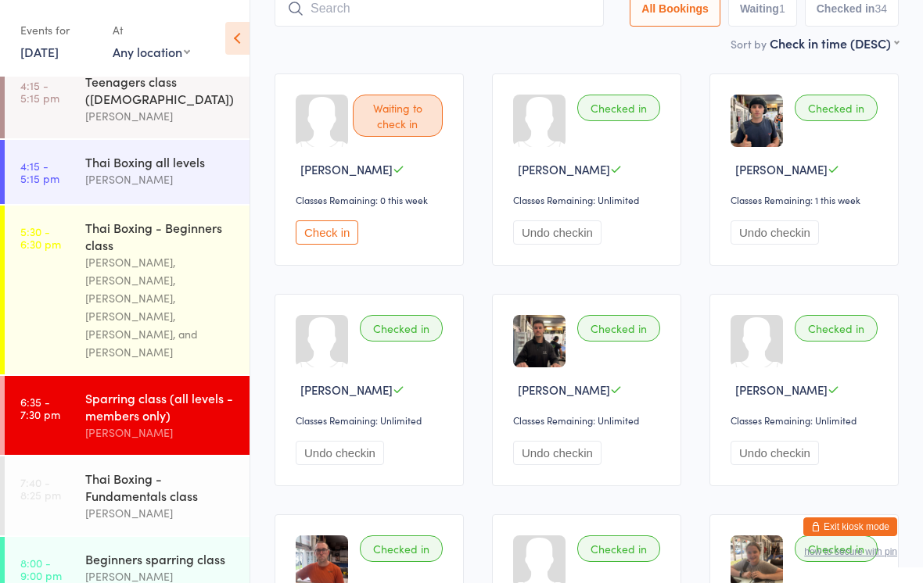
scroll to position [312, 0]
click at [120, 479] on div "Thai Boxing - Fundamentals class" at bounding box center [160, 488] width 151 height 34
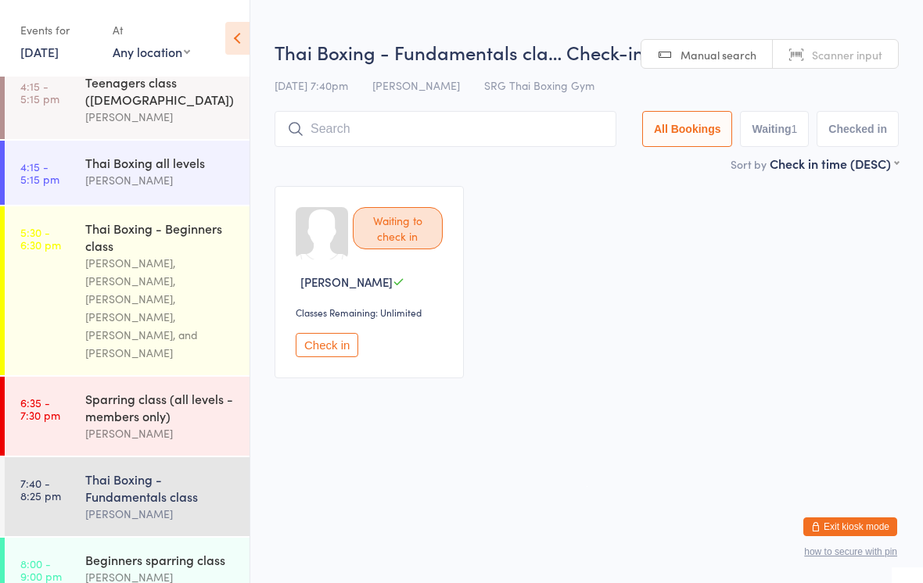
click at [445, 120] on input "search" at bounding box center [446, 129] width 342 height 36
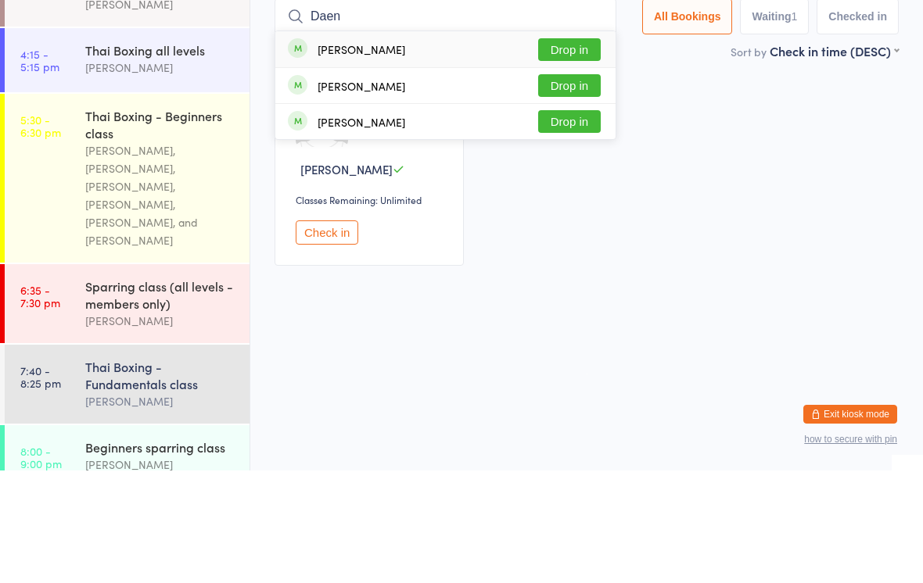
type input "Daen"
click at [558, 151] on button "Drop in" at bounding box center [569, 162] width 63 height 23
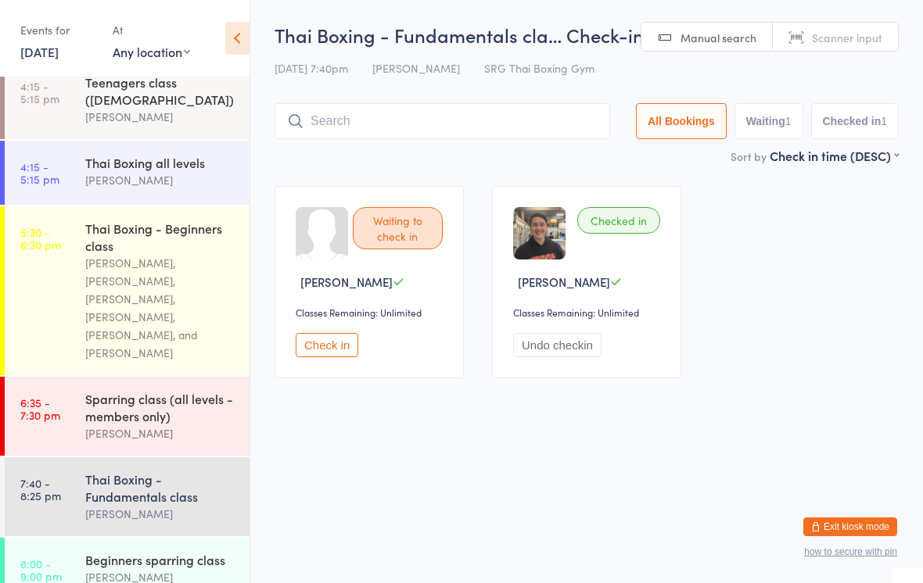
click at [332, 357] on button "Check in" at bounding box center [327, 345] width 63 height 24
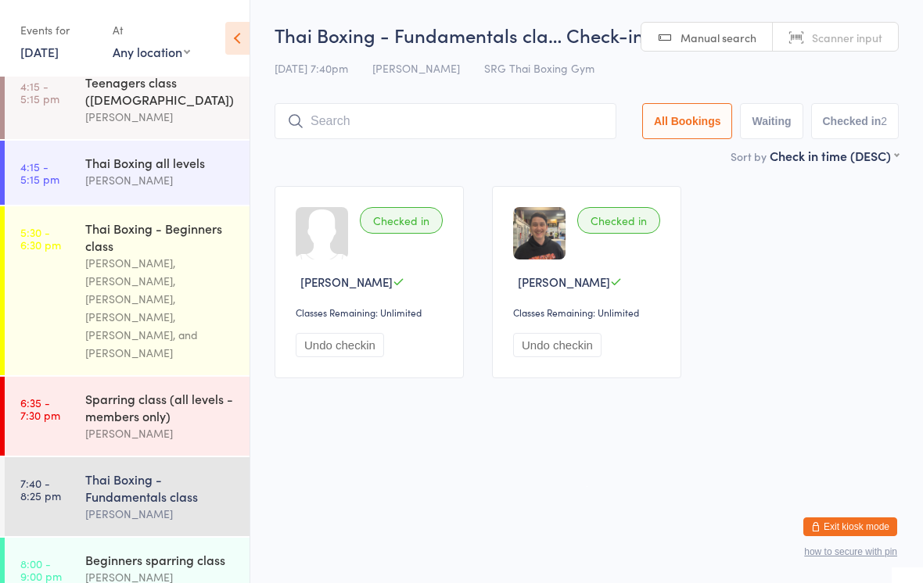
click at [117, 505] on div "[PERSON_NAME]" at bounding box center [160, 514] width 151 height 18
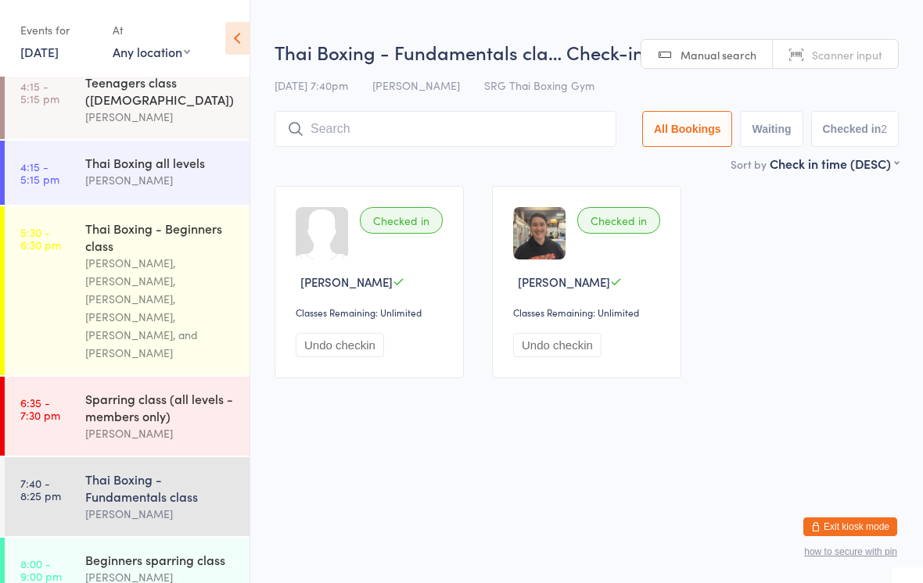
click at [465, 139] on input "search" at bounding box center [446, 129] width 342 height 36
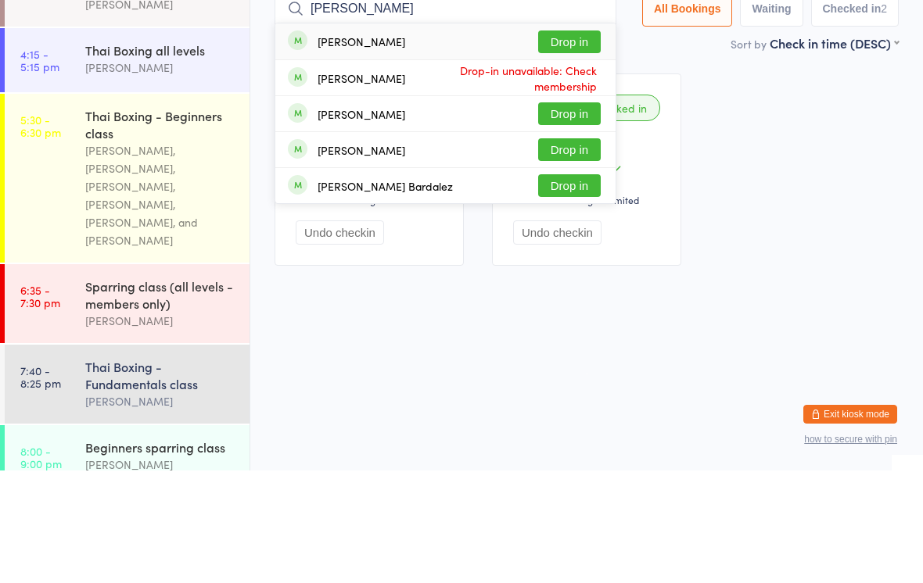
type input "[PERSON_NAME]"
click at [571, 143] on button "Drop in" at bounding box center [569, 154] width 63 height 23
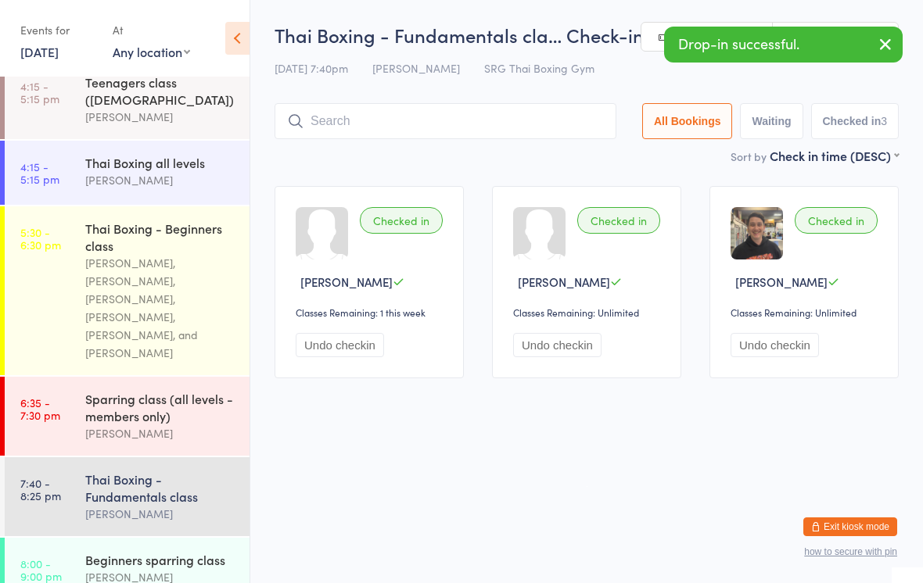
click at [886, 53] on icon "button" at bounding box center [885, 44] width 19 height 20
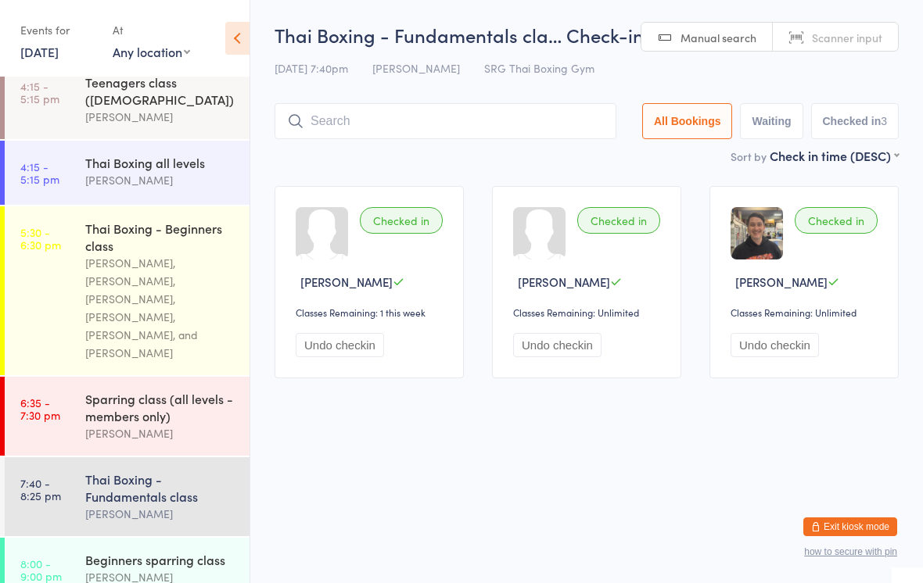
click at [160, 305] on div "[PERSON_NAME], [PERSON_NAME], [PERSON_NAME], [PERSON_NAME], [PERSON_NAME], and …" at bounding box center [160, 308] width 151 height 108
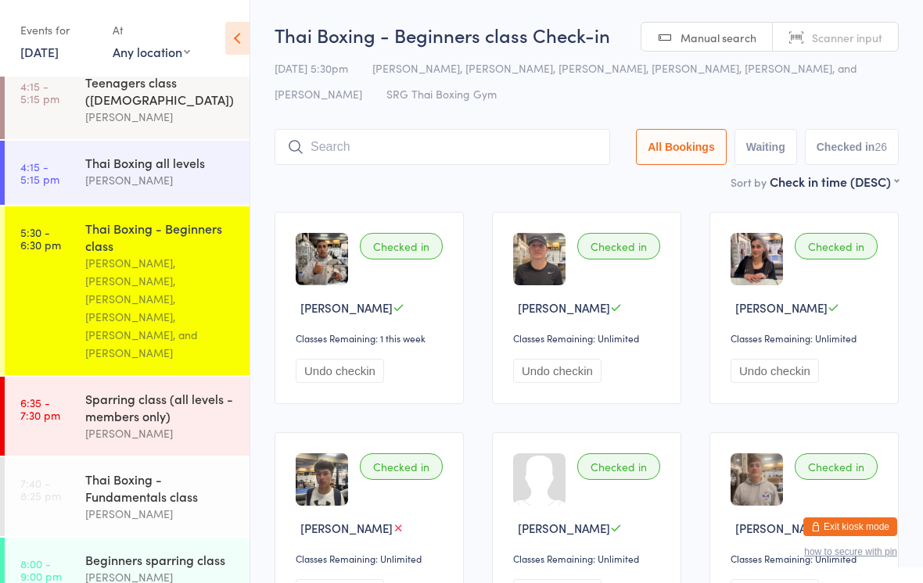
click at [185, 471] on div "Thai Boxing - Fundamentals class" at bounding box center [160, 488] width 151 height 34
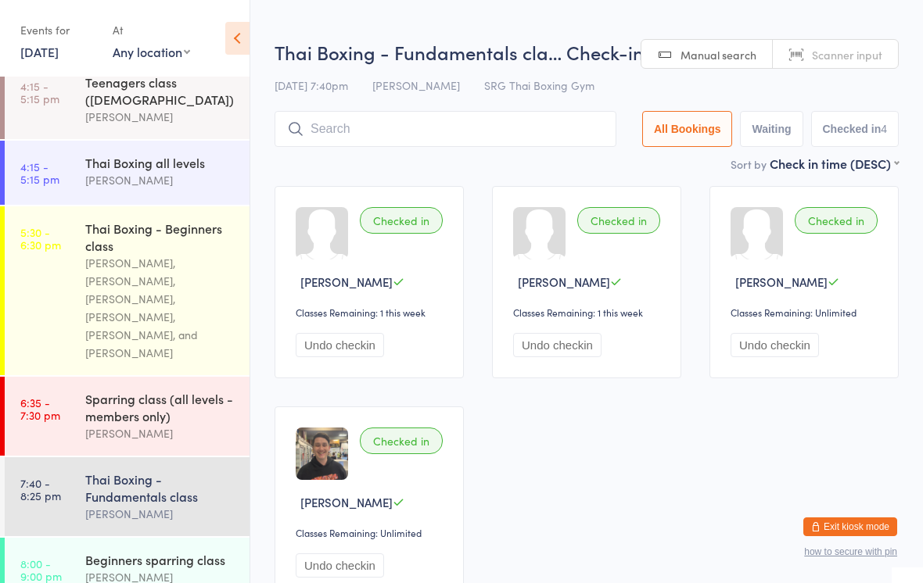
click at [521, 131] on input "search" at bounding box center [446, 129] width 342 height 36
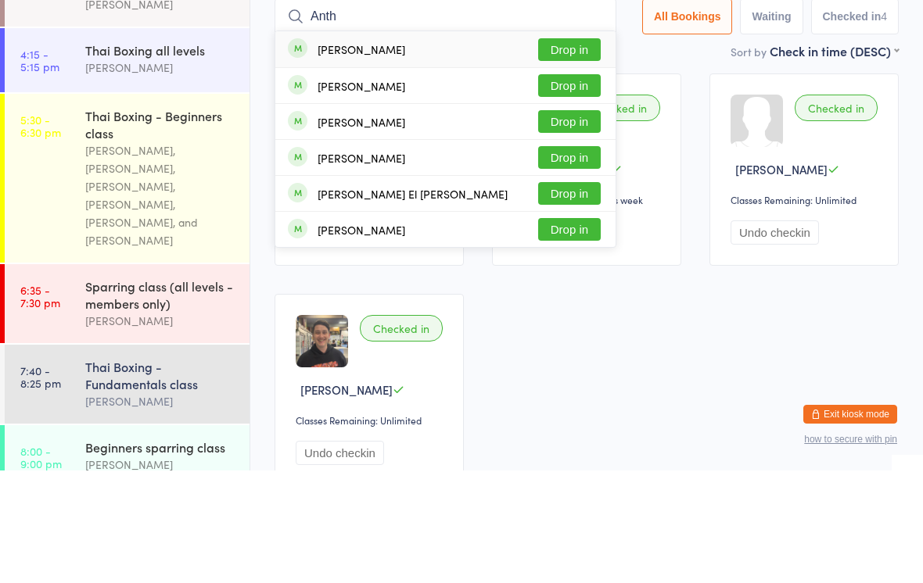
type input "Anth"
click at [574, 151] on button "Drop in" at bounding box center [569, 162] width 63 height 23
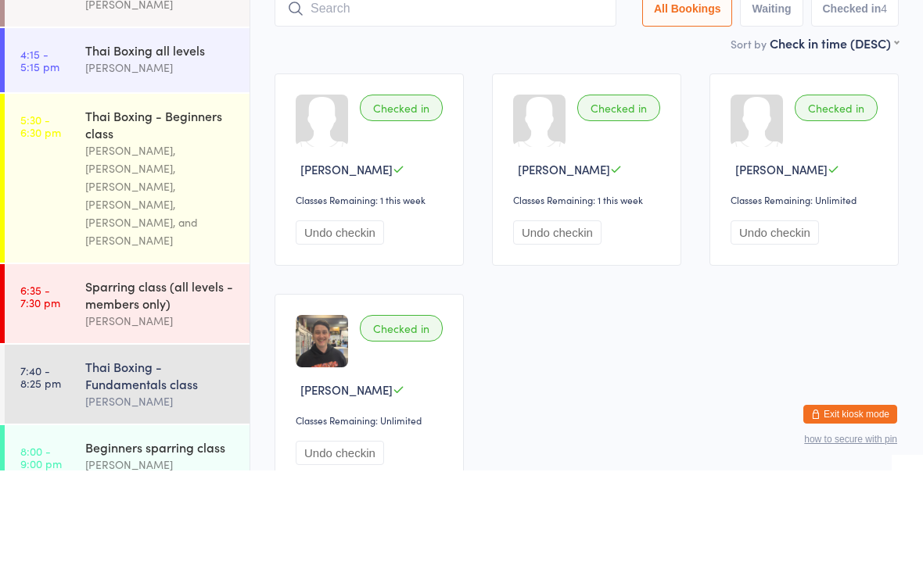
scroll to position [113, 0]
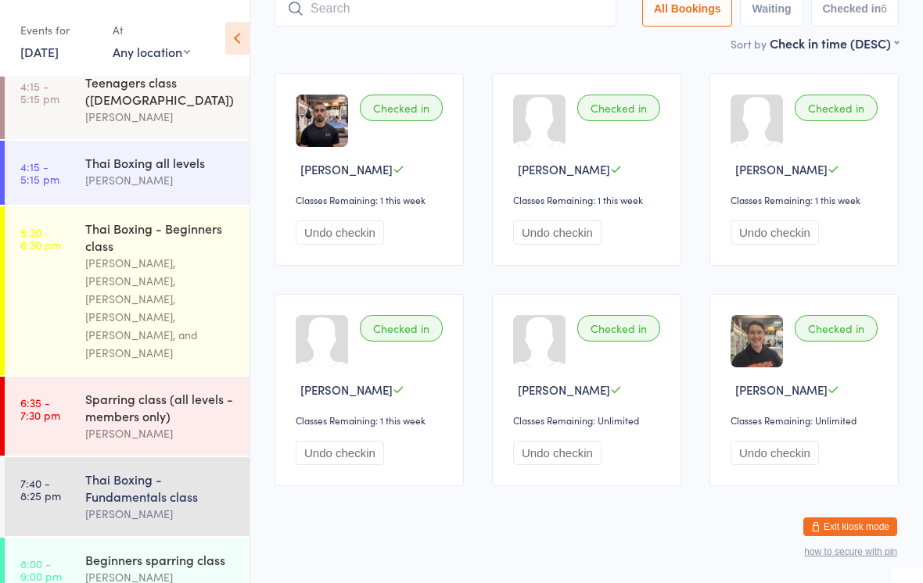
click at [167, 276] on div "[PERSON_NAME], [PERSON_NAME], [PERSON_NAME], [PERSON_NAME], [PERSON_NAME], and …" at bounding box center [160, 308] width 151 height 108
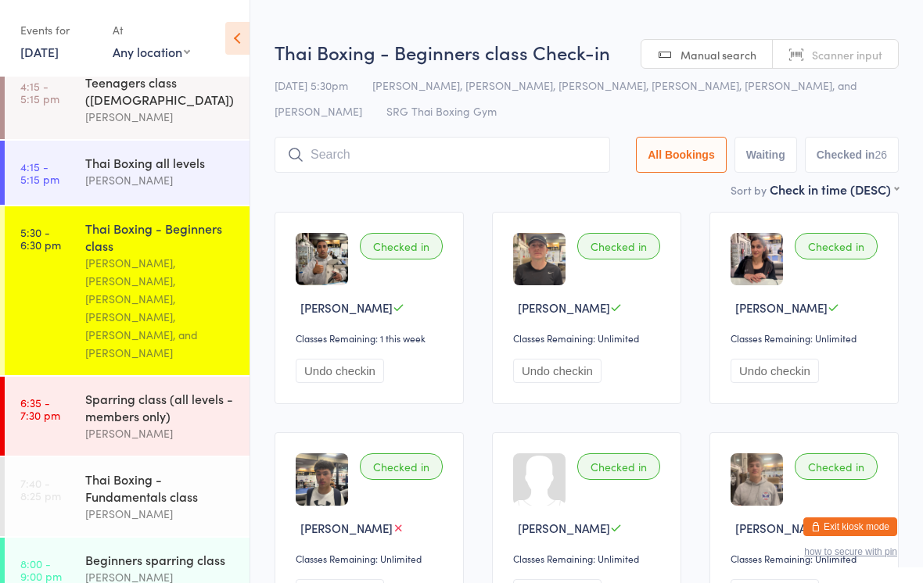
click at [145, 471] on div "Thai Boxing - Fundamentals class" at bounding box center [160, 488] width 151 height 34
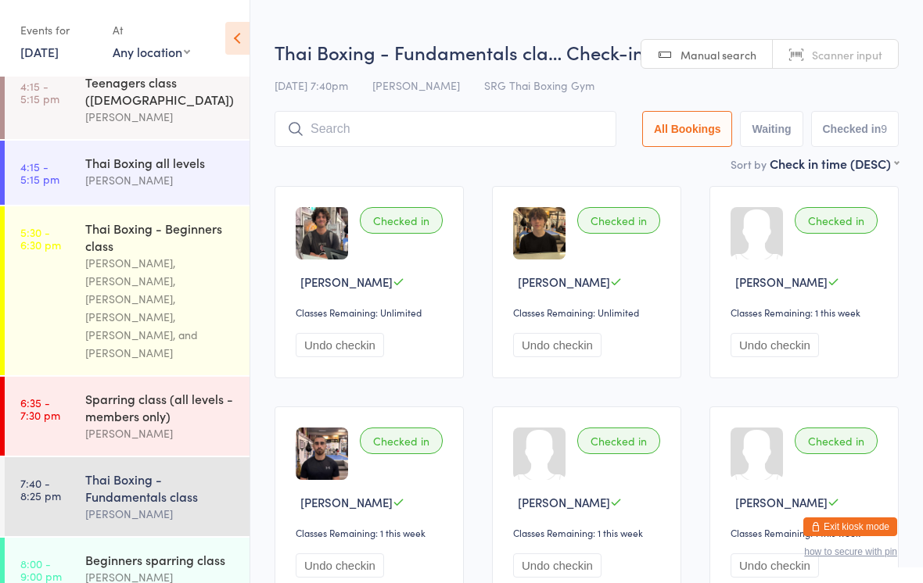
click at [394, 113] on input "search" at bounding box center [446, 129] width 342 height 36
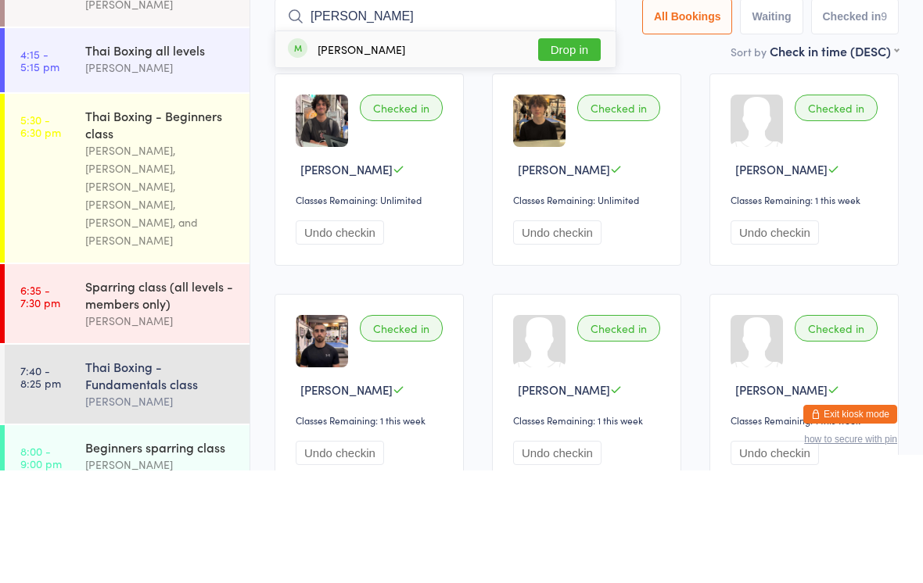
type input "[PERSON_NAME]"
click at [564, 151] on button "Drop in" at bounding box center [569, 162] width 63 height 23
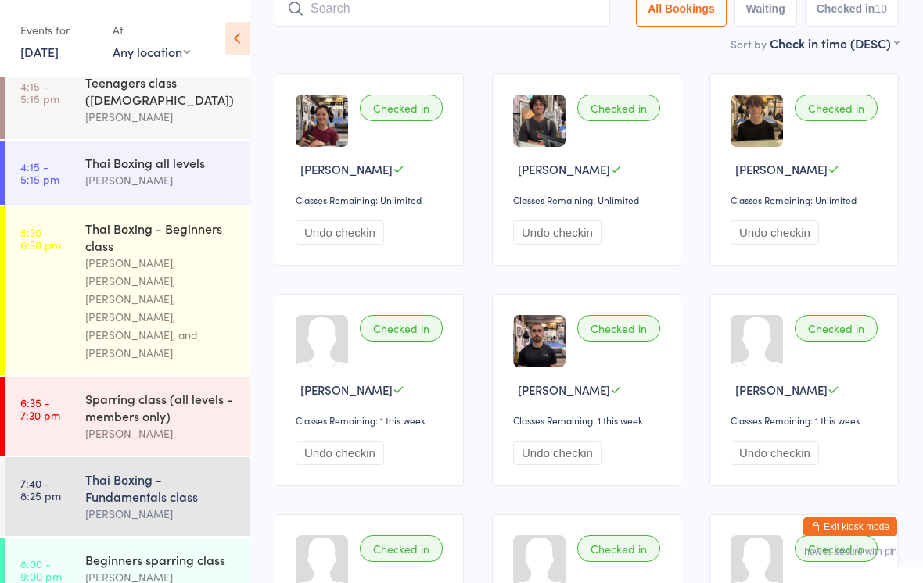
click at [418, 24] on input "search" at bounding box center [443, 9] width 336 height 36
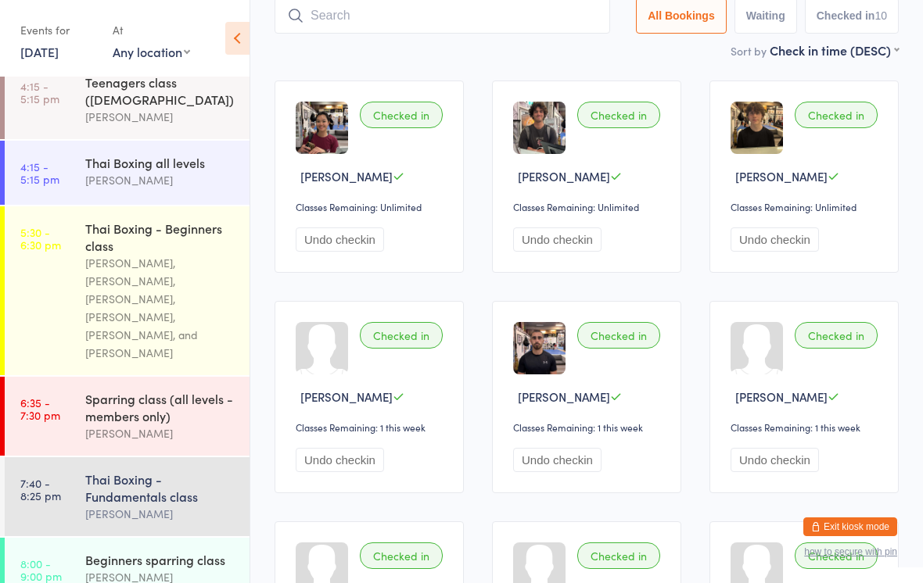
scroll to position [105, 0]
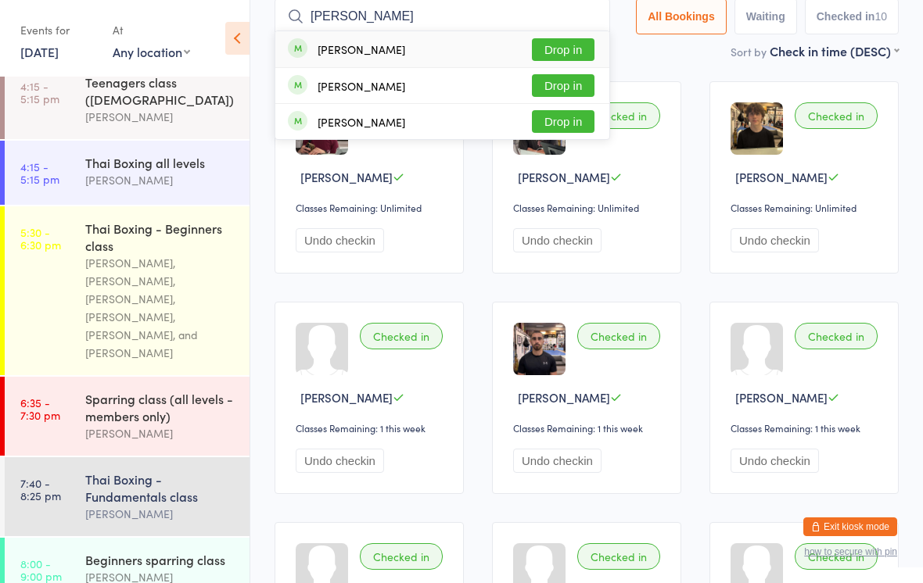
type input "[PERSON_NAME]"
click at [564, 88] on button "Drop in" at bounding box center [563, 85] width 63 height 23
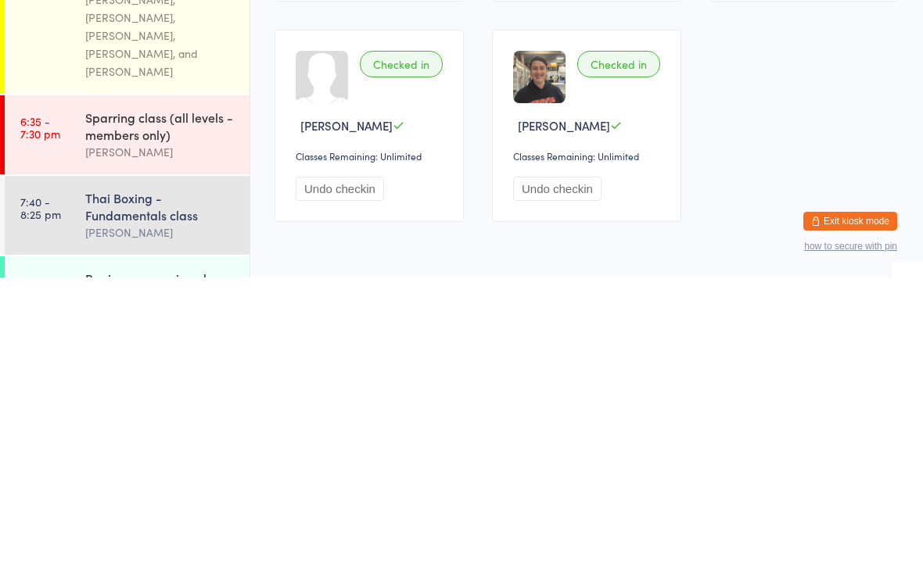
scroll to position [596, 0]
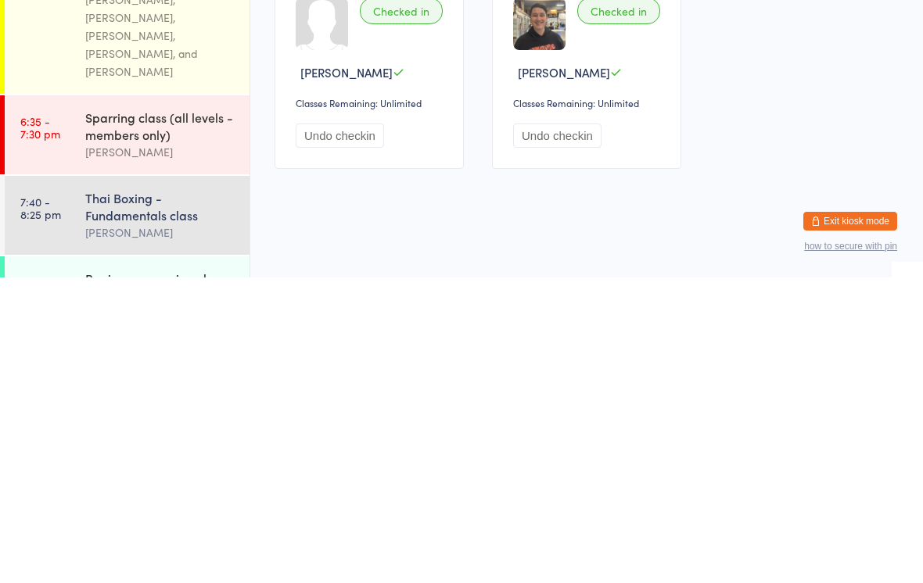
click at [174, 562] on div "Beginners sparring class [PERSON_NAME]" at bounding box center [167, 593] width 164 height 62
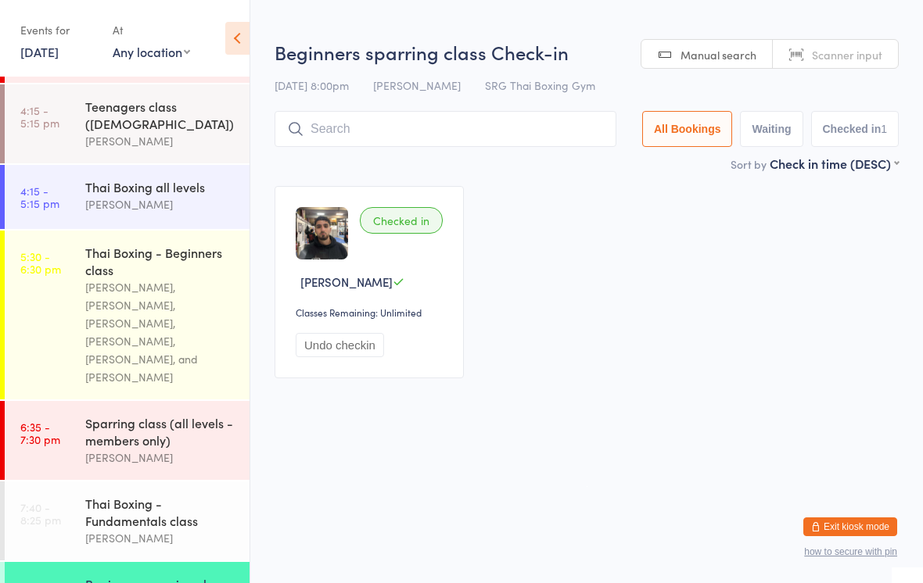
click at [524, 126] on input "search" at bounding box center [446, 129] width 342 height 36
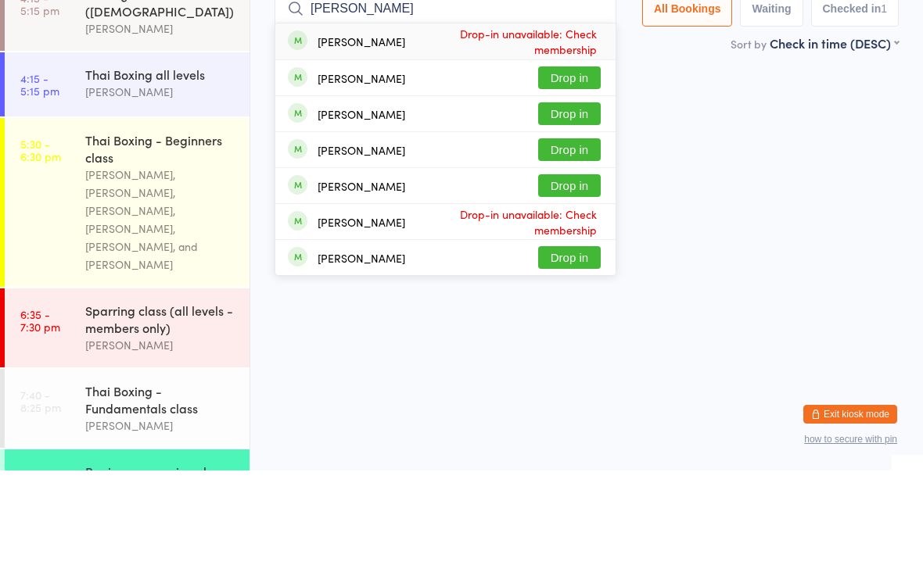
click at [676, 172] on div "Checked in [PERSON_NAME] Classes Remaining: Unlimited Undo checkin" at bounding box center [586, 282] width 652 height 221
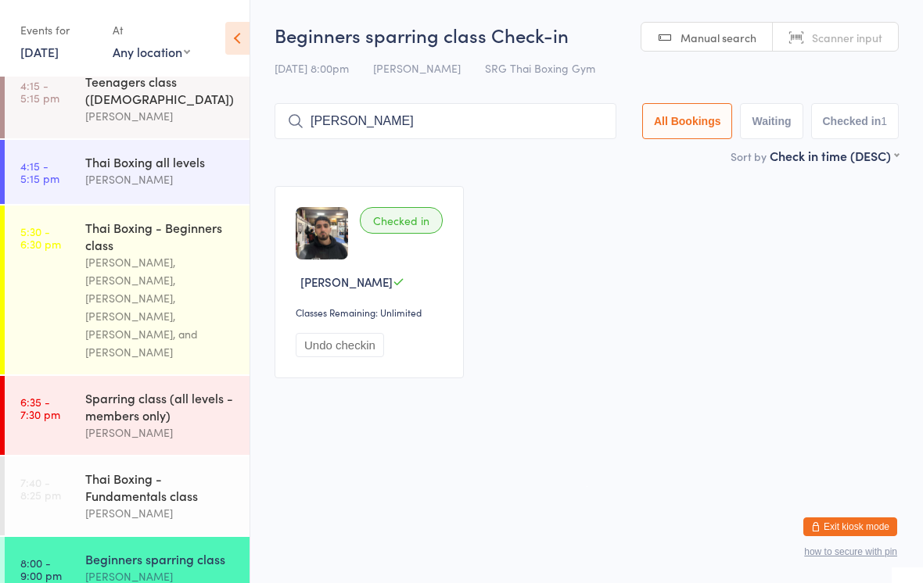
scroll to position [312, 0]
click at [541, 127] on input "[PERSON_NAME]" at bounding box center [446, 121] width 342 height 36
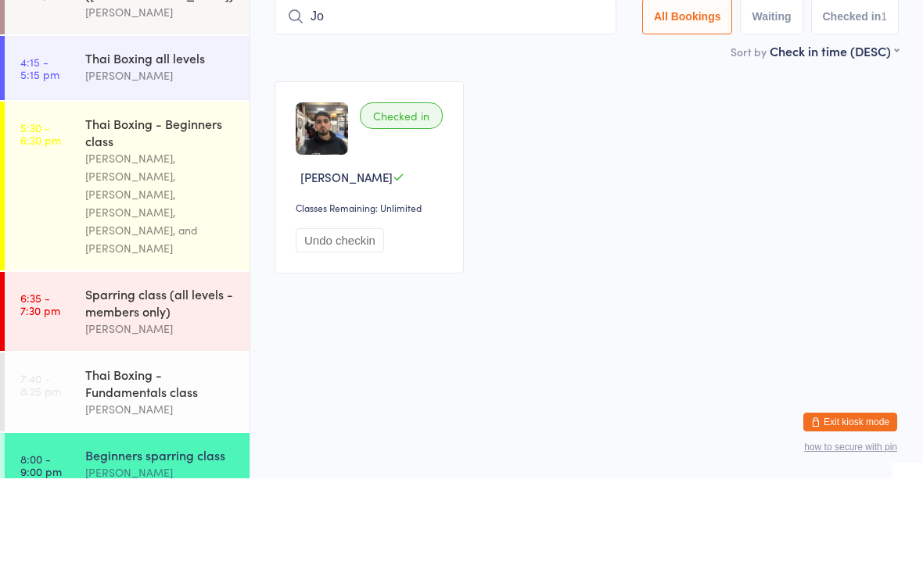
type input "J"
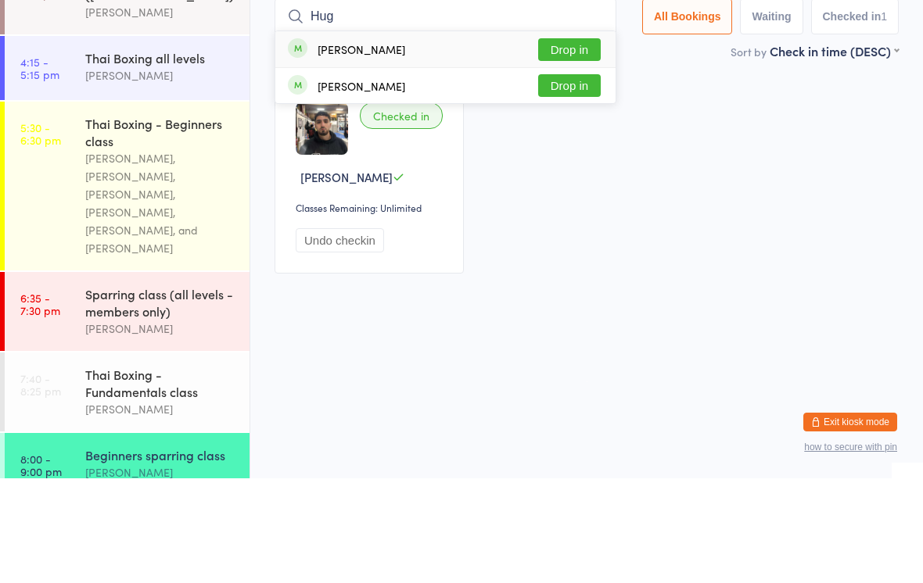
type input "Hug"
click at [565, 143] on button "Drop in" at bounding box center [569, 154] width 63 height 23
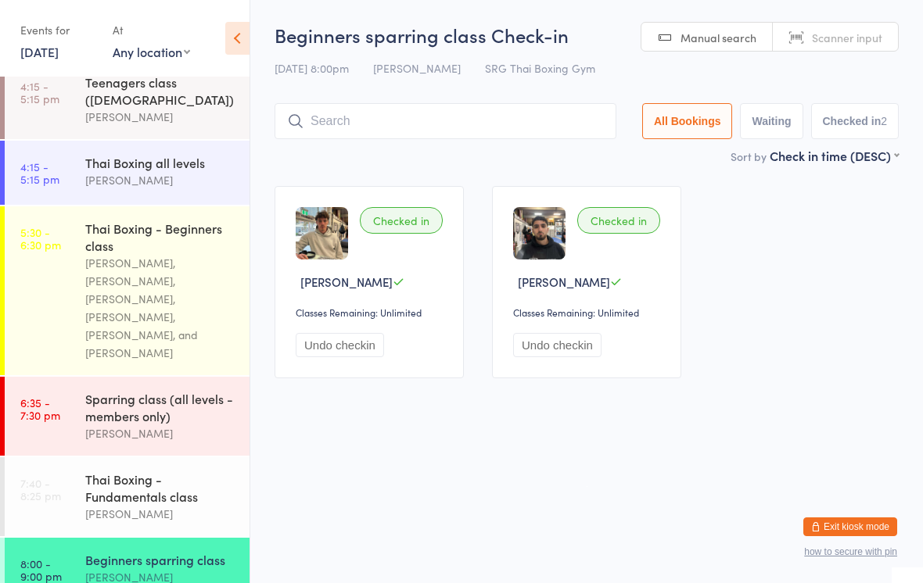
click at [344, 124] on input "search" at bounding box center [446, 121] width 342 height 36
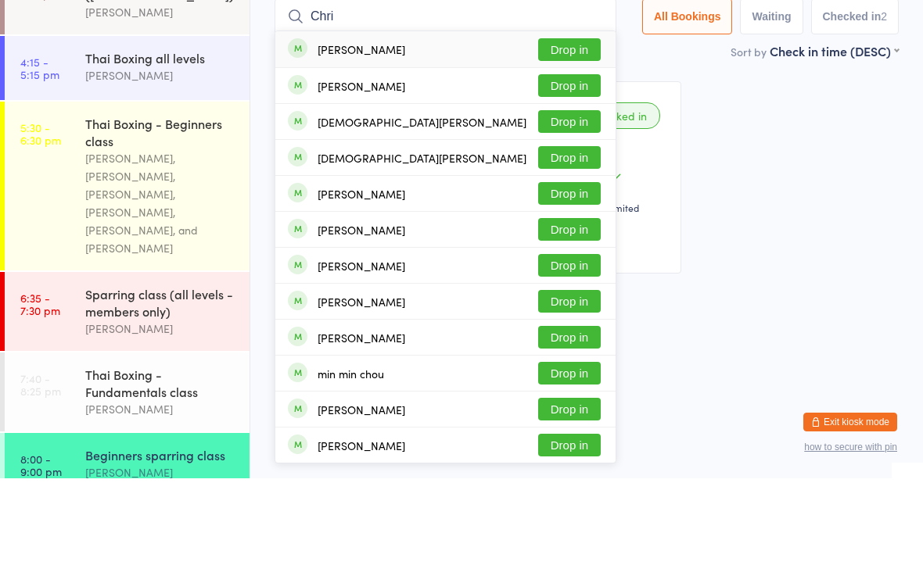
type input "Chri"
click at [558, 143] on button "Drop in" at bounding box center [569, 154] width 63 height 23
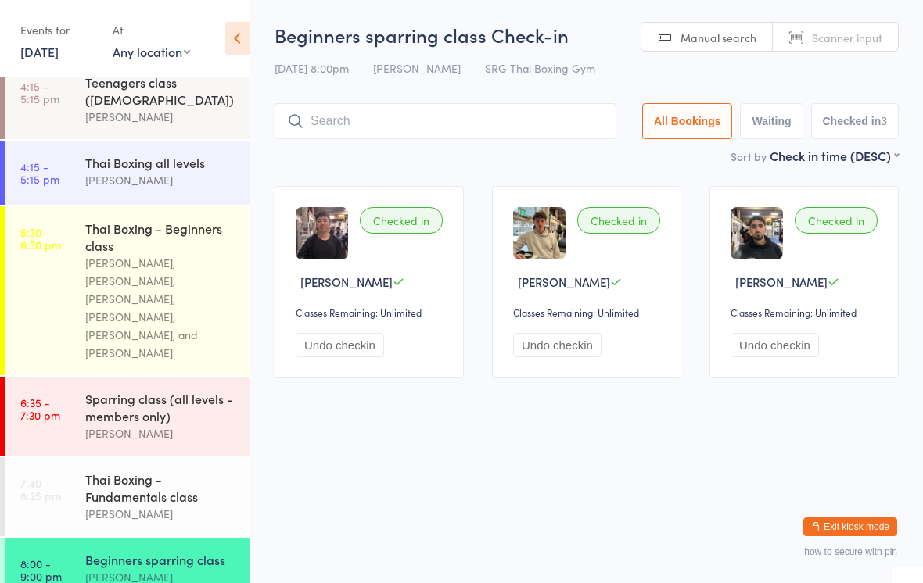
click at [375, 123] on input "search" at bounding box center [446, 121] width 342 height 36
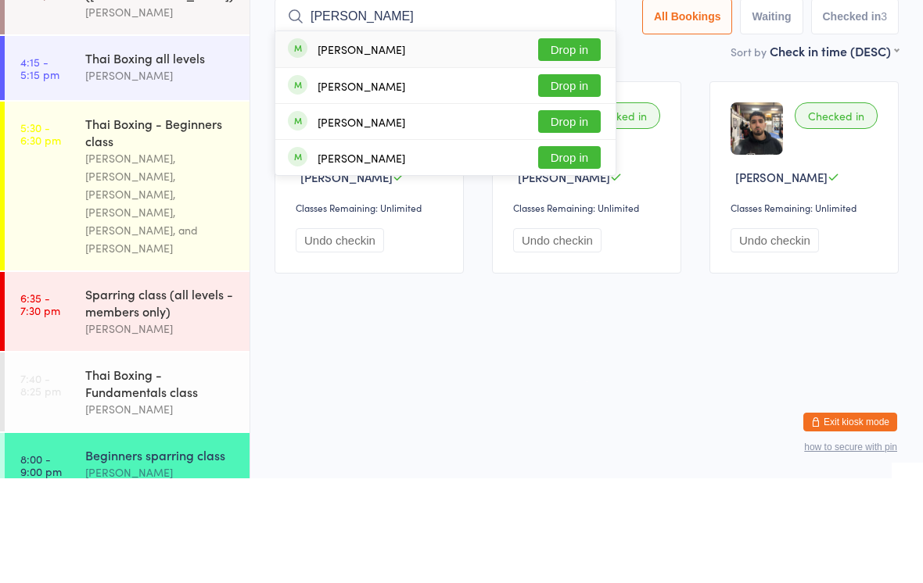
type input "[PERSON_NAME]"
click at [555, 143] on button "Drop in" at bounding box center [569, 154] width 63 height 23
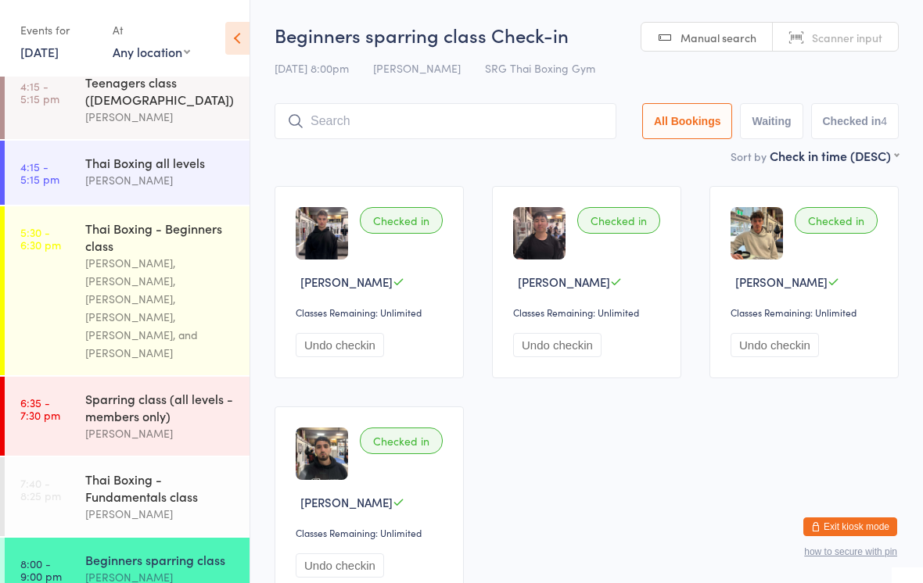
click at [367, 134] on input "search" at bounding box center [446, 121] width 342 height 36
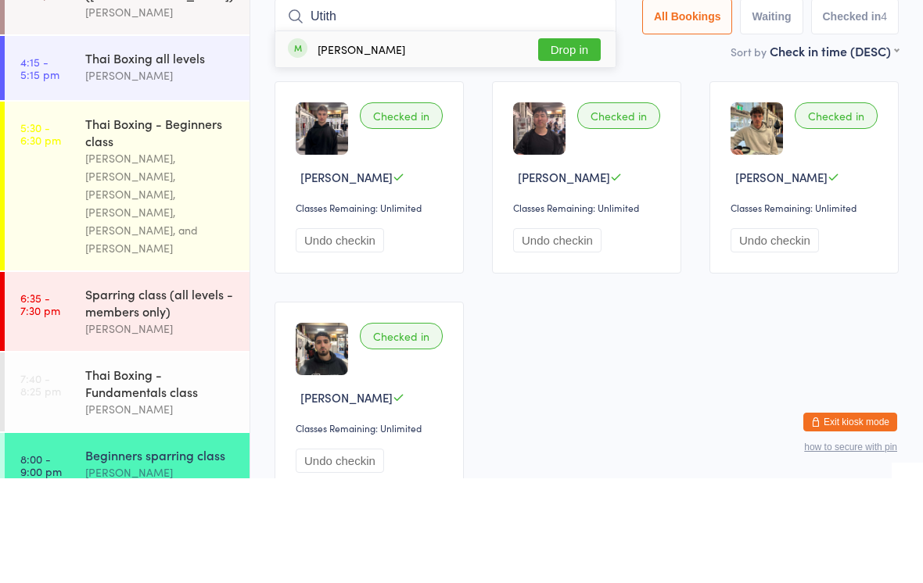
type input "Utith"
click at [335, 148] on div "[PERSON_NAME]" at bounding box center [362, 154] width 88 height 13
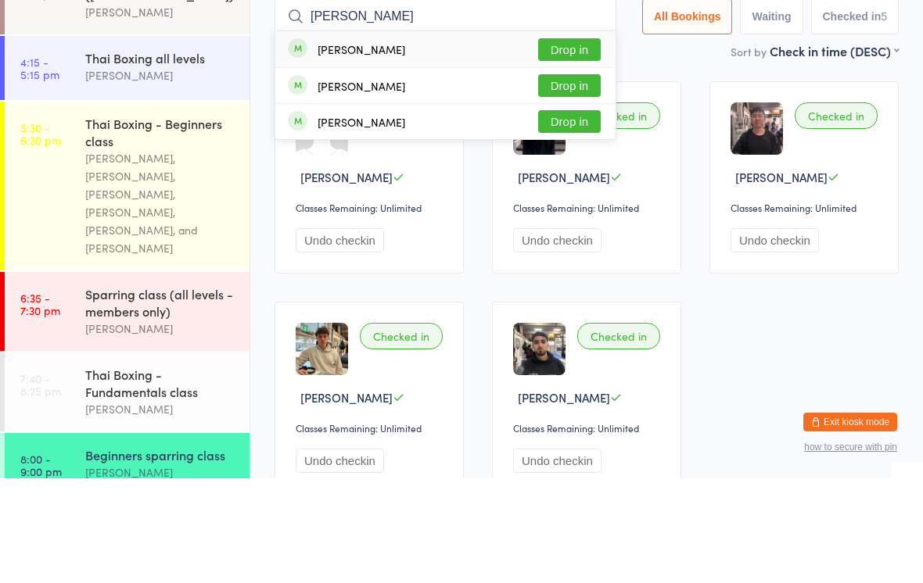
type input "[PERSON_NAME]"
click at [577, 179] on button "Drop in" at bounding box center [569, 190] width 63 height 23
